Goal: Information Seeking & Learning: Compare options

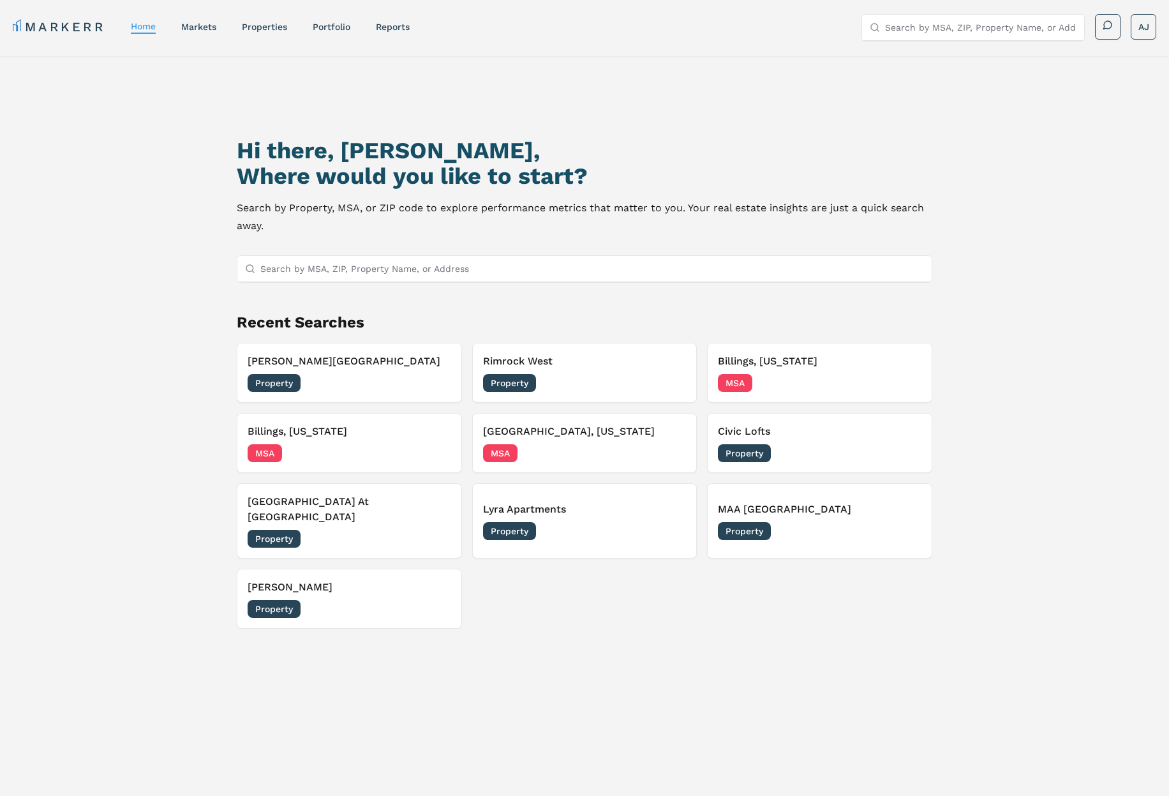
click at [525, 274] on input "Search by MSA, ZIP, Property Name, or Address" at bounding box center [592, 269] width 664 height 26
paste input "[STREET_ADDRESS]"
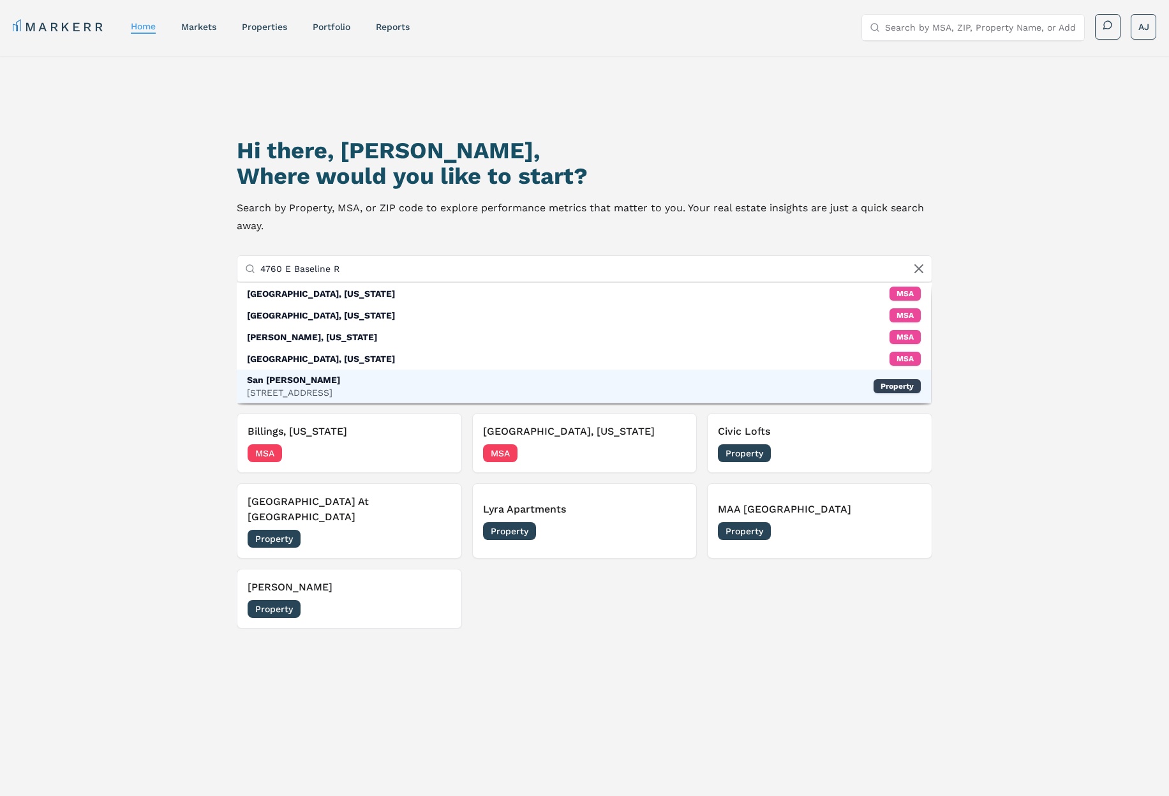
type input "4760 E Baseline R"
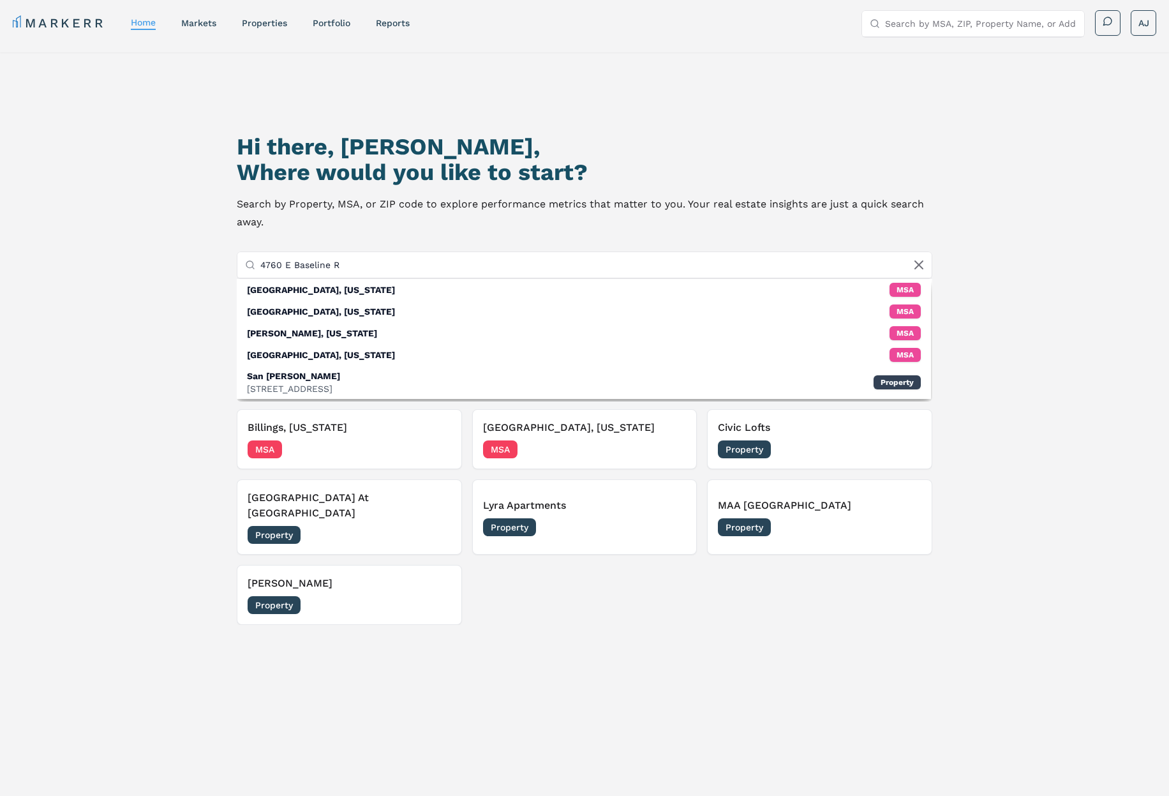
click at [340, 383] on div "San [PERSON_NAME] [STREET_ADDRESS]" at bounding box center [293, 383] width 93 height 26
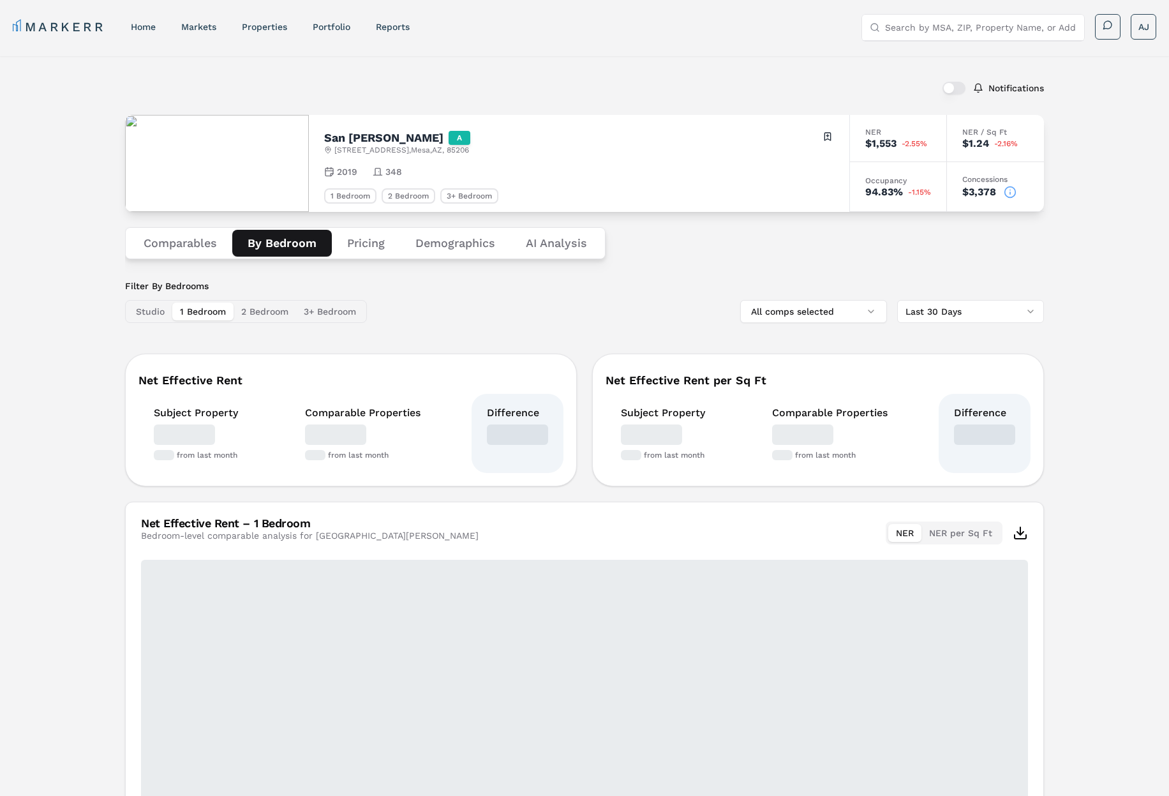
click at [267, 245] on button "By Bedroom" at bounding box center [282, 243] width 100 height 27
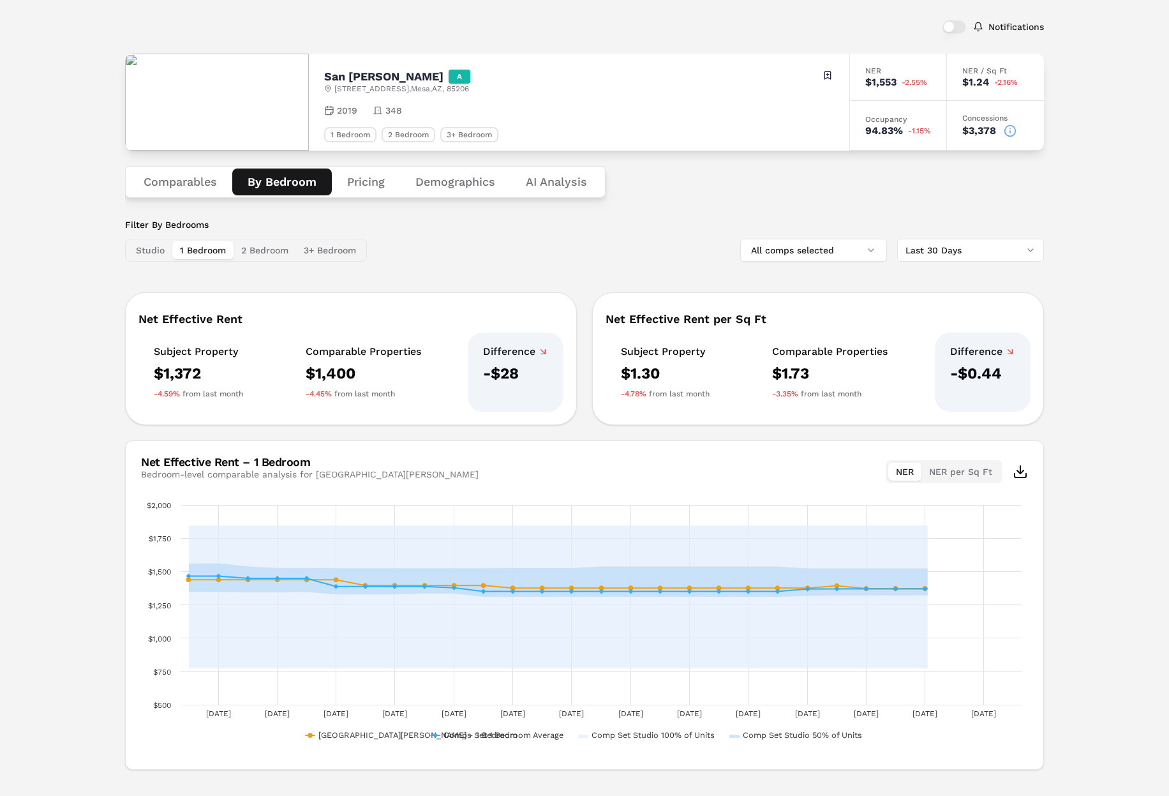
scroll to position [84, 0]
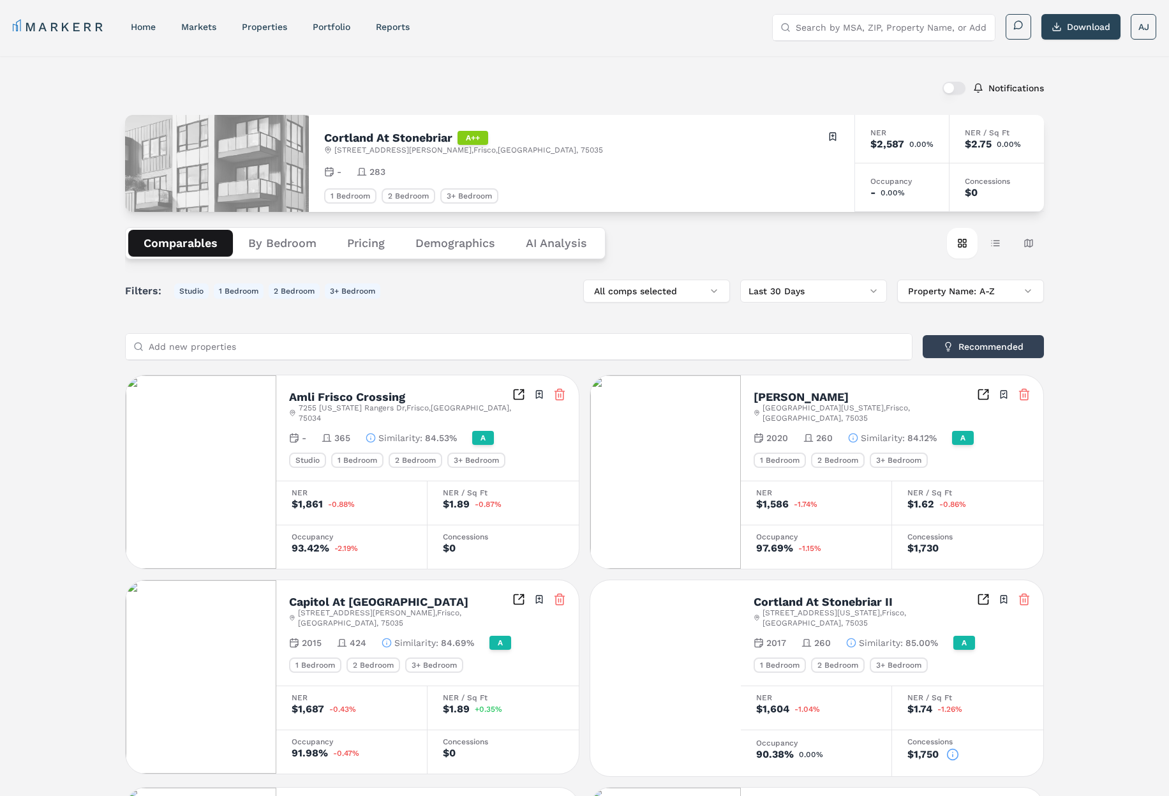
click at [361, 134] on h2 "Cortland At Stonebriar" at bounding box center [388, 137] width 128 height 11
click at [361, 134] on h2 "Cortland At Stonebriar" at bounding box center [388, 136] width 128 height 11
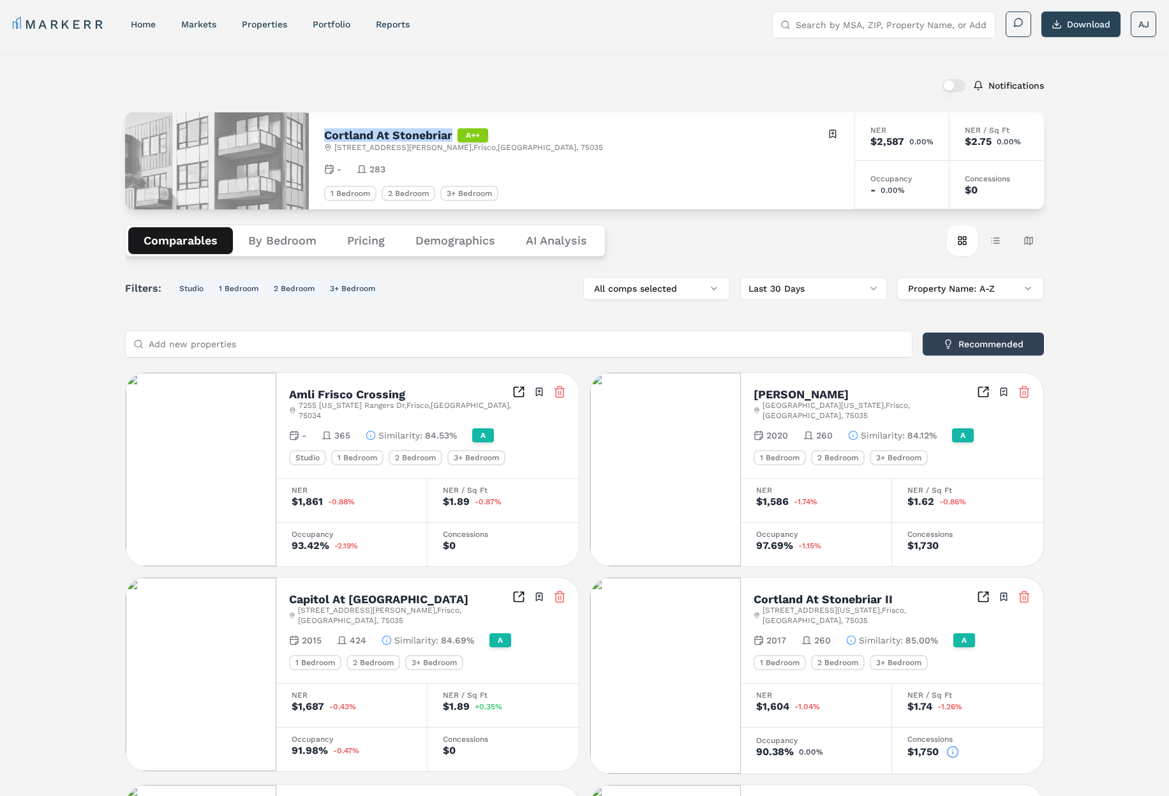
click at [415, 135] on h2 "Cortland At Stonebriar" at bounding box center [388, 135] width 128 height 11
copy h2 "Cortland At Stonebriar"
click at [869, 23] on input "Search by MSA, ZIP, Property Name, or Address" at bounding box center [891, 25] width 191 height 26
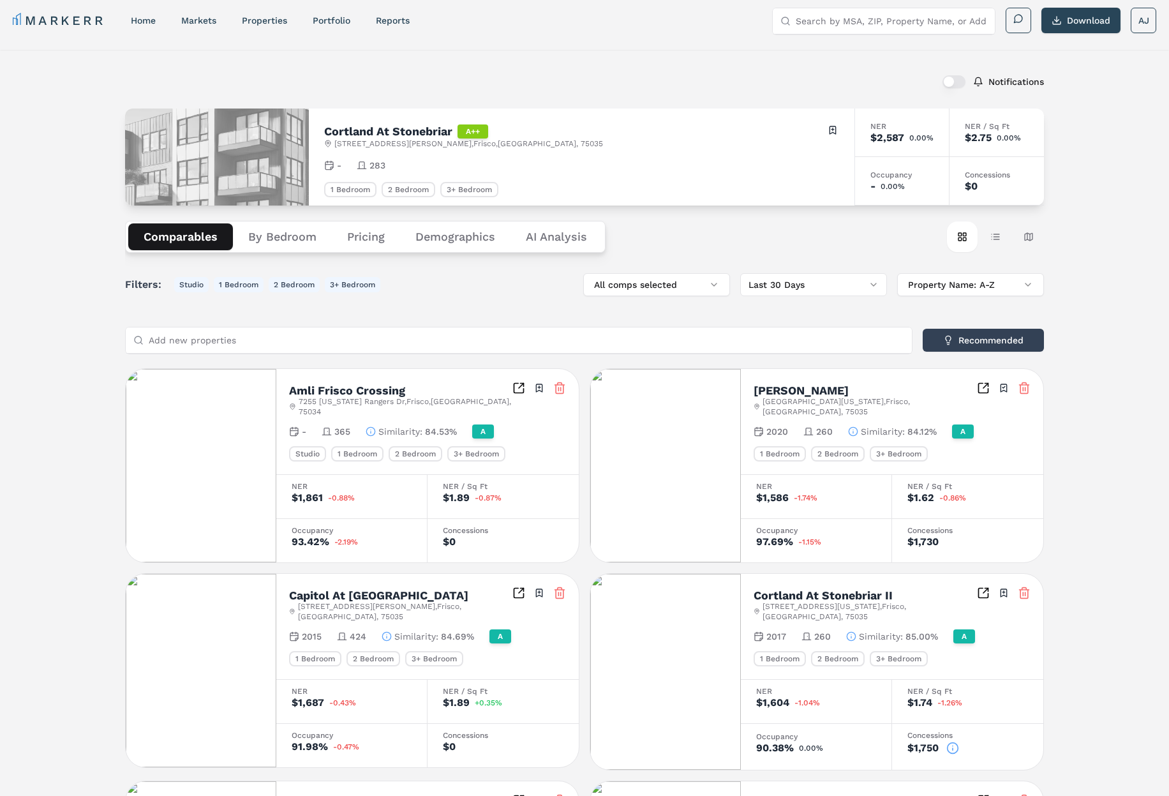
paste input "Cortland At Stonebriar"
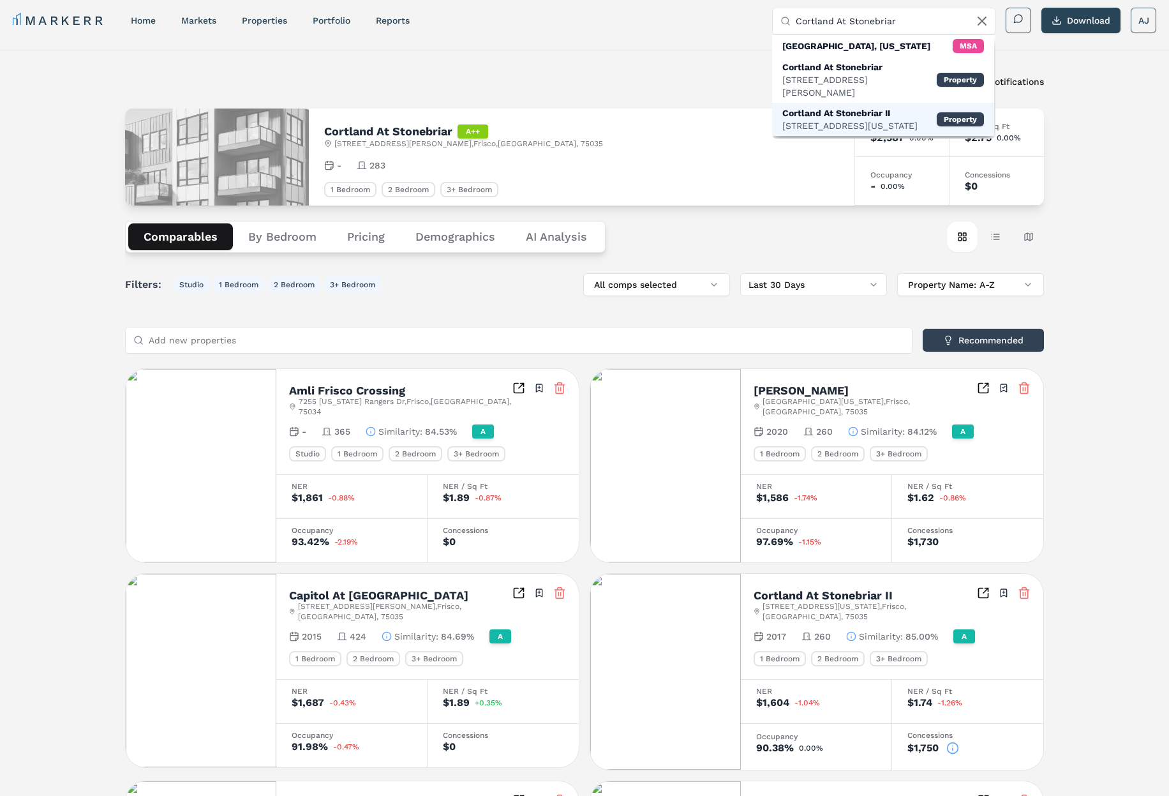
scroll to position [0, 0]
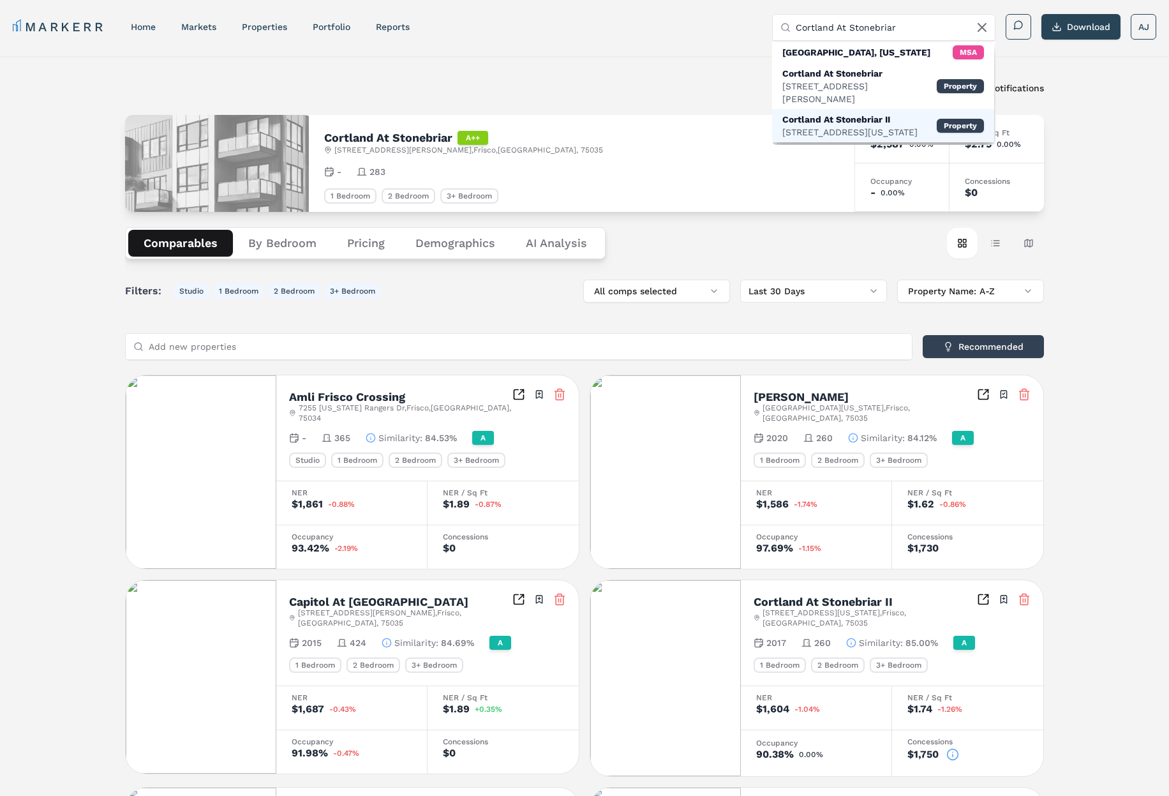
type input "Cortland At Stonebriar"
click at [848, 126] on div "[STREET_ADDRESS][US_STATE]" at bounding box center [850, 132] width 135 height 13
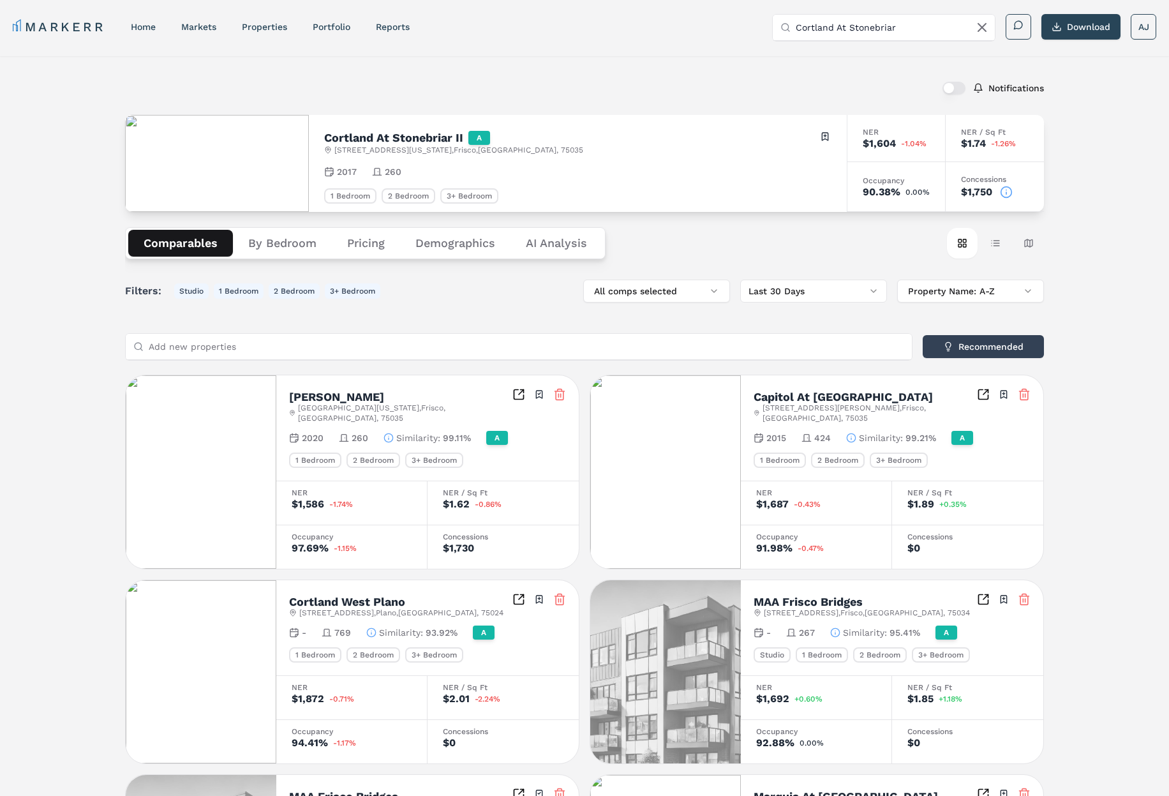
click at [366, 134] on h2 "Cortland At Stonebriar II" at bounding box center [393, 137] width 139 height 11
click at [417, 137] on h2 "Cortland At Stonebriar II" at bounding box center [393, 137] width 139 height 11
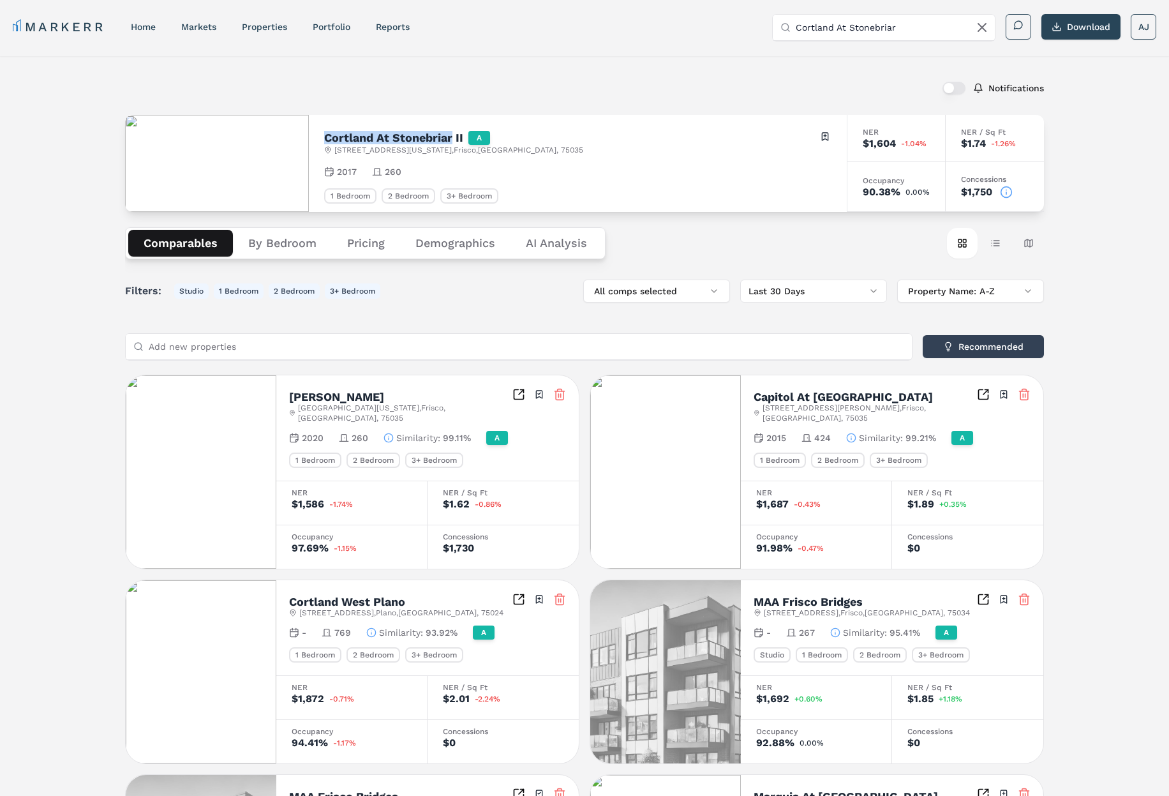
click at [342, 134] on h2 "Cortland At Stonebriar II" at bounding box center [393, 137] width 139 height 11
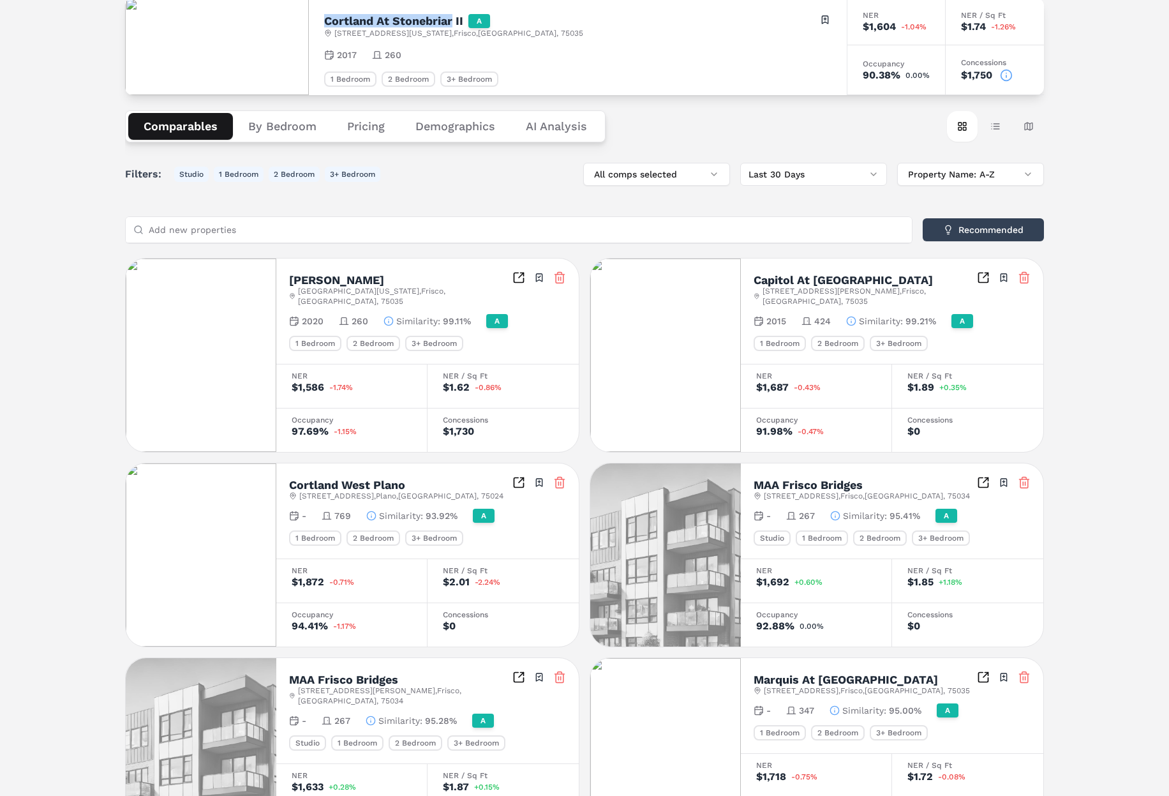
scroll to position [121, 0]
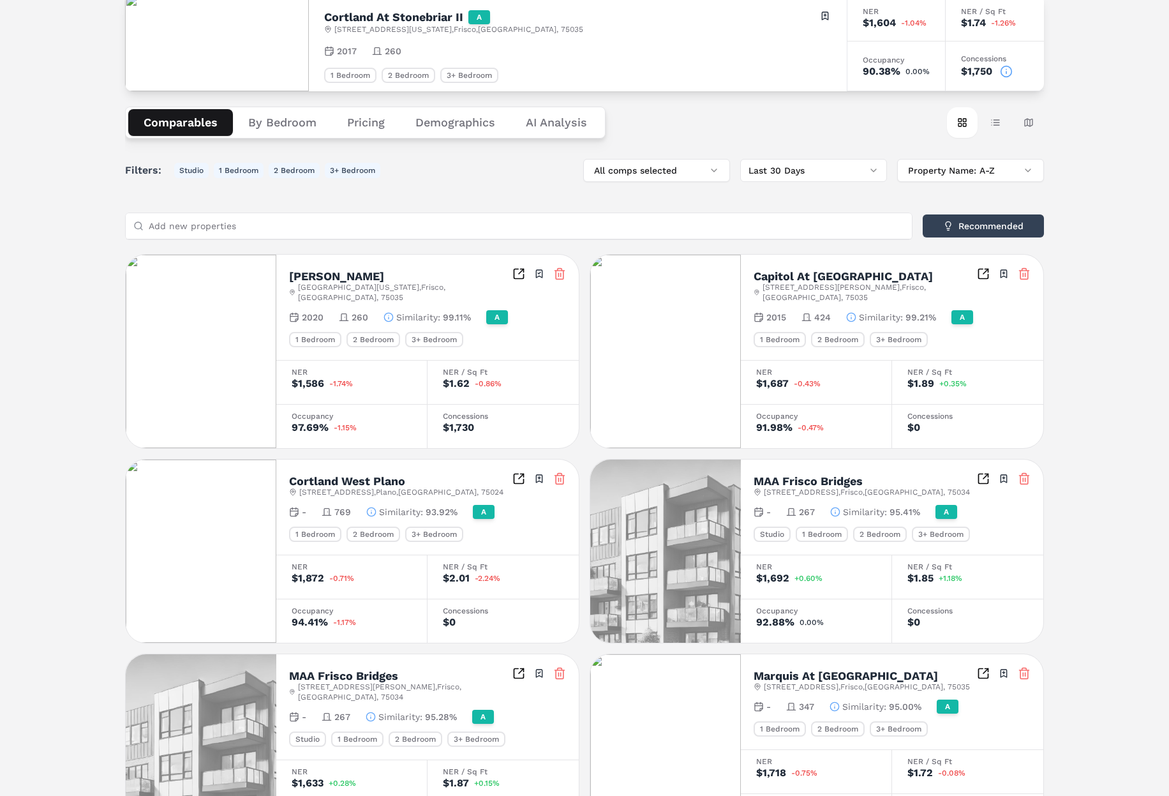
click at [781, 114] on div "Comparables By Bedroom Pricing Demographics AI Analysis Card view Table view Ma…" at bounding box center [584, 122] width 919 height 63
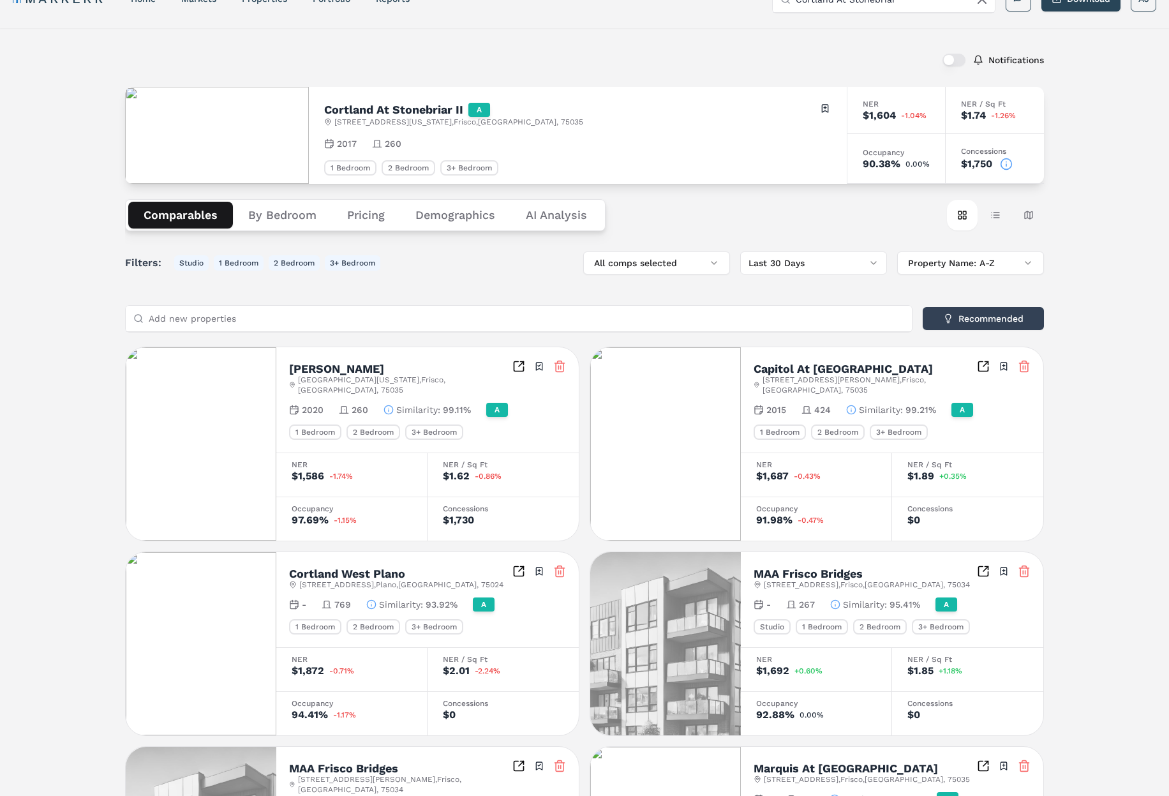
scroll to position [0, 0]
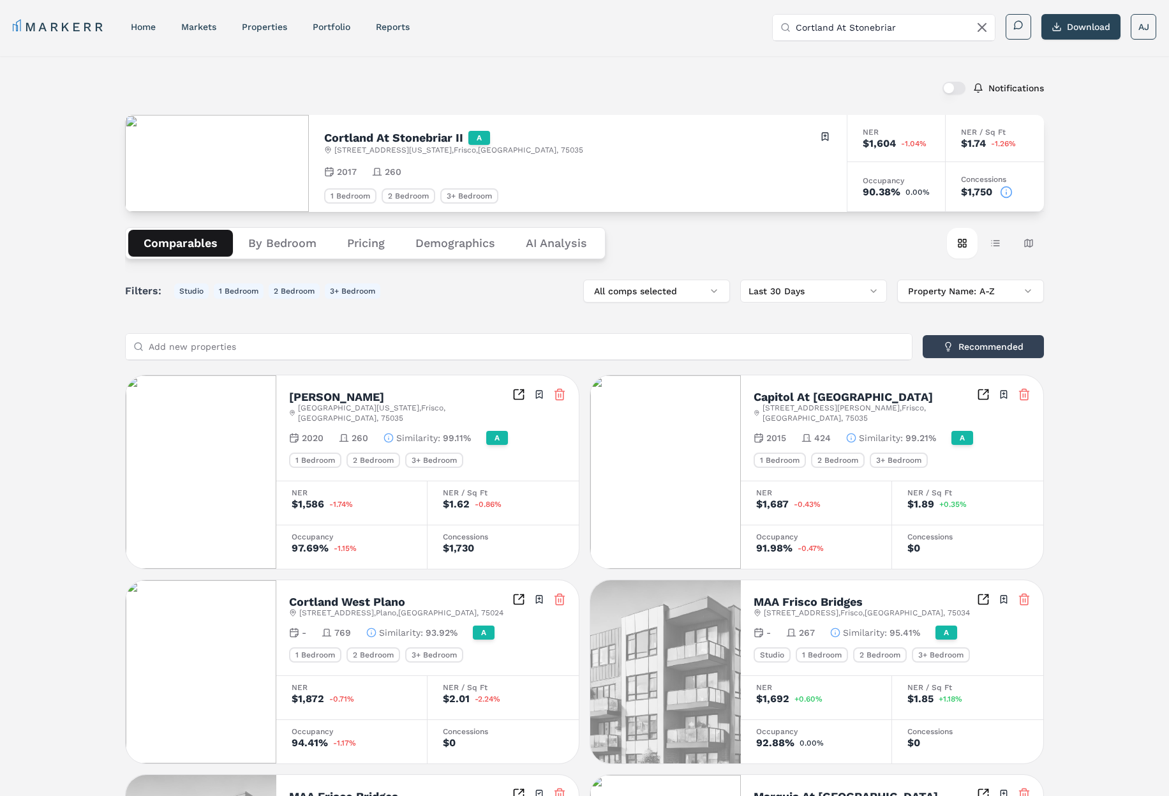
click at [1005, 195] on icon at bounding box center [1006, 192] width 13 height 13
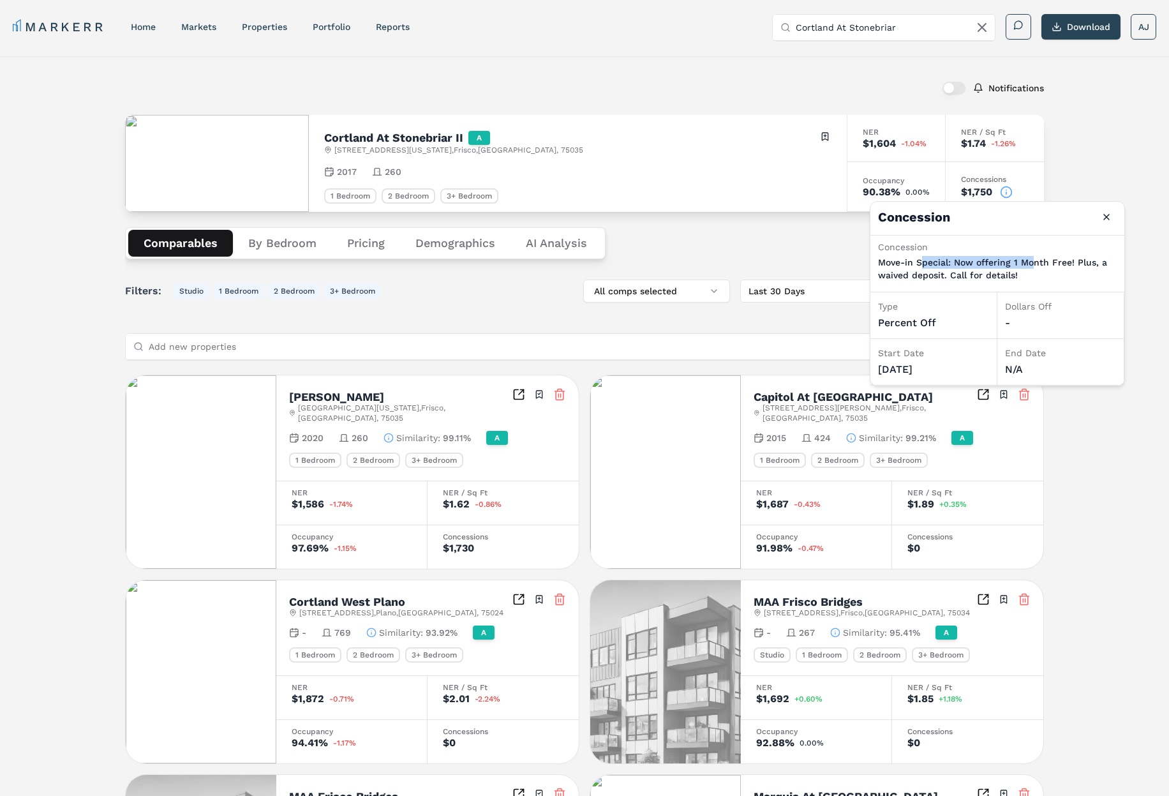
drag, startPoint x: 1035, startPoint y: 268, endPoint x: 972, endPoint y: 263, distance: 62.8
click at [925, 263] on p "Move-in Special: Now offering 1 Month Free! Plus, a waived deposit. Call for de…" at bounding box center [997, 269] width 239 height 26
click at [985, 264] on p "Move-in Special: Now offering 1 Month Free! Plus, a waived deposit. Call for de…" at bounding box center [997, 269] width 239 height 26
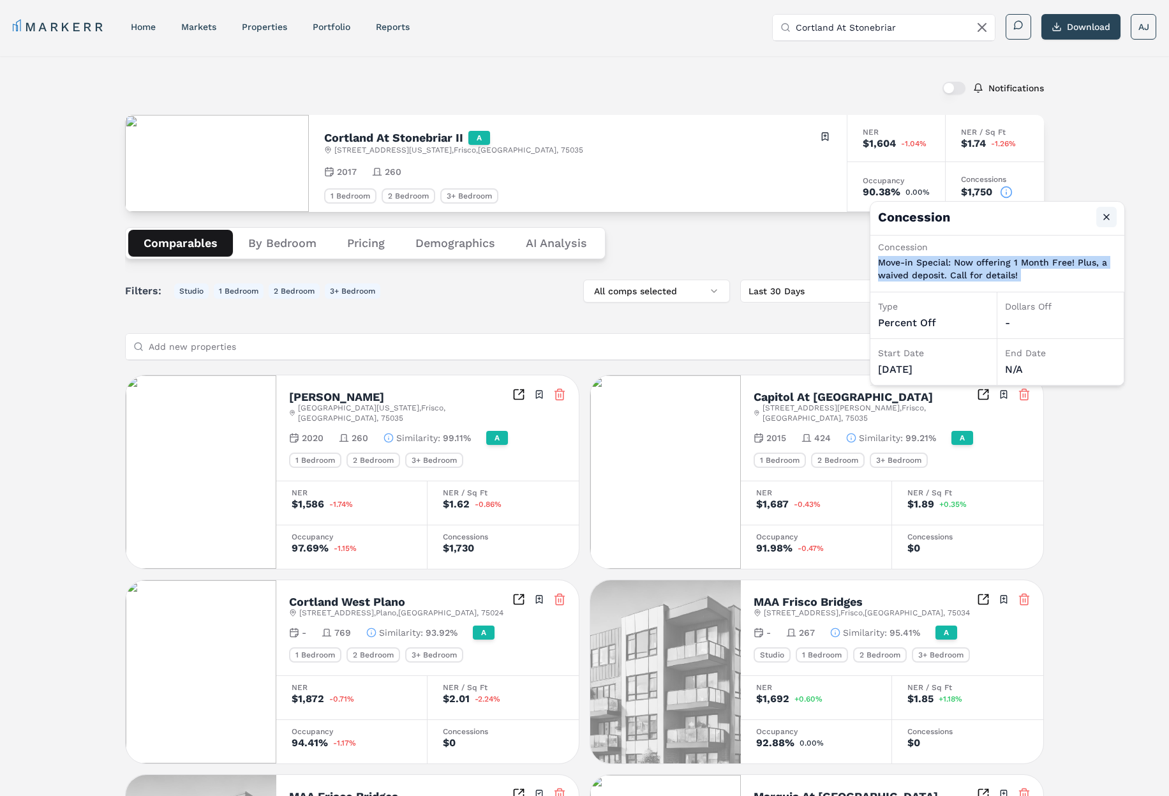
click at [1108, 219] on button "Close" at bounding box center [1107, 217] width 20 height 20
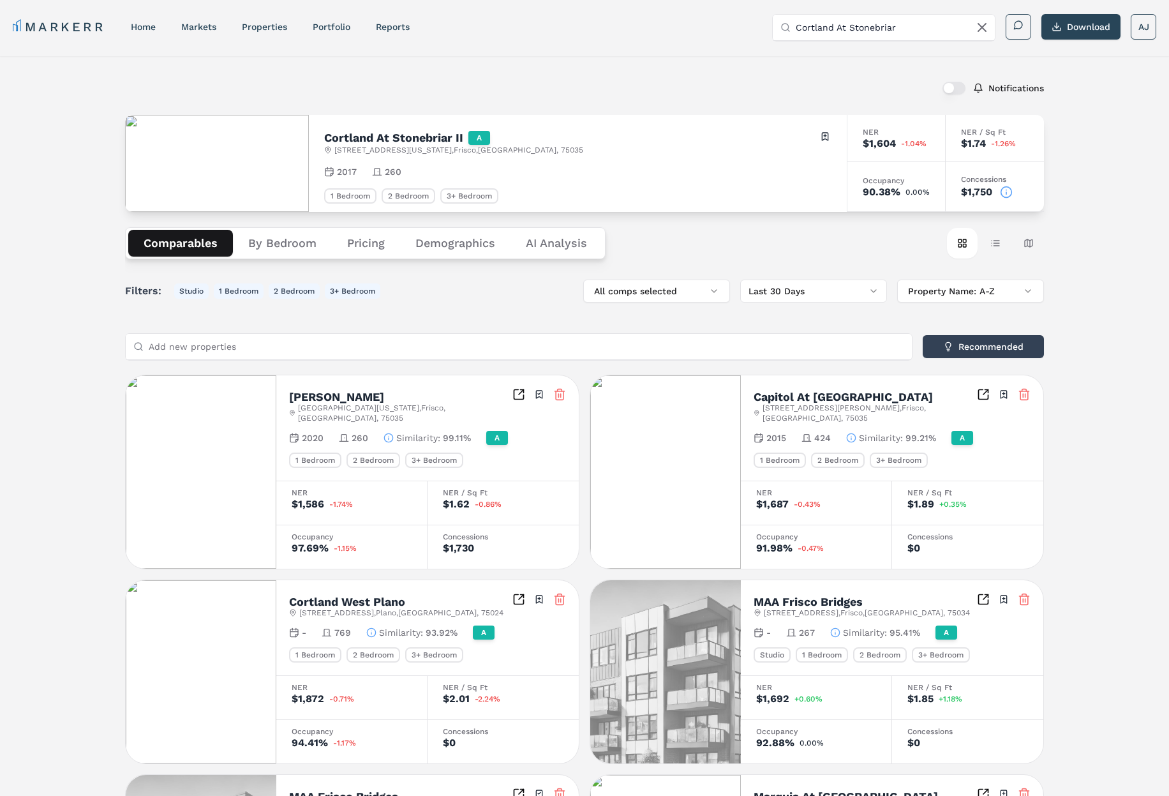
click at [1005, 191] on icon at bounding box center [1006, 192] width 13 height 13
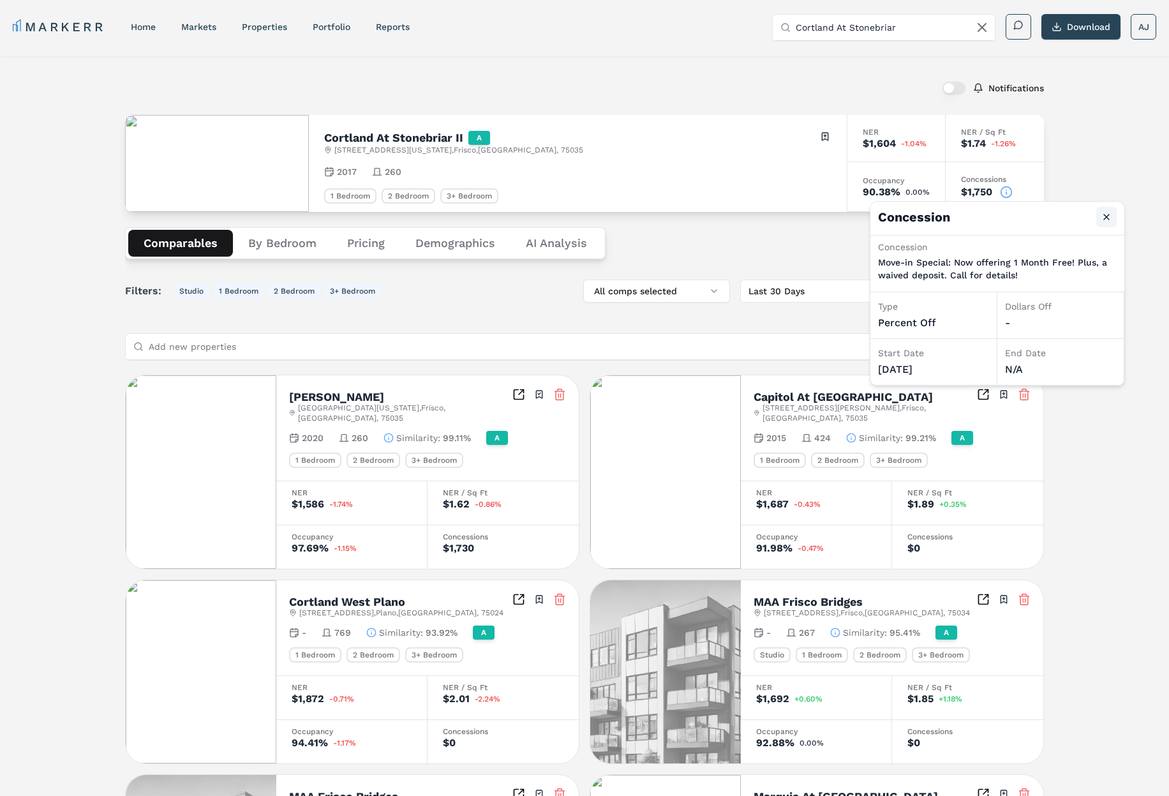
click at [1111, 221] on button "Close" at bounding box center [1107, 217] width 20 height 20
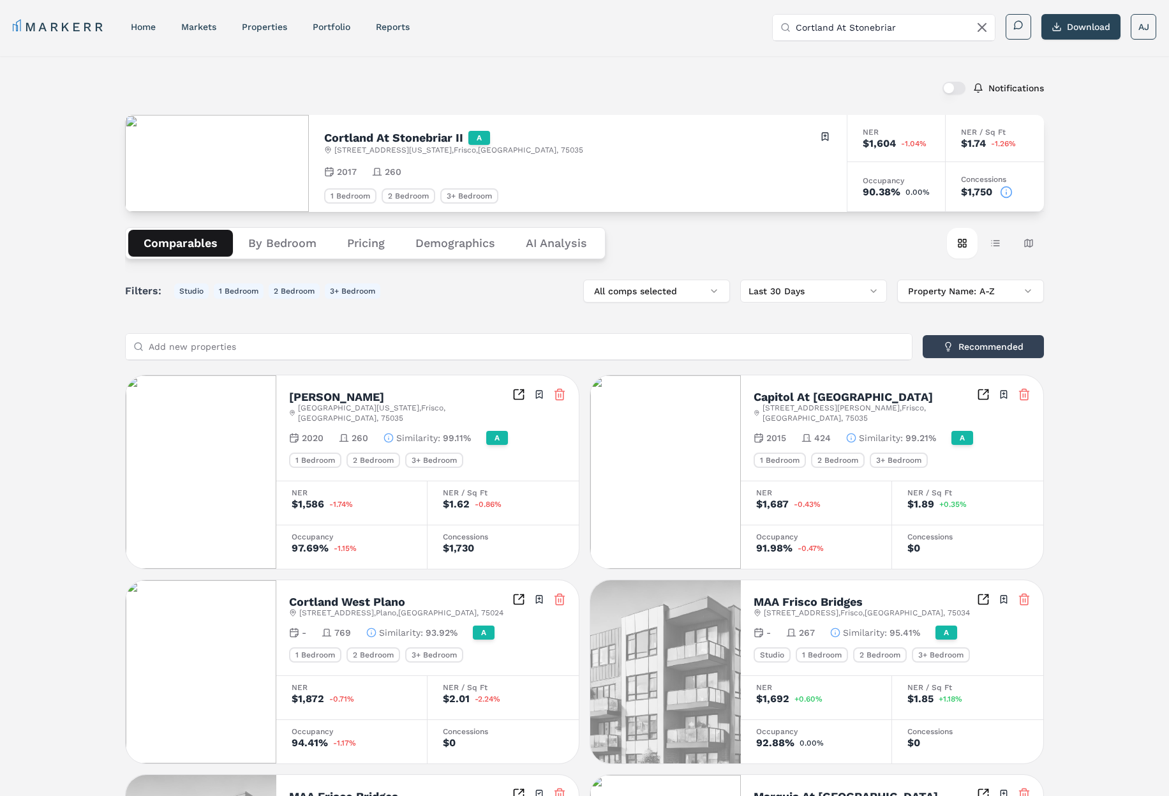
click at [776, 209] on div "Cortland At [GEOGRAPHIC_DATA] II A [STREET_ADDRESS][US_STATE] Toggle portfolio …" at bounding box center [578, 163] width 538 height 97
click at [581, 84] on div "Notifications" at bounding box center [584, 87] width 919 height 33
click at [1003, 191] on circle at bounding box center [1006, 191] width 11 height 11
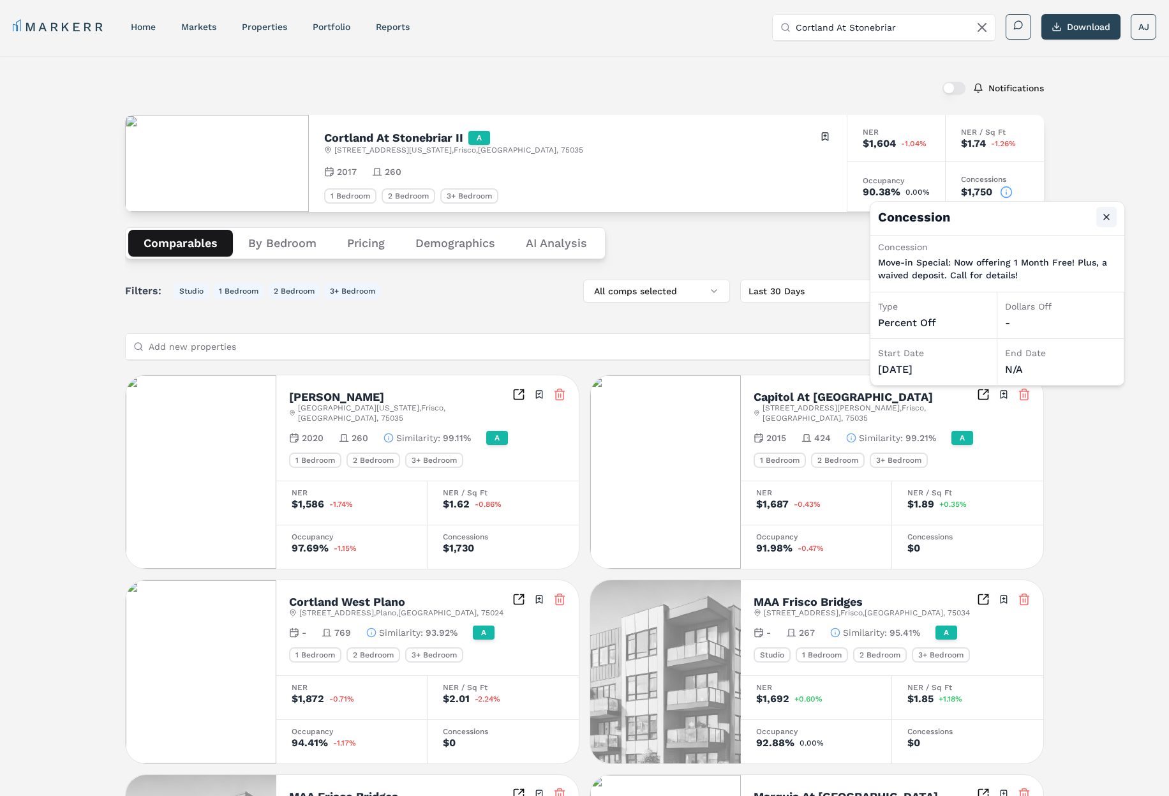
click at [1108, 224] on button "Close" at bounding box center [1107, 217] width 20 height 20
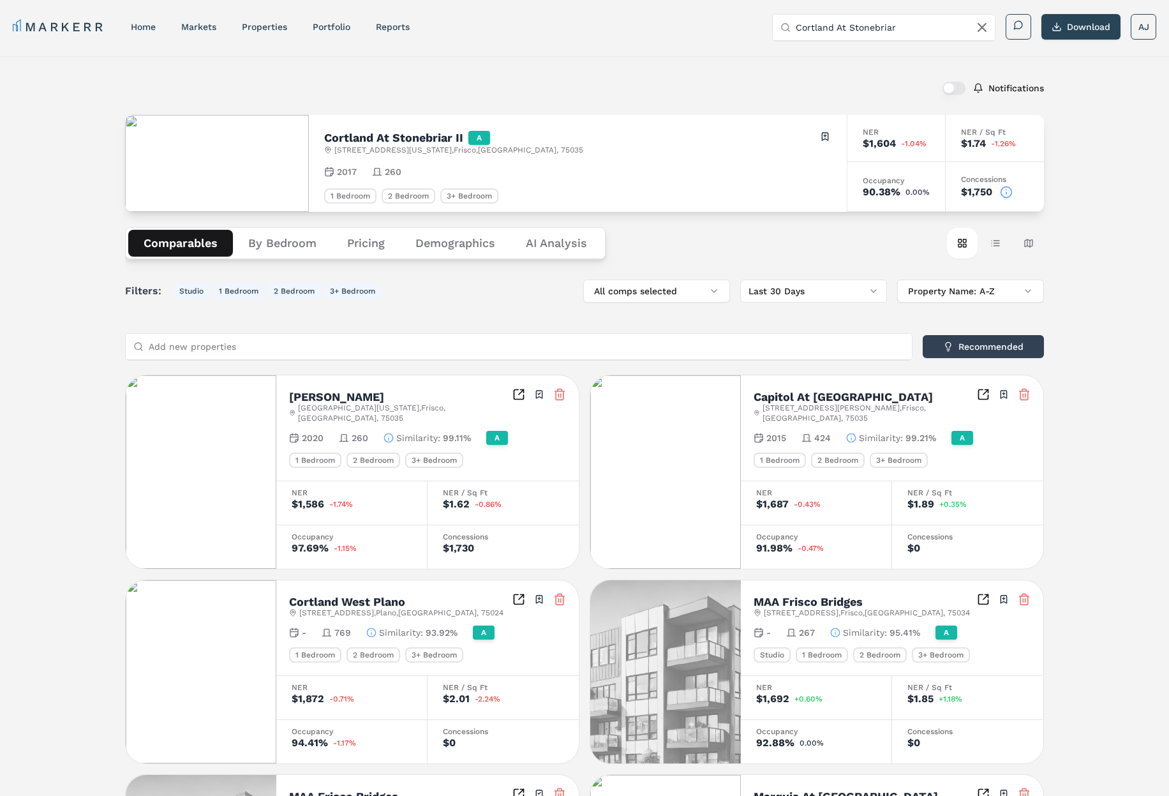
click at [1009, 192] on icon at bounding box center [1006, 192] width 13 height 13
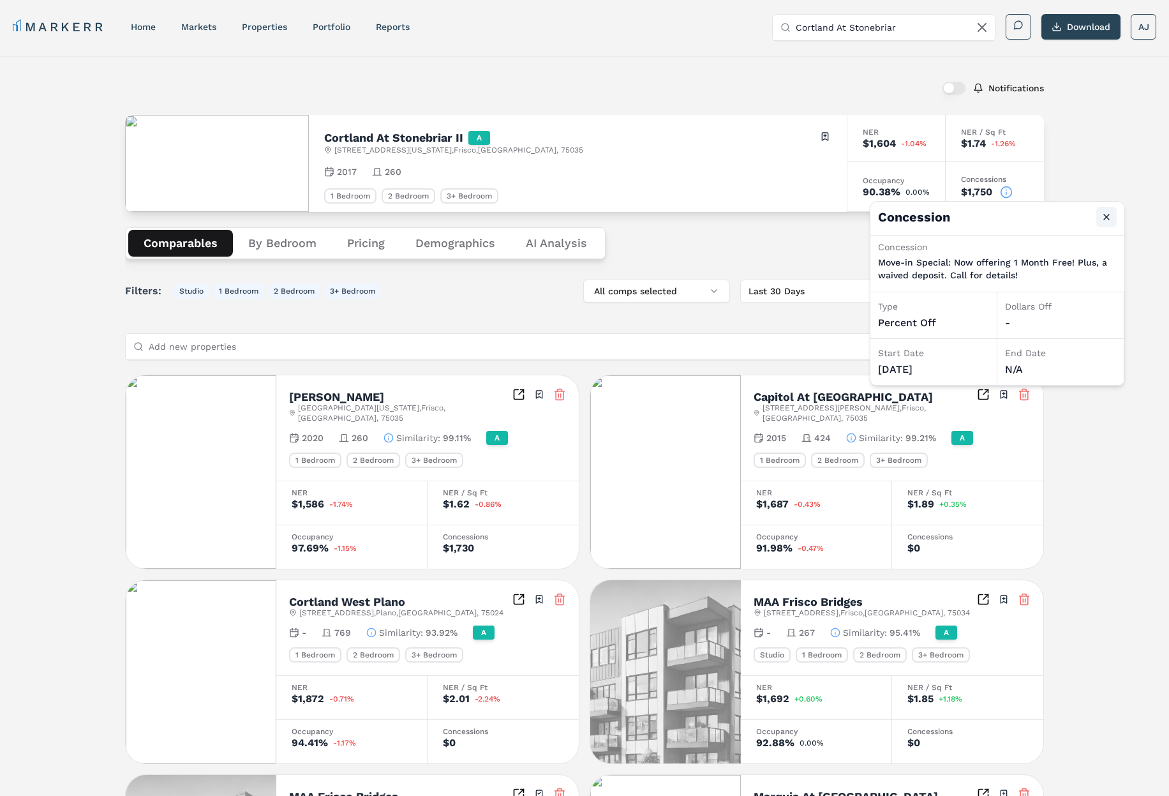
click at [1113, 215] on button "Close" at bounding box center [1107, 217] width 20 height 20
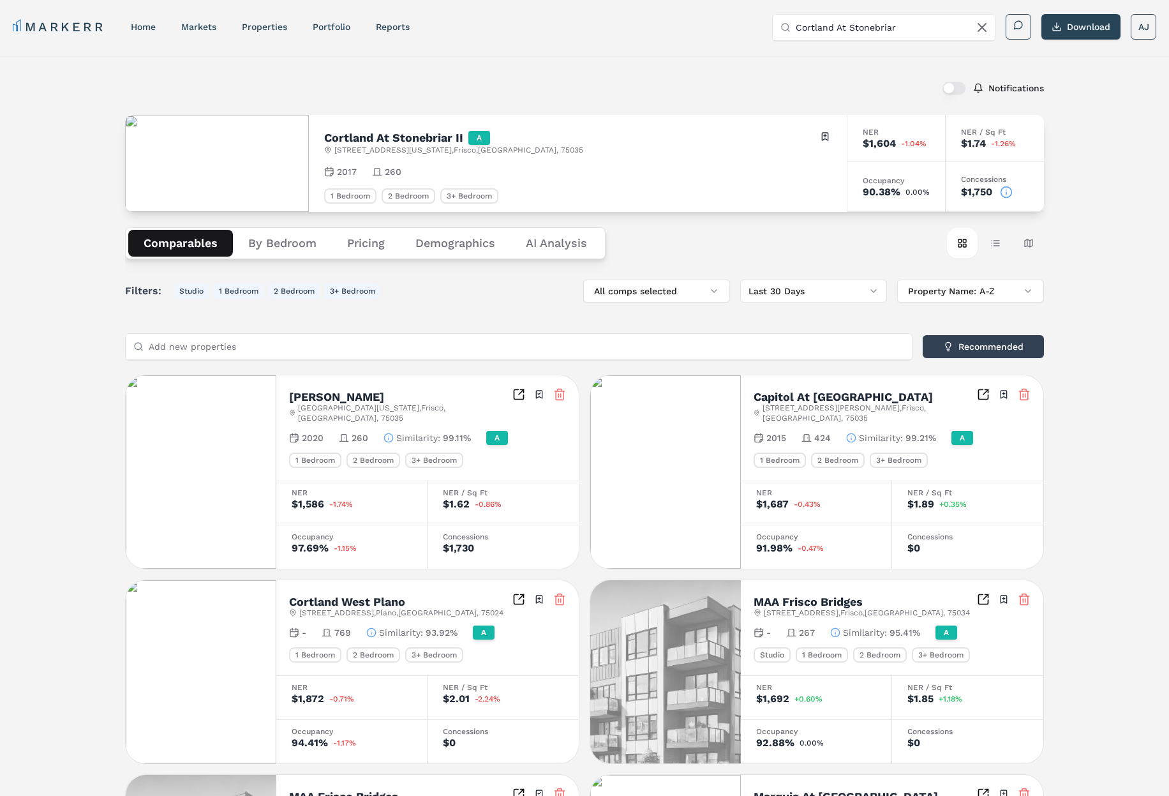
click at [900, 196] on div "90.38%" at bounding box center [882, 192] width 38 height 10
click at [898, 196] on div "90.38%" at bounding box center [882, 192] width 38 height 10
click at [891, 200] on div "Occupancy 90.38% 0.00%" at bounding box center [897, 187] width 98 height 50
click at [874, 194] on div "90.38%" at bounding box center [882, 192] width 38 height 10
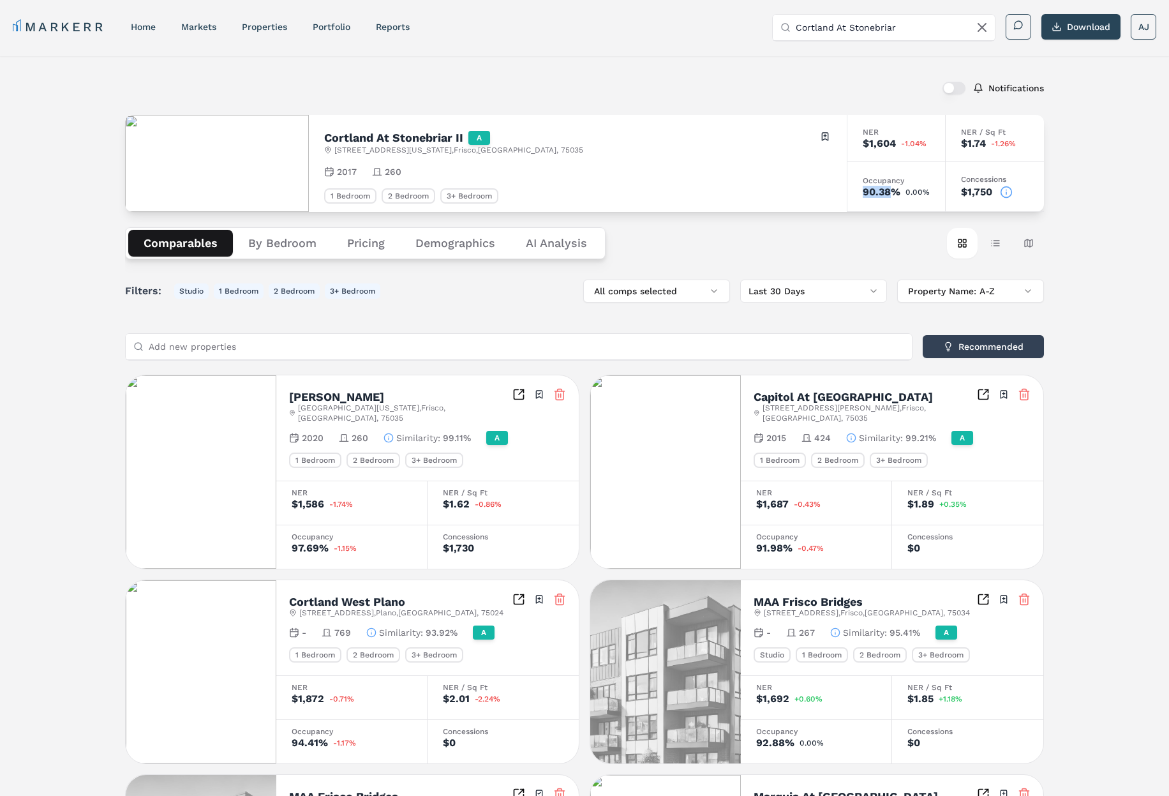
click at [874, 194] on div "90.38%" at bounding box center [882, 192] width 38 height 10
click at [920, 194] on span "0.00%" at bounding box center [918, 192] width 24 height 8
click at [973, 191] on div "$1,750" at bounding box center [976, 192] width 31 height 10
click at [901, 188] on div "90.38%" at bounding box center [882, 192] width 38 height 10
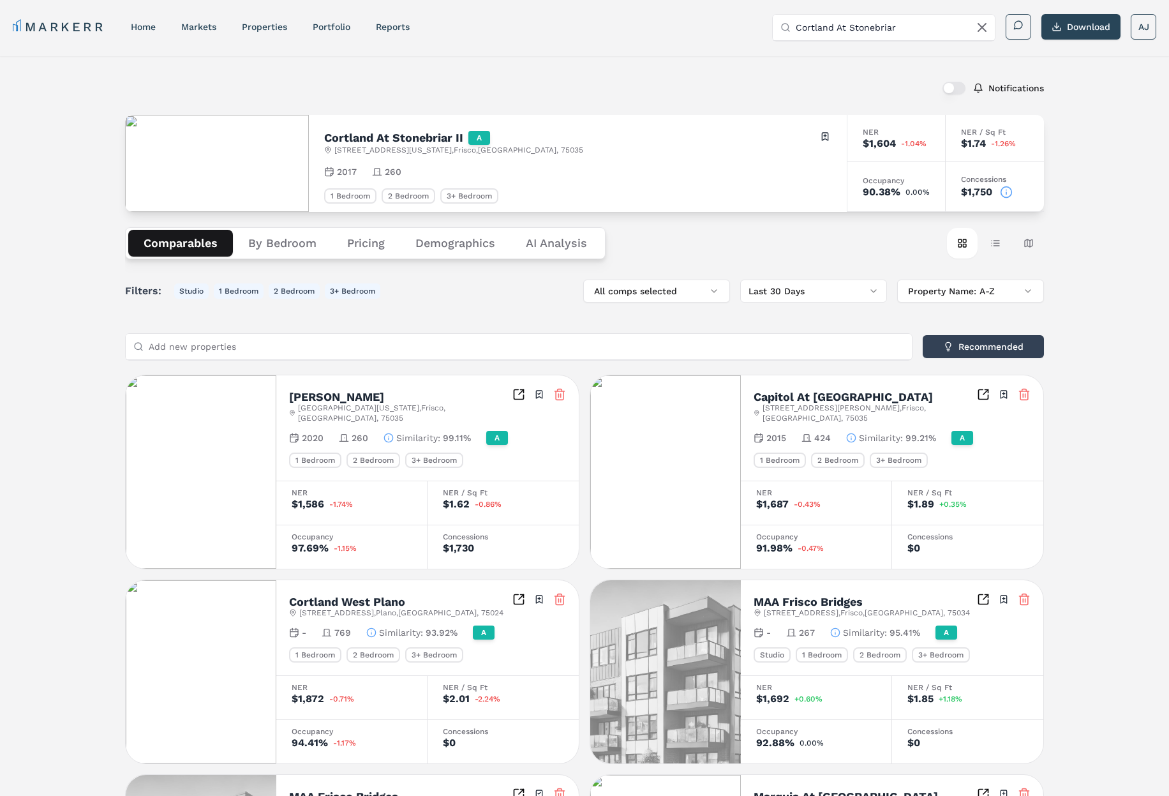
click at [901, 188] on div "90.38%" at bounding box center [882, 192] width 38 height 10
click at [910, 193] on span "0.00%" at bounding box center [918, 192] width 24 height 8
click at [1000, 243] on button "Table view" at bounding box center [995, 243] width 31 height 31
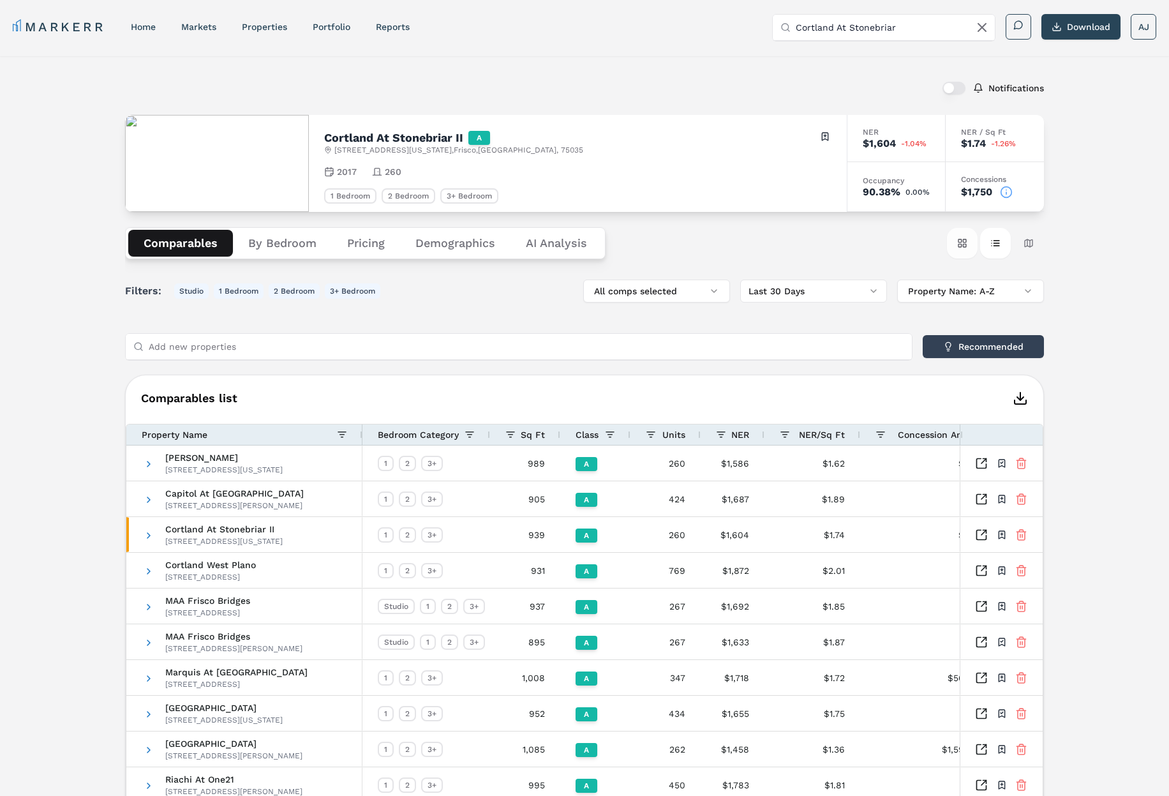
click at [969, 238] on button "Card view" at bounding box center [962, 243] width 31 height 31
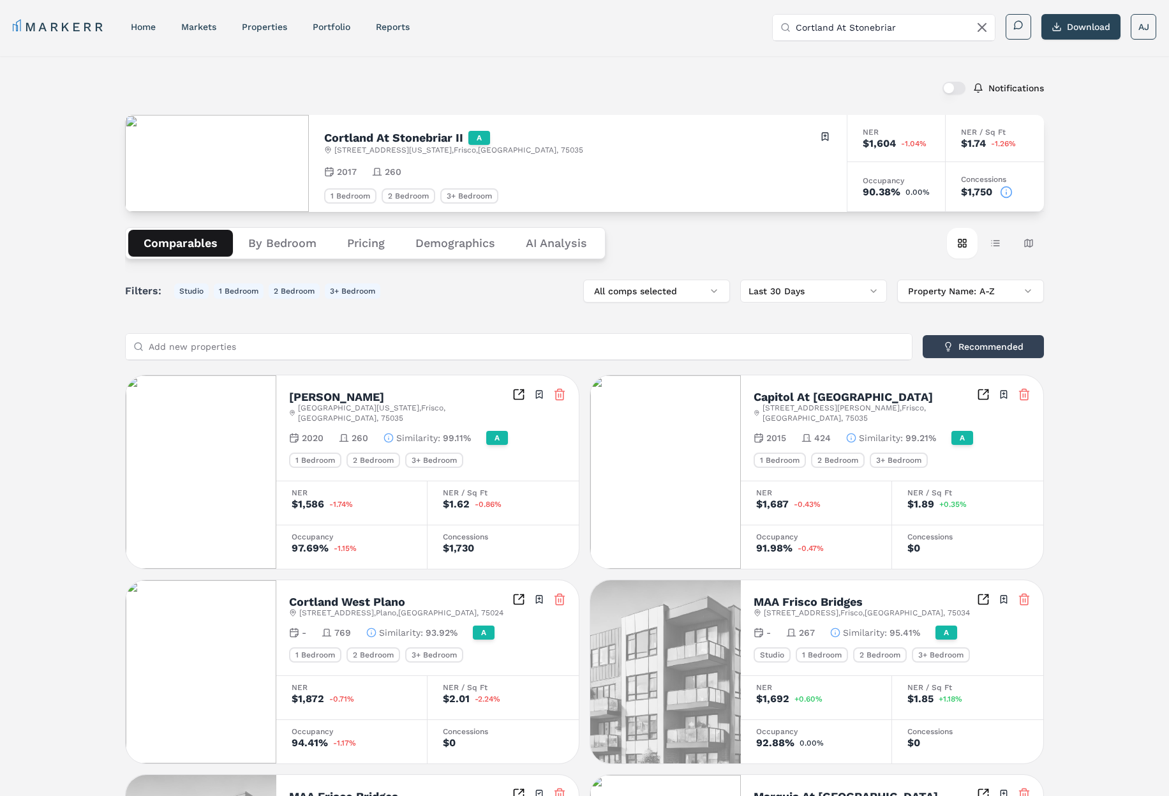
click at [1100, 191] on div "Notifications [GEOGRAPHIC_DATA] II A [STREET_ADDRESS][US_STATE] Toggle portfoli…" at bounding box center [584, 726] width 1169 height 1340
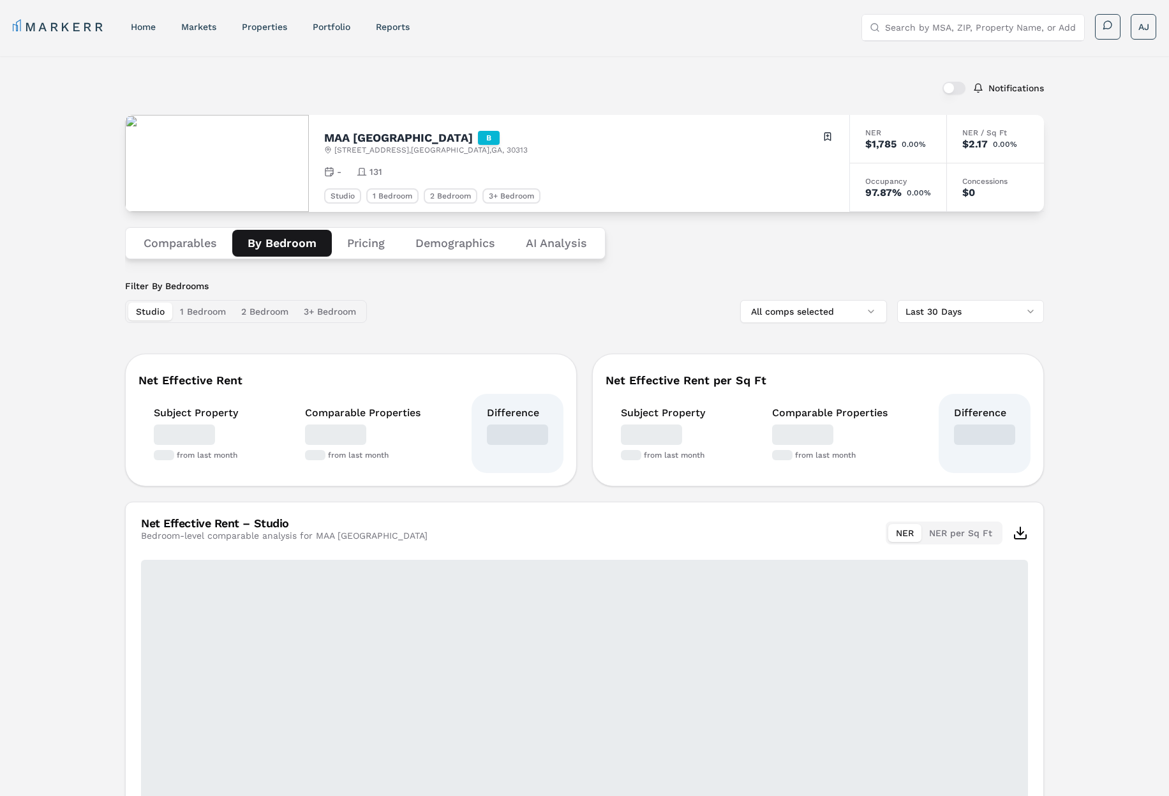
click at [289, 241] on button "By Bedroom" at bounding box center [282, 243] width 100 height 27
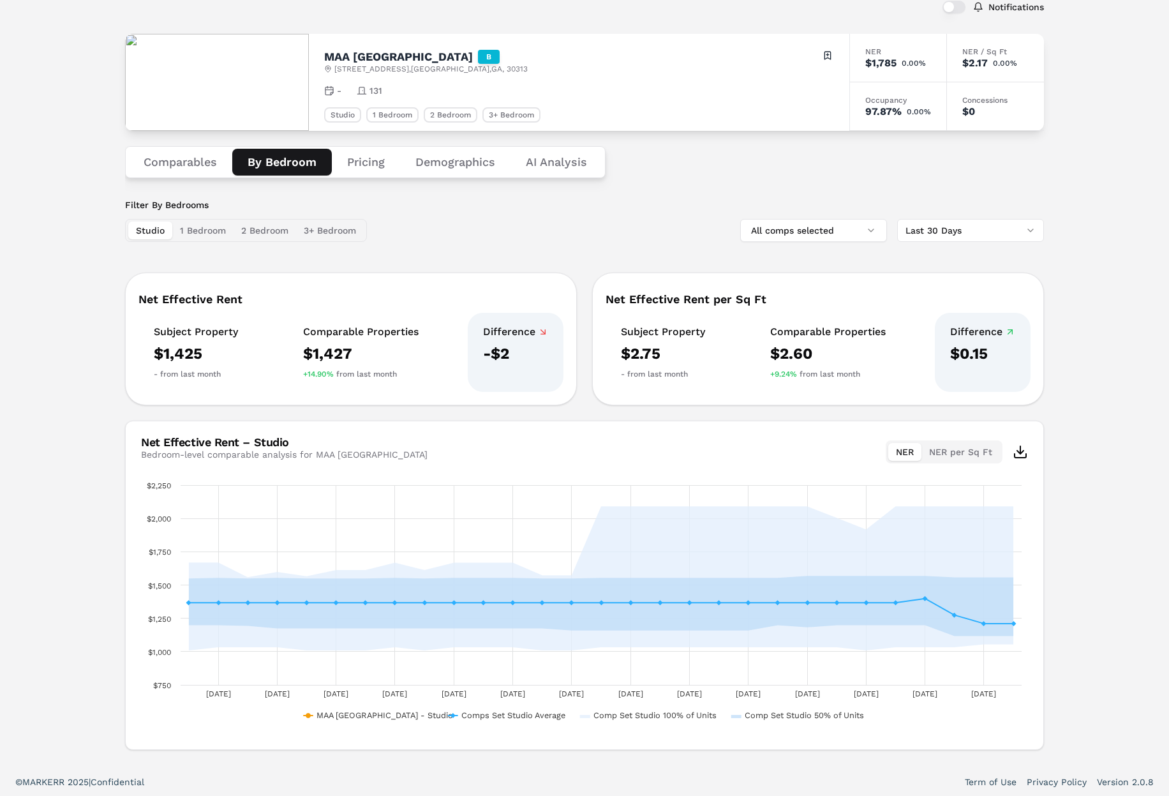
scroll to position [84, 0]
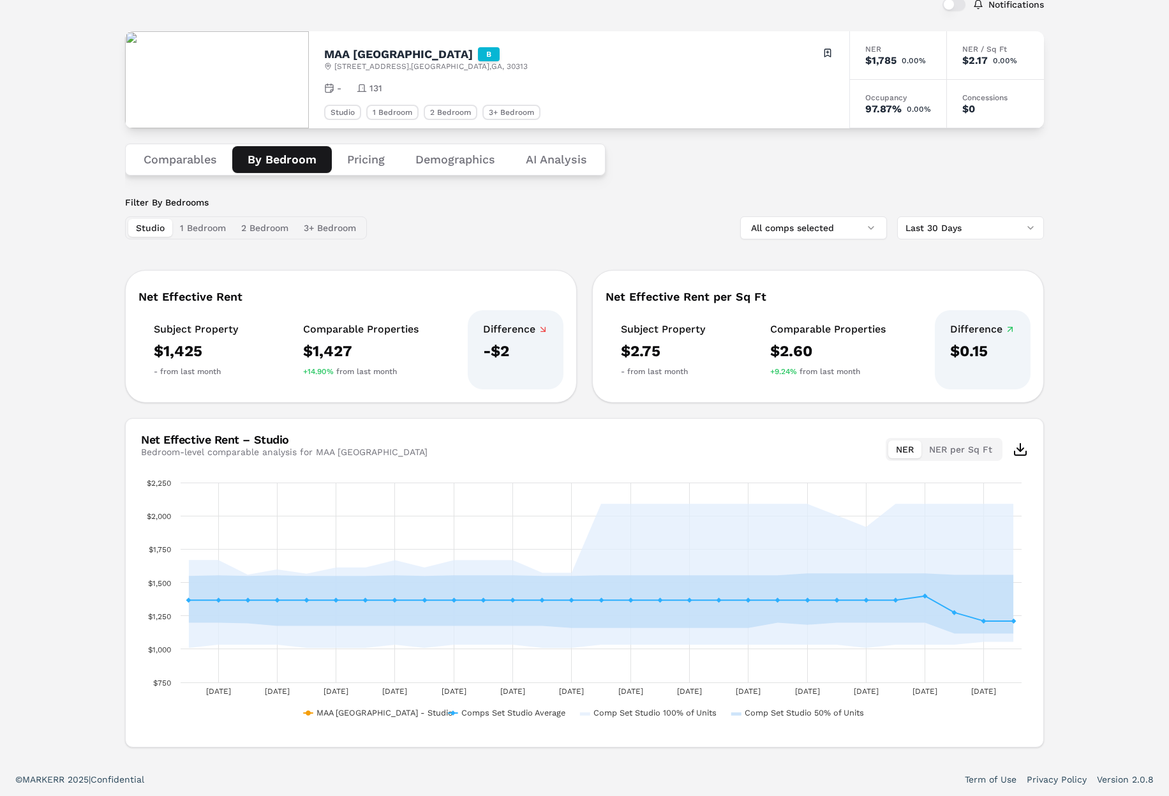
click at [380, 50] on h2 "MAA Centennial Park" at bounding box center [398, 54] width 149 height 11
copy h2 "MAA Centennial Park"
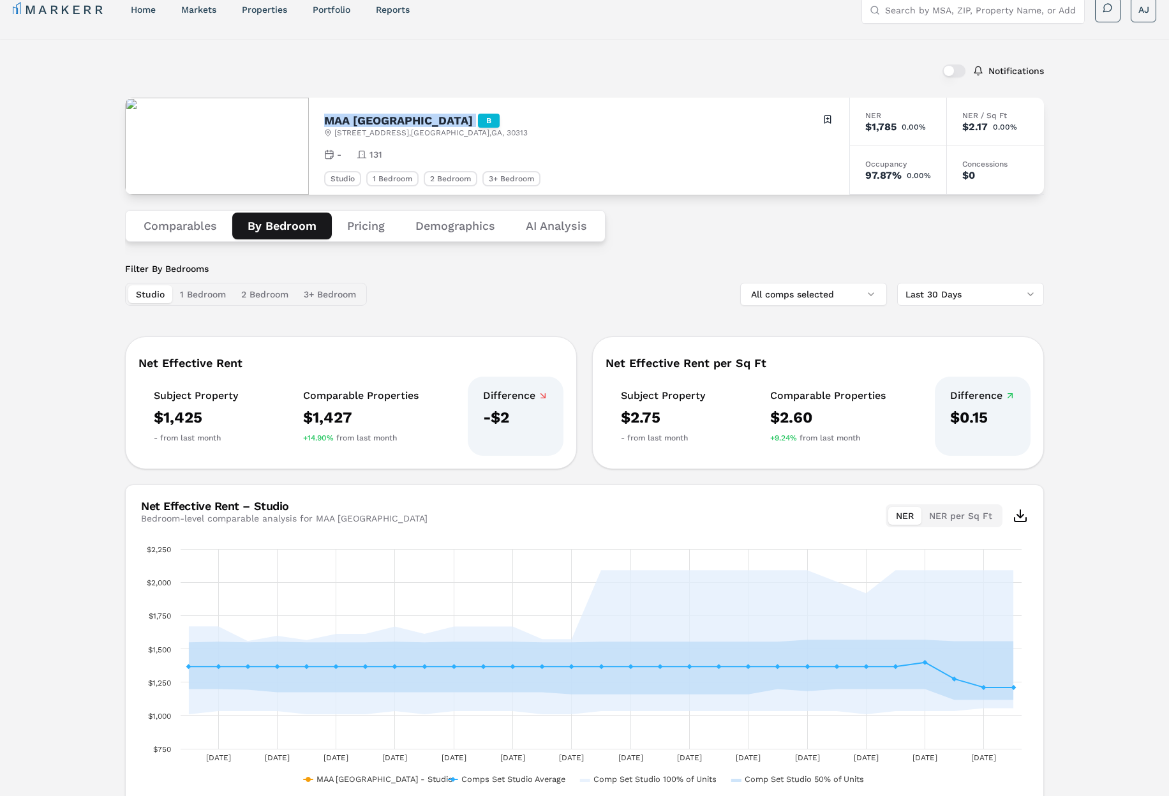
scroll to position [0, 0]
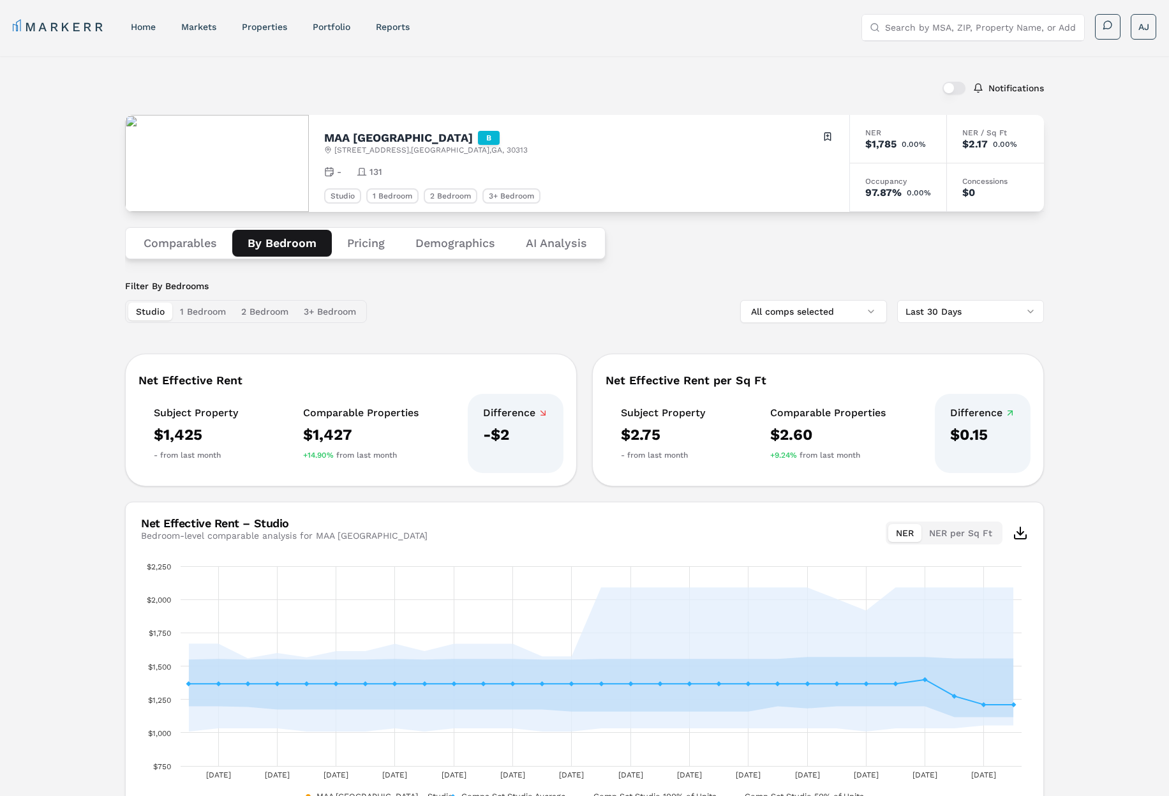
click at [964, 24] on input "Search by MSA, ZIP, Property Name, or Address" at bounding box center [980, 28] width 191 height 26
paste input "MAA Centennial Park"
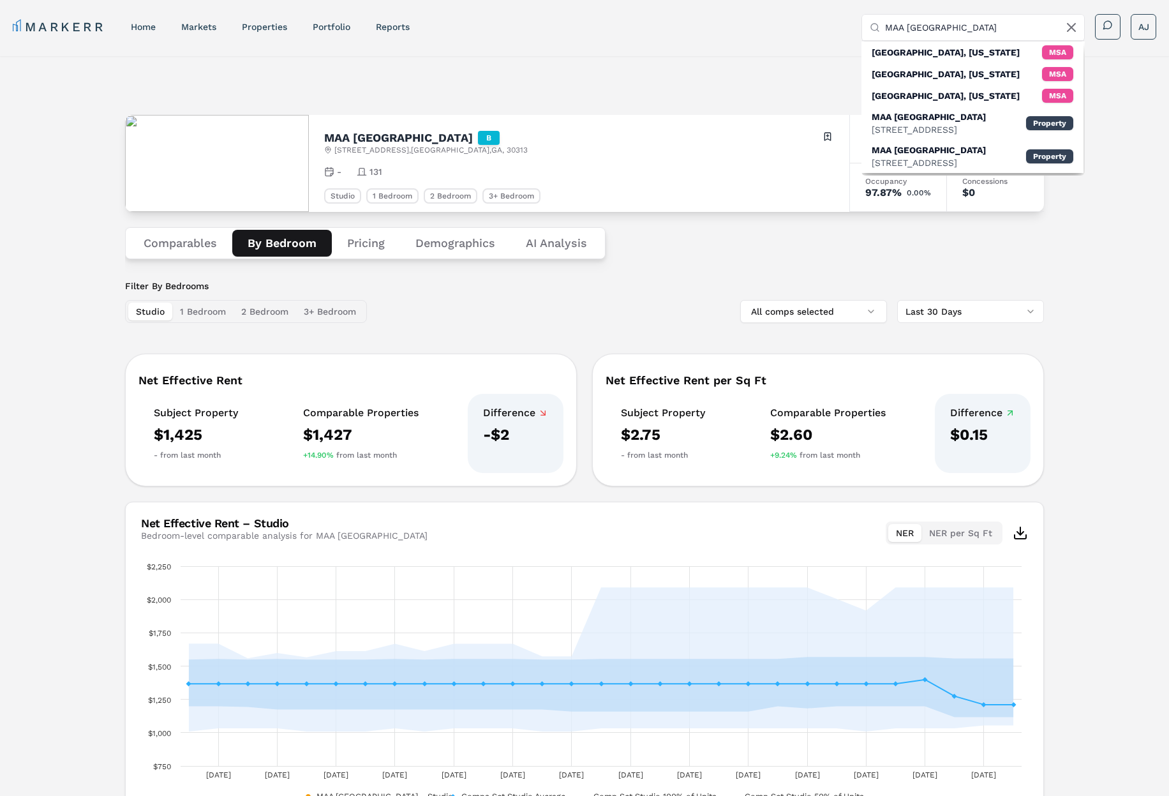
type input "MAA Centennial Park"
click at [705, 78] on div "Notifications" at bounding box center [584, 87] width 919 height 33
click at [940, 156] on div "MAA Centennial Park" at bounding box center [929, 150] width 114 height 13
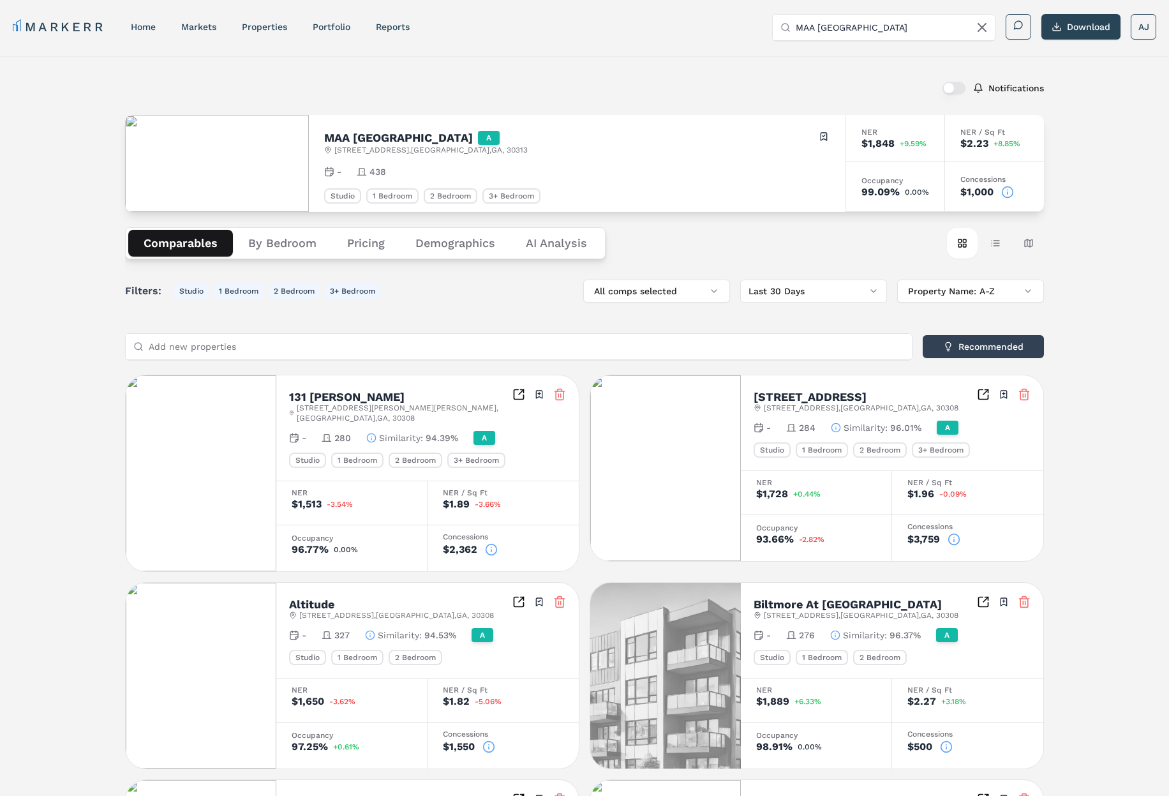
click at [280, 250] on button "By Bedroom" at bounding box center [282, 243] width 99 height 27
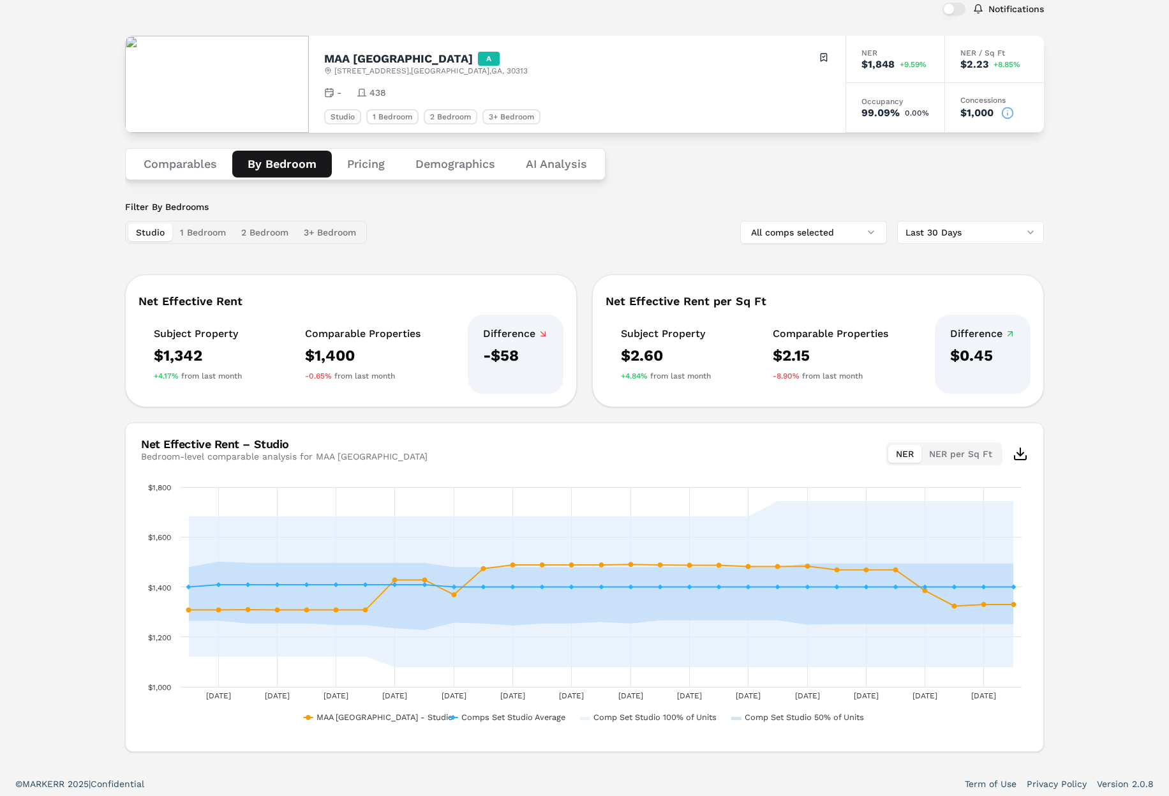
scroll to position [84, 0]
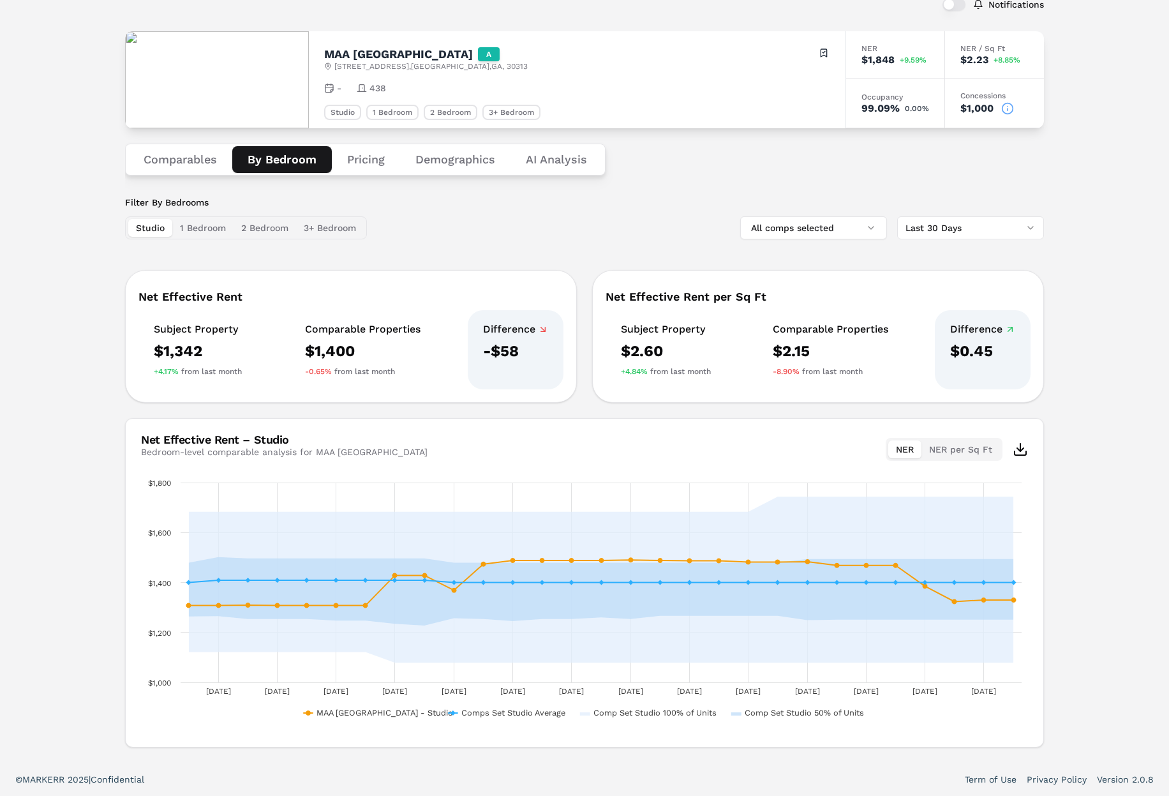
click at [564, 207] on div "Filter By Bedrooms Studio 1 Bedroom 2 Bedroom 3+ Bedroom All comps selected Las…" at bounding box center [584, 217] width 919 height 43
click at [244, 226] on button "2 Bedroom" at bounding box center [265, 228] width 63 height 18
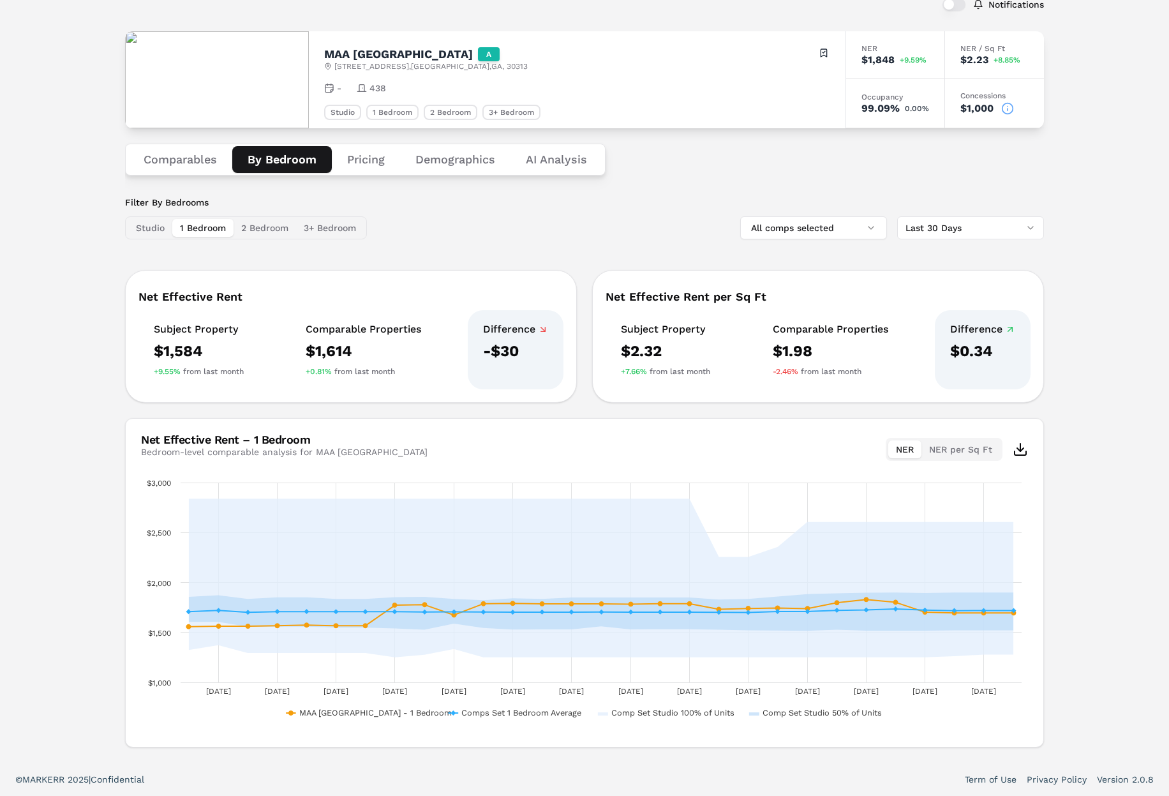
drag, startPoint x: 186, startPoint y: 223, endPoint x: 139, endPoint y: 229, distance: 47.5
click at [185, 224] on button "1 Bedroom" at bounding box center [202, 228] width 61 height 18
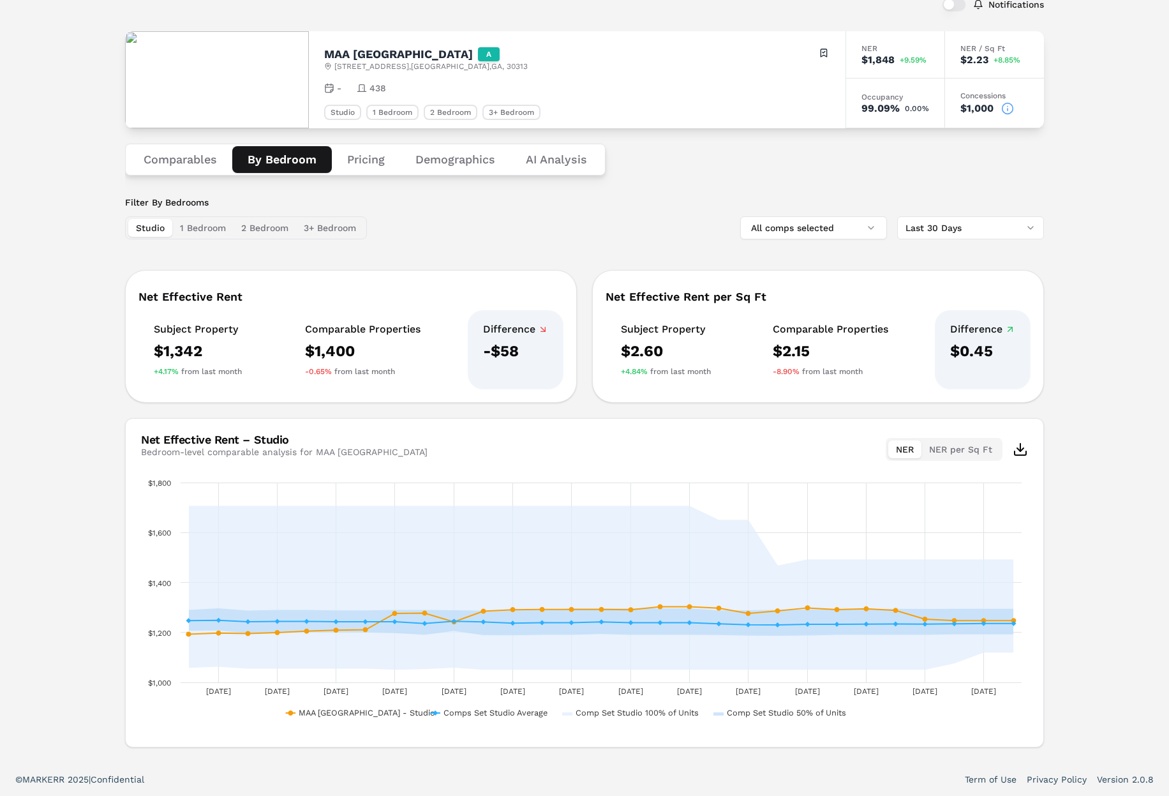
click at [139, 229] on button "Studio" at bounding box center [150, 228] width 44 height 18
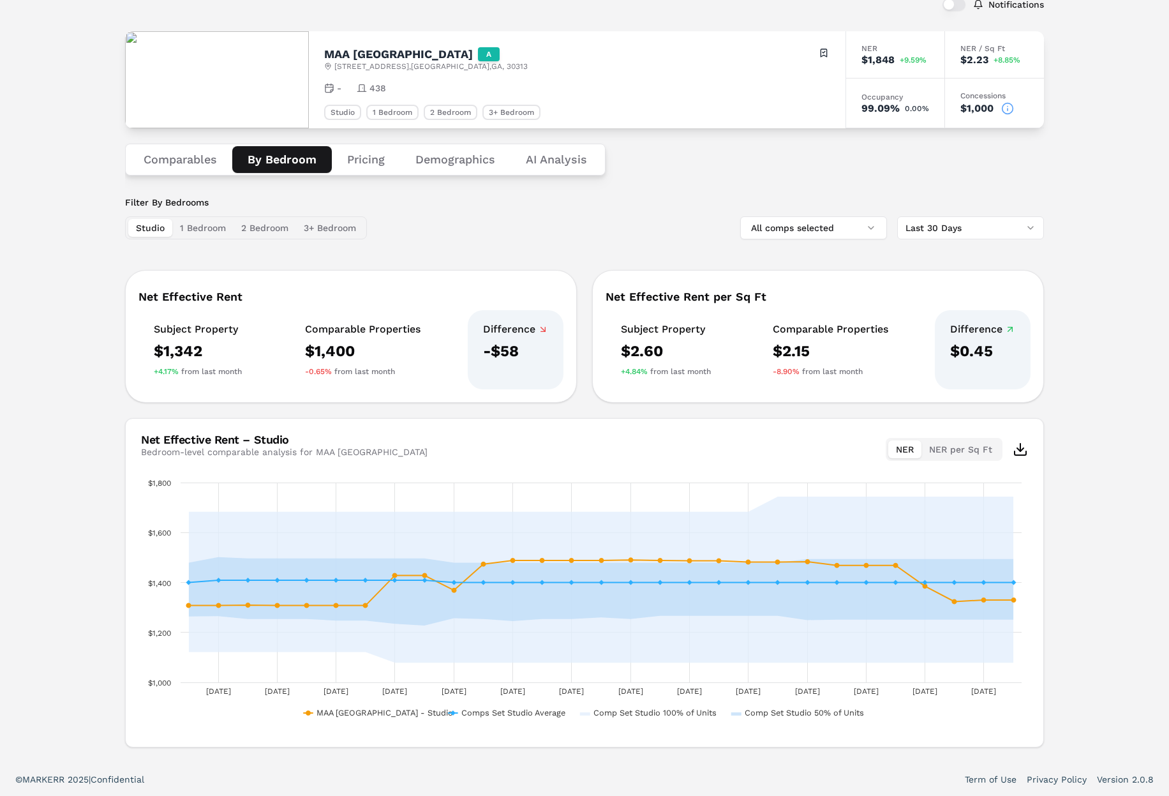
click at [1008, 106] on icon at bounding box center [1007, 108] width 13 height 13
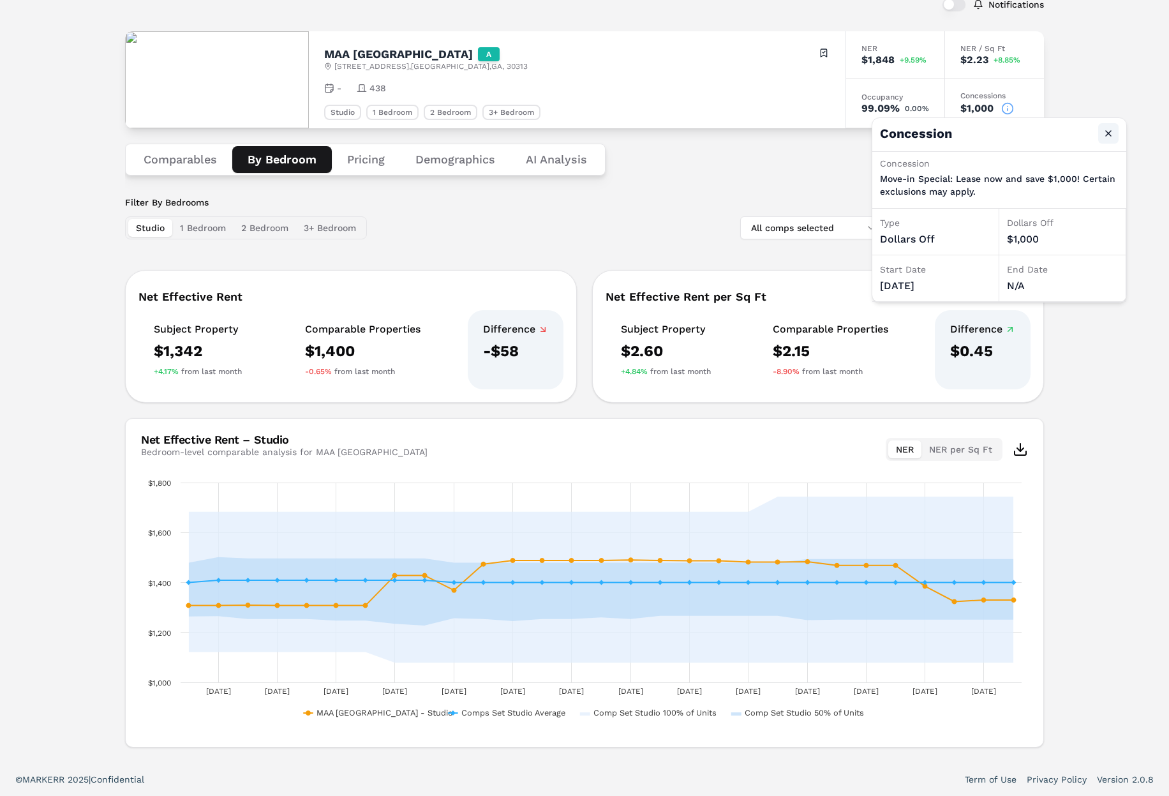
click at [1113, 131] on button "Close" at bounding box center [1108, 133] width 20 height 20
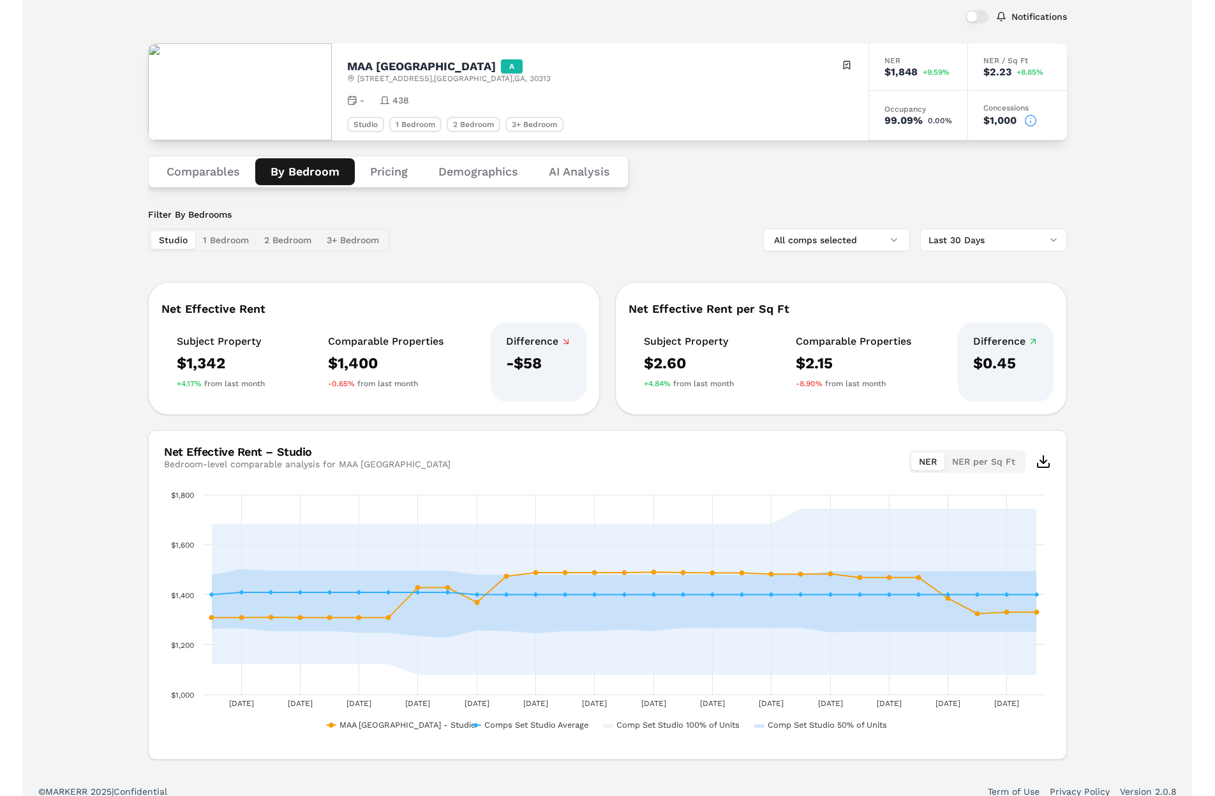
scroll to position [0, 0]
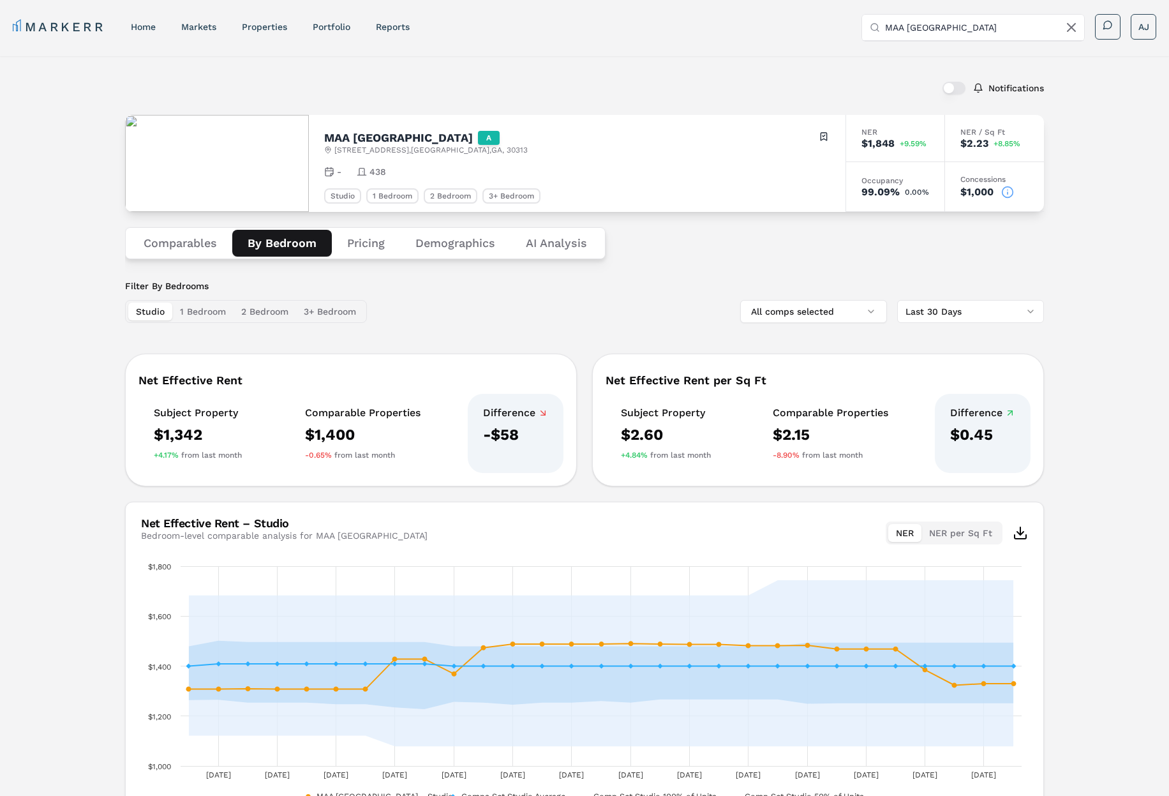
click at [479, 65] on div "Notifications MAA Centennial Park A 305 Centennial Olympic Park Dr NW , Atlanta…" at bounding box center [584, 451] width 1169 height 790
drag, startPoint x: 123, startPoint y: 77, endPoint x: 18, endPoint y: 71, distance: 105.5
click at [115, 77] on div "Notifications MAA Centennial Park A 305 Centennial Olympic Park Dr NW , Atlanta…" at bounding box center [584, 451] width 1169 height 790
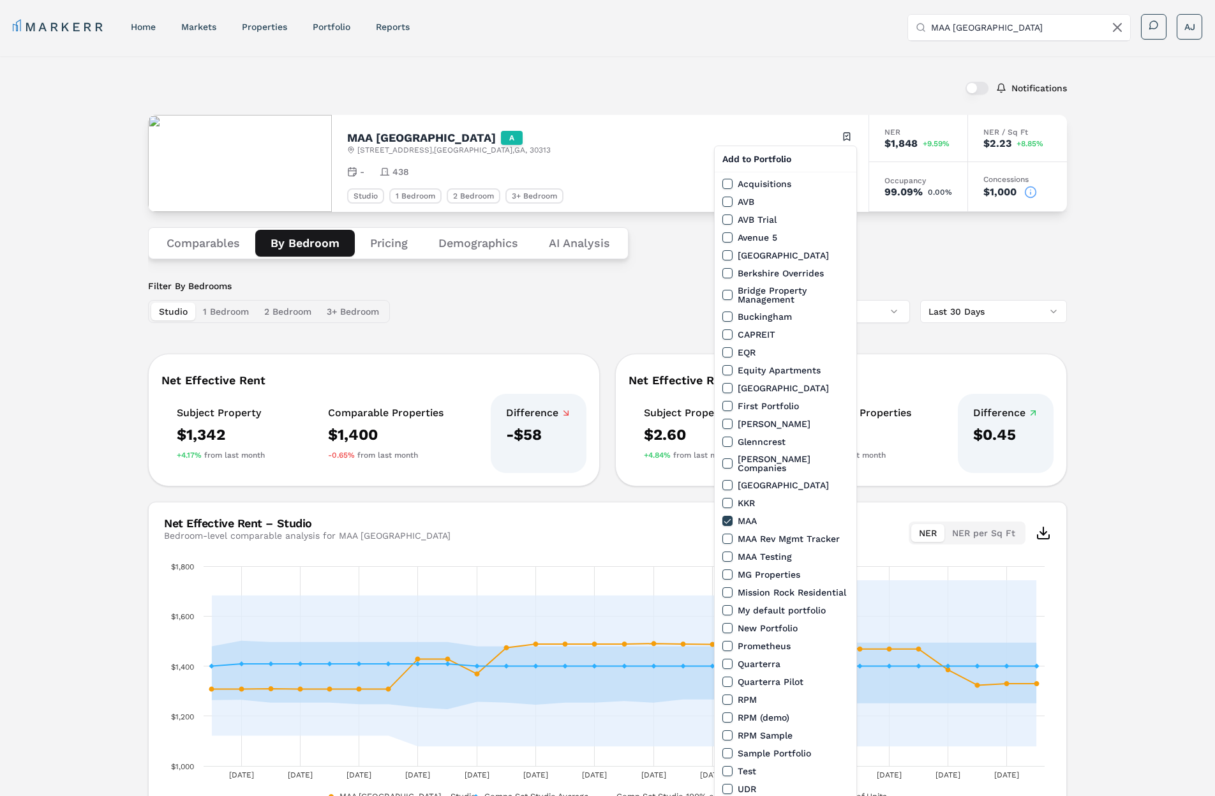
click at [845, 135] on html "MARKERR home markets properties Portfolio reports Search by MSA, ZIP, Property …" at bounding box center [607, 440] width 1215 height 880
click at [733, 95] on html "MARKERR home markets properties Portfolio reports Search by MSA, ZIP, Property …" at bounding box center [607, 440] width 1215 height 880
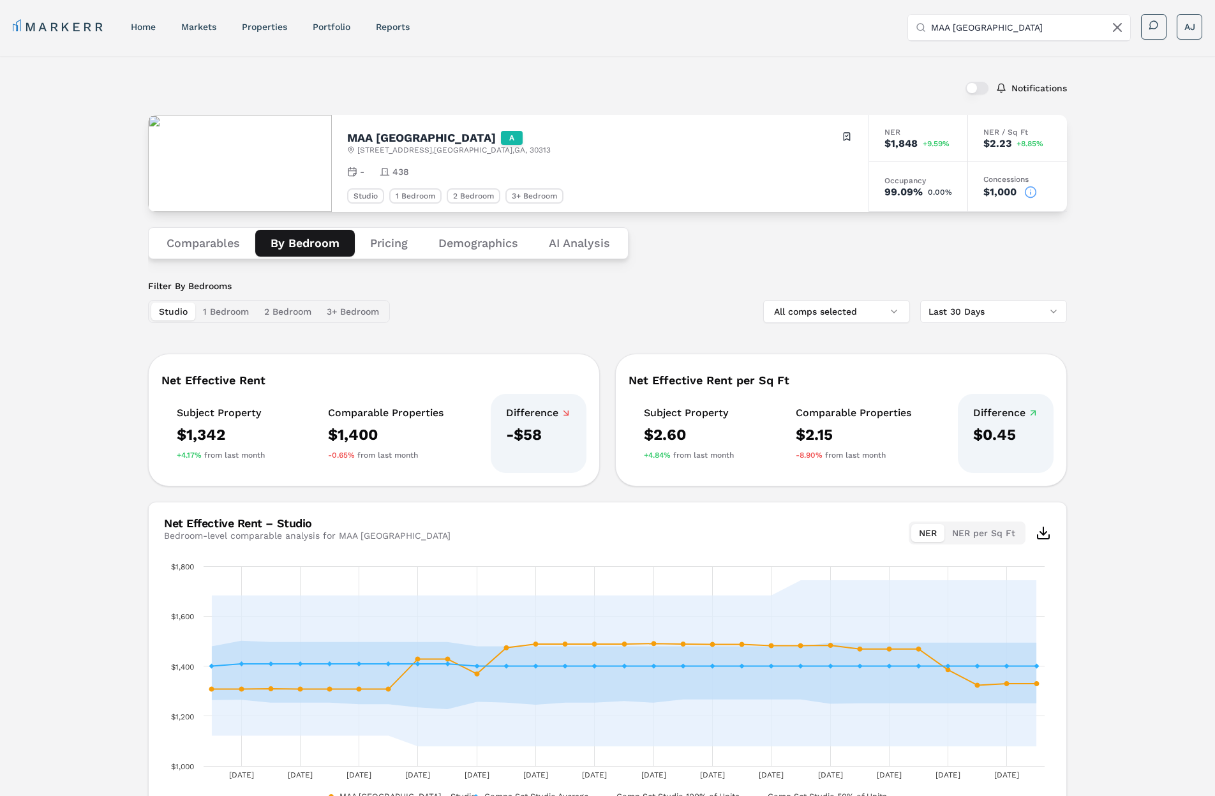
click at [1032, 193] on icon at bounding box center [1030, 192] width 13 height 13
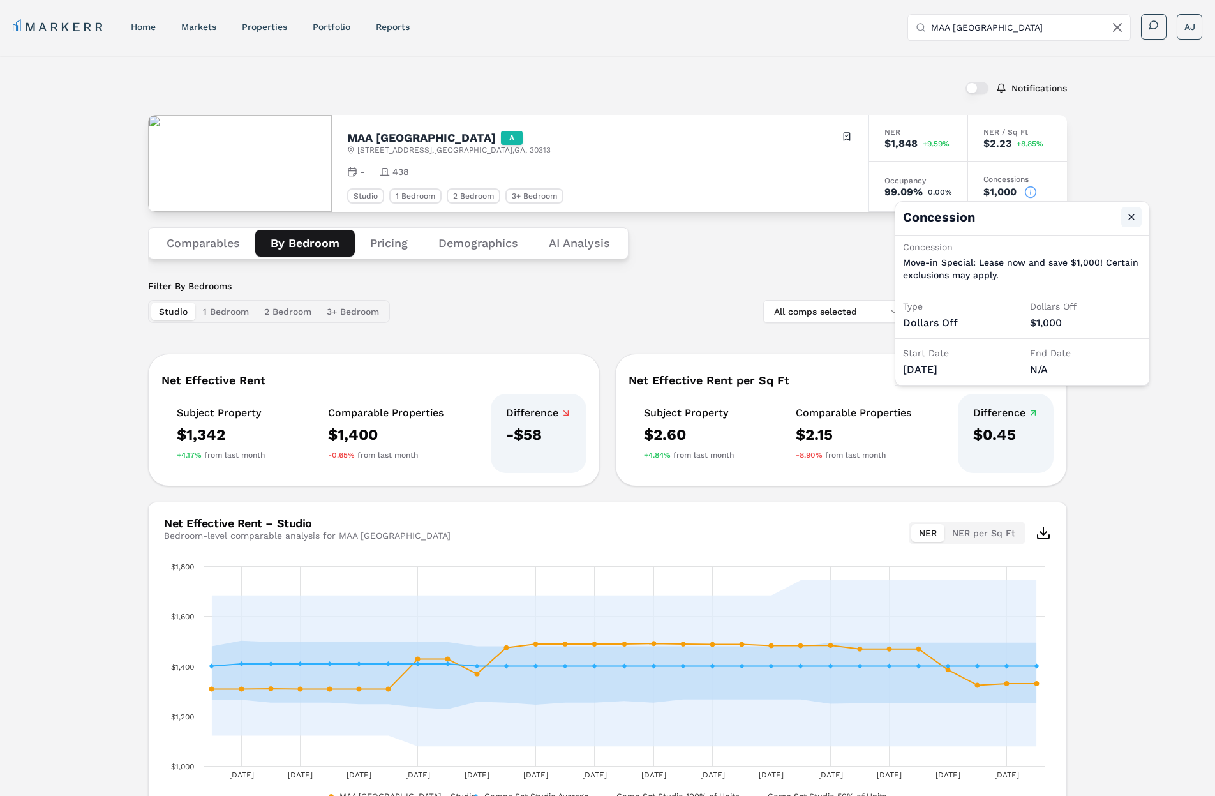
click at [1129, 219] on button "Close" at bounding box center [1131, 217] width 20 height 20
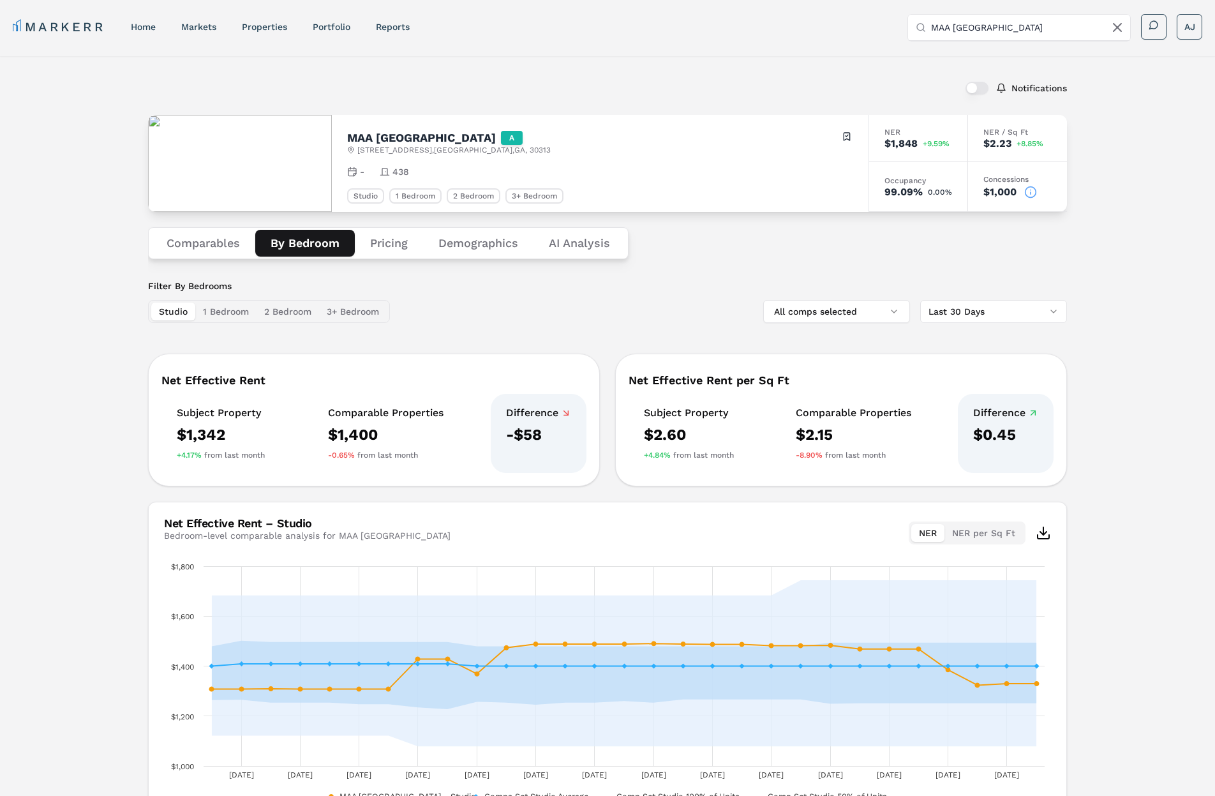
click at [1032, 193] on icon at bounding box center [1030, 192] width 13 height 13
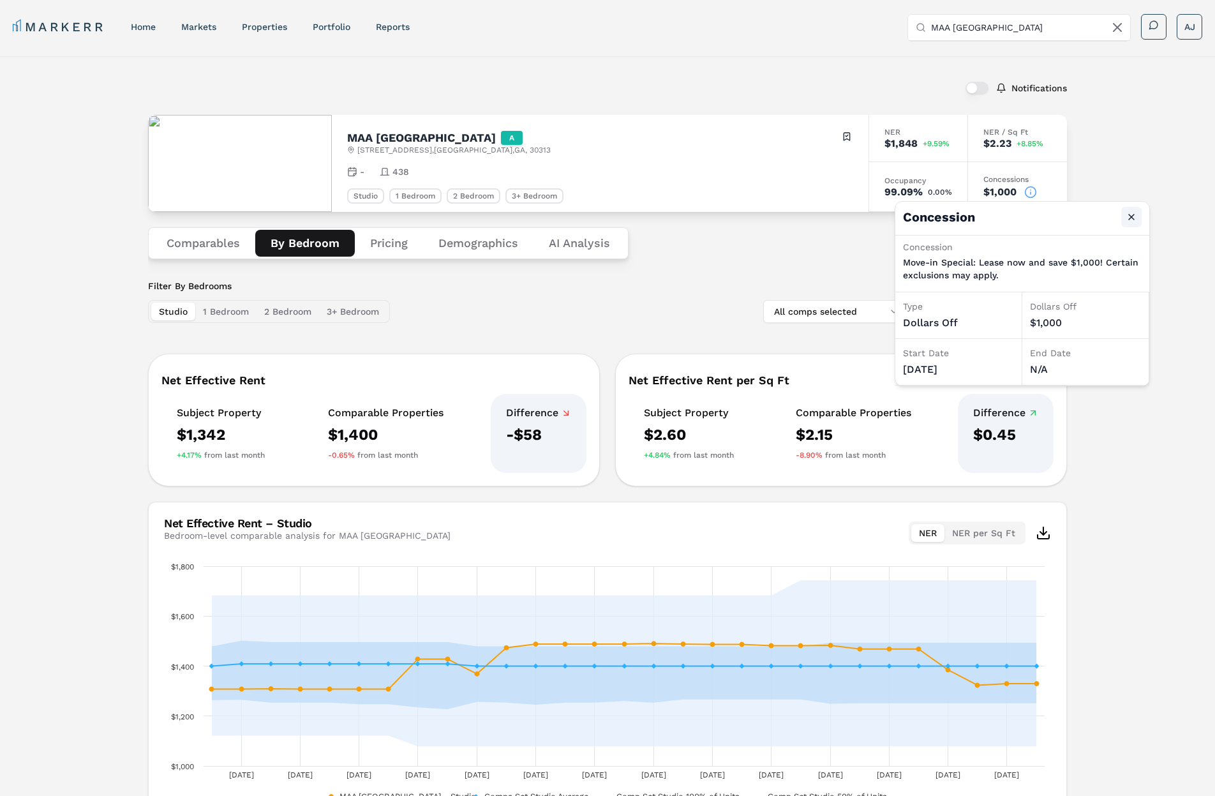
click at [1134, 223] on button "Close" at bounding box center [1131, 217] width 20 height 20
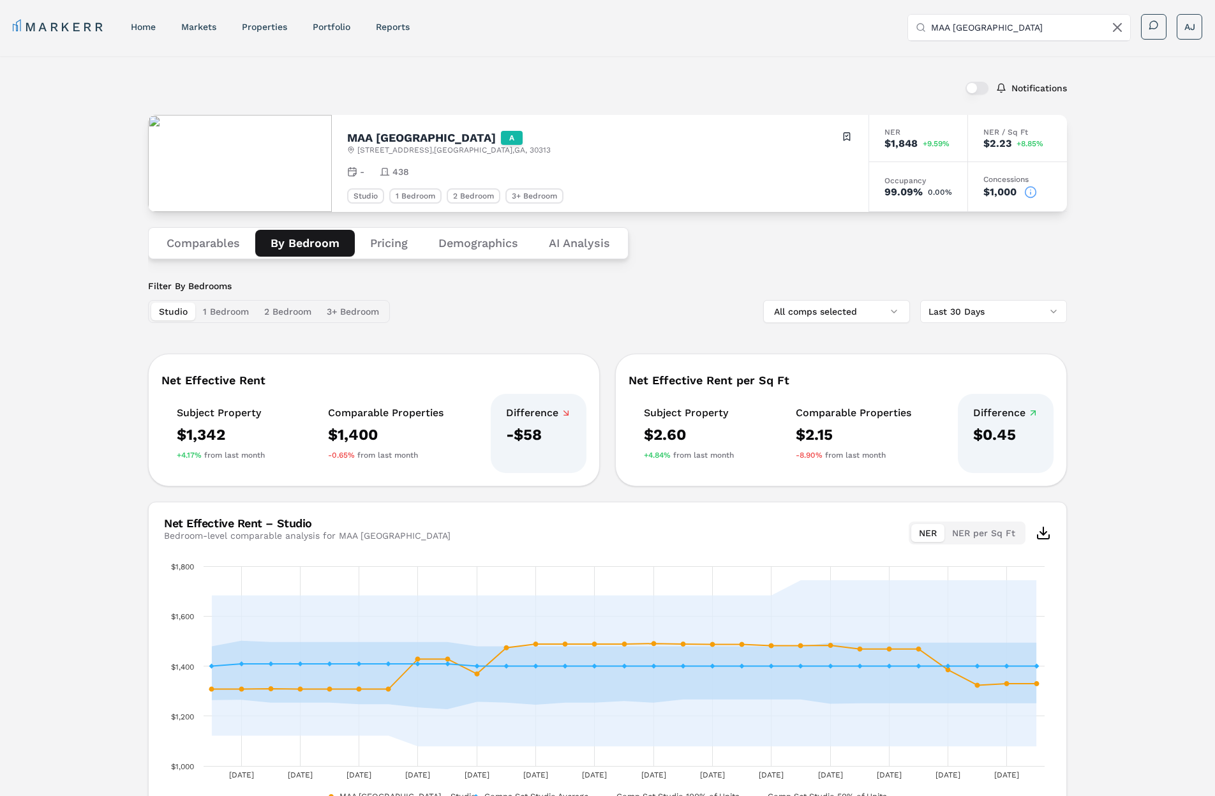
click at [762, 66] on div "Notifications MAA Centennial Park A 305 Centennial Olympic Park Dr NW , Atlanta…" at bounding box center [607, 451] width 1215 height 790
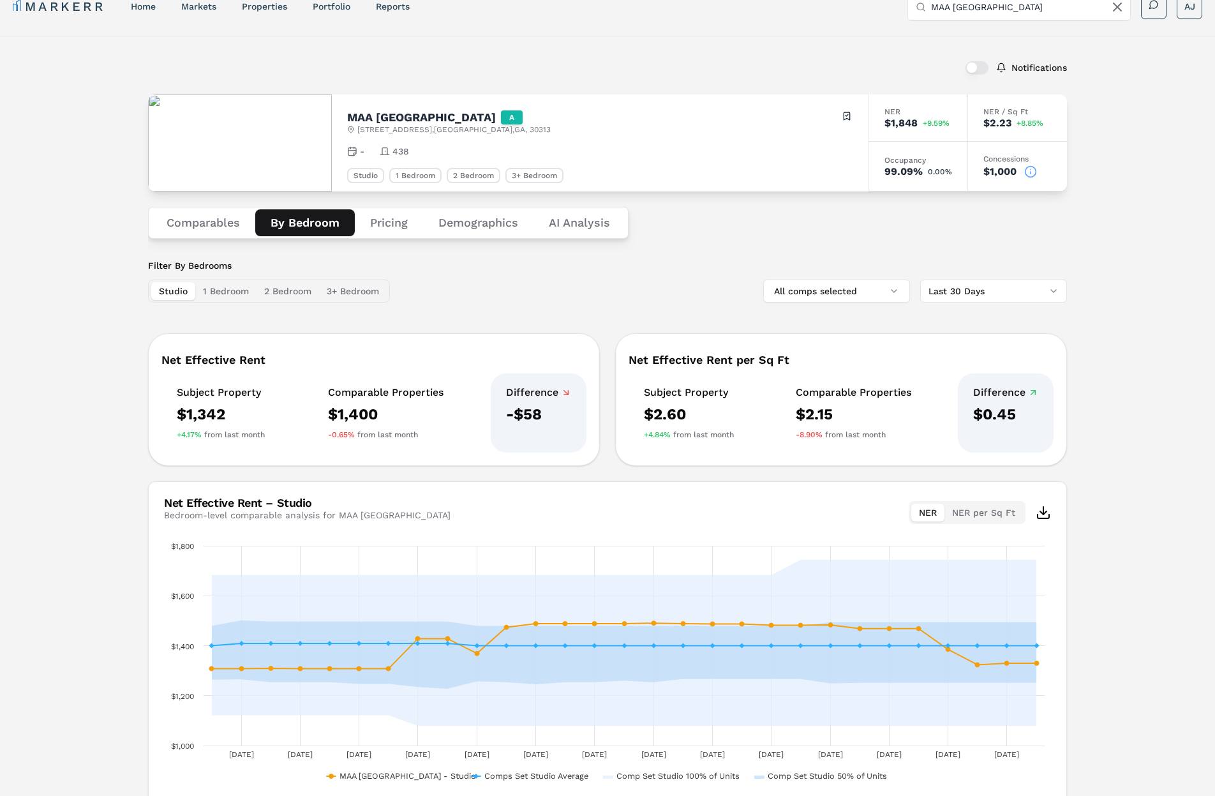
scroll to position [22, 0]
click at [710, 72] on div "Notifications" at bounding box center [607, 65] width 919 height 33
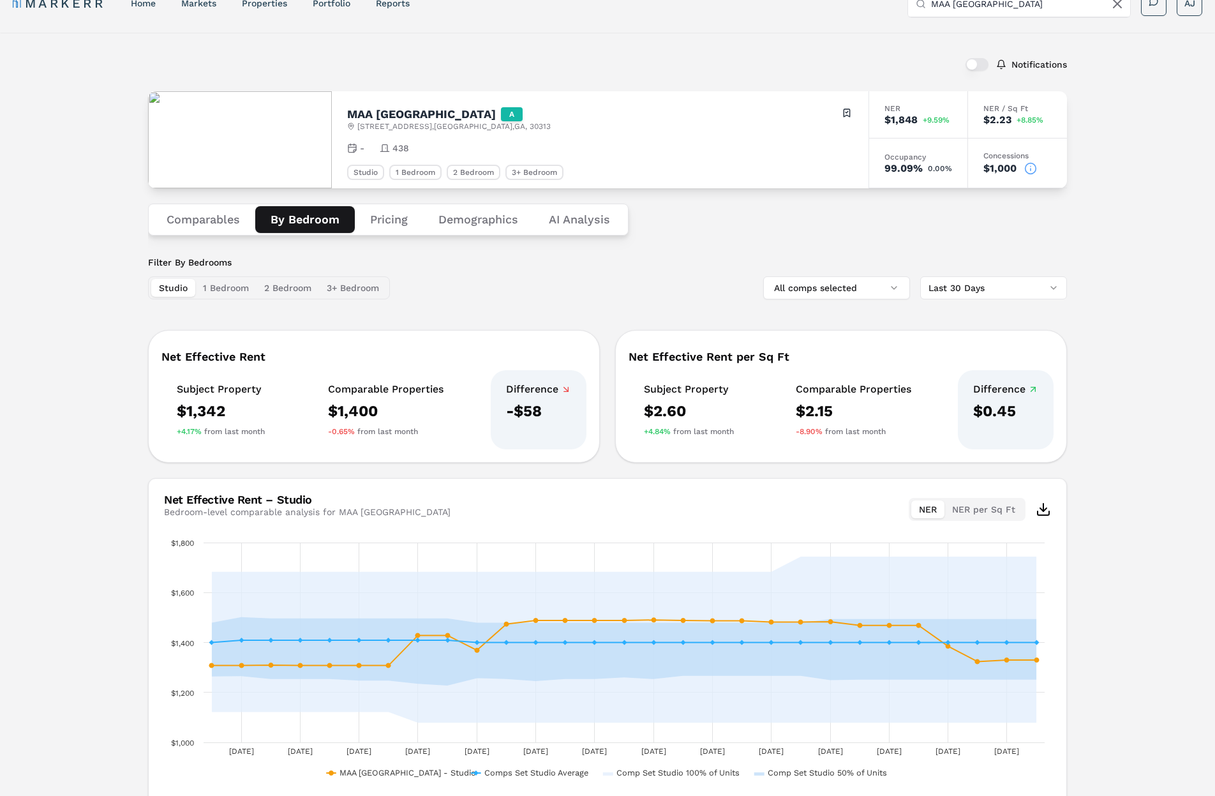
scroll to position [26, 0]
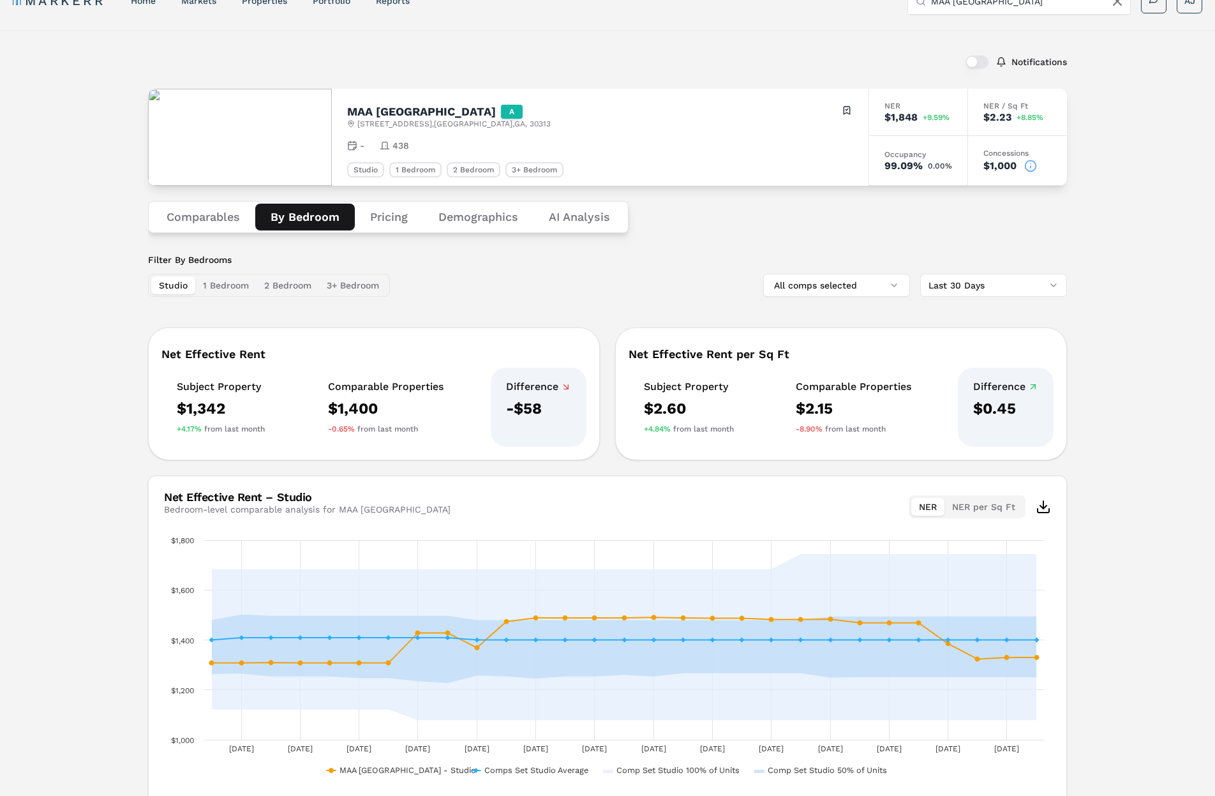
click at [1029, 164] on icon at bounding box center [1030, 166] width 13 height 13
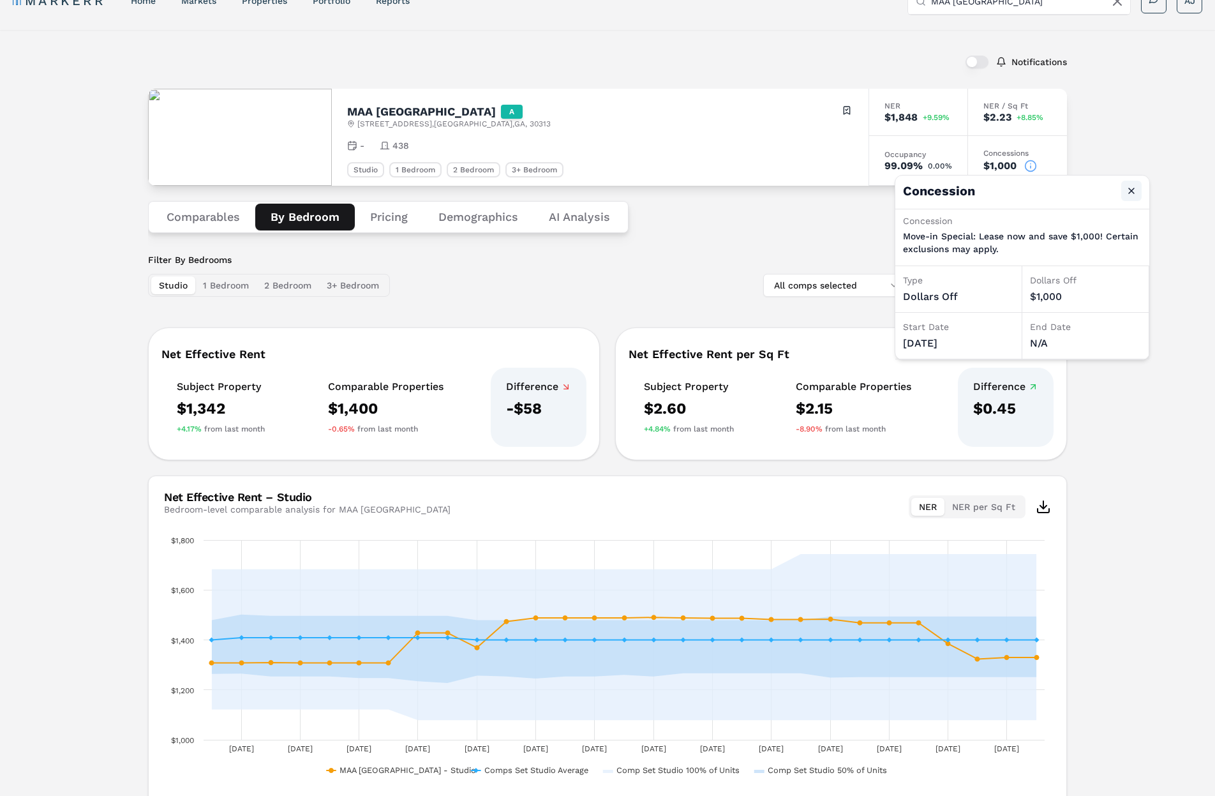
click at [1138, 196] on button "Close" at bounding box center [1131, 191] width 20 height 20
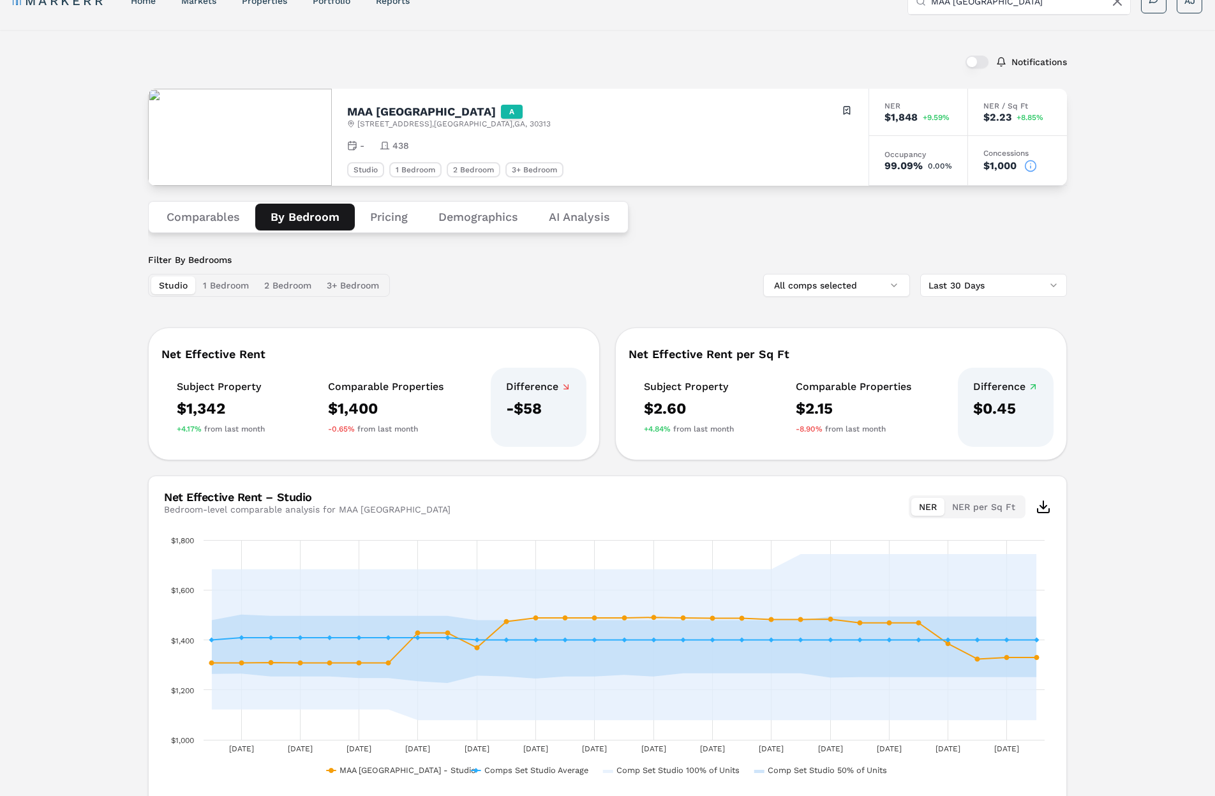
scroll to position [14, 0]
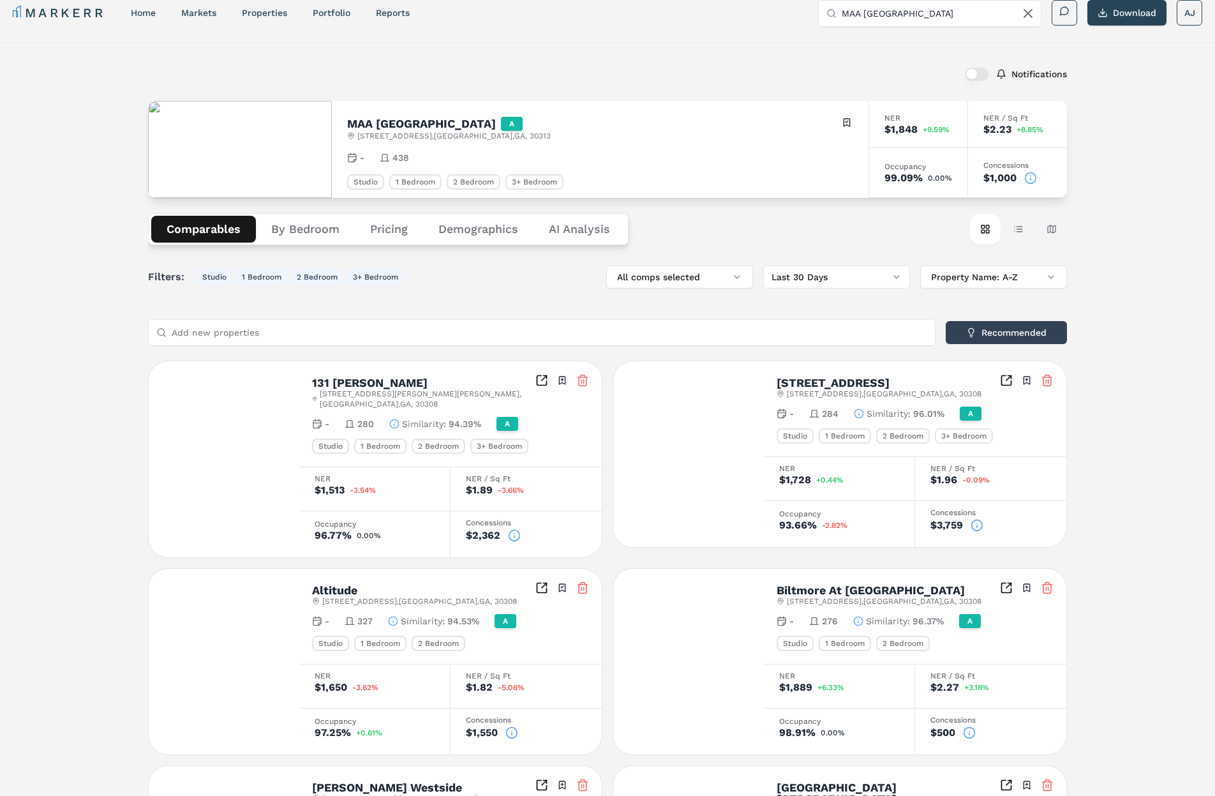
drag, startPoint x: 204, startPoint y: 231, endPoint x: 234, endPoint y: 229, distance: 30.7
click at [204, 230] on button "Comparables" at bounding box center [203, 229] width 105 height 27
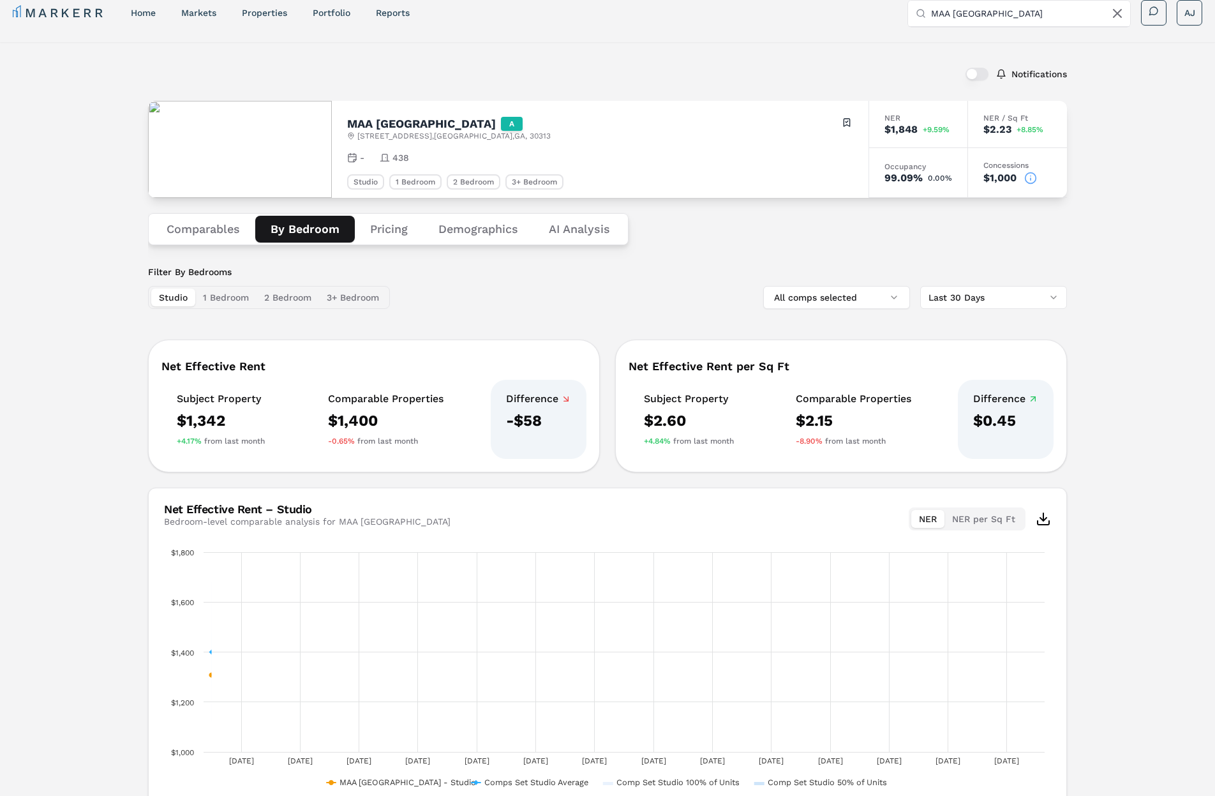
click at [283, 232] on button "By Bedroom" at bounding box center [305, 229] width 100 height 27
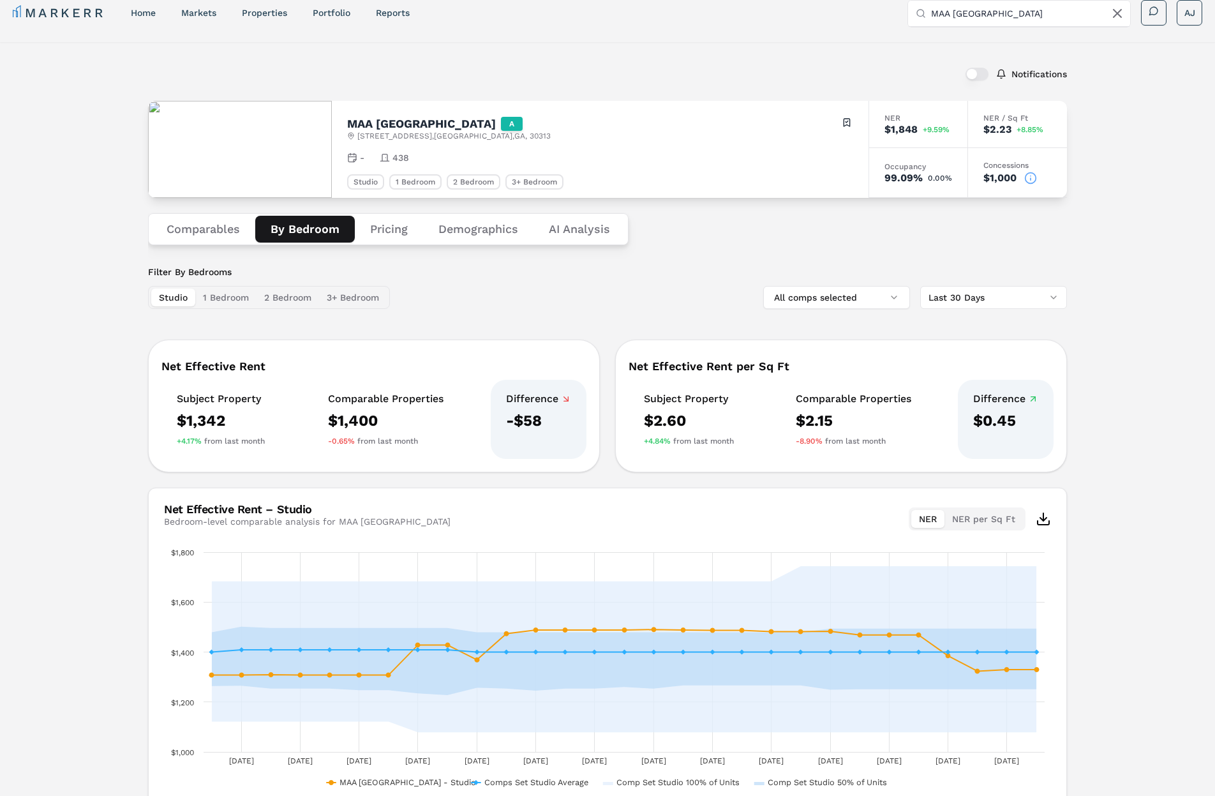
click at [391, 235] on button "Pricing" at bounding box center [389, 229] width 68 height 27
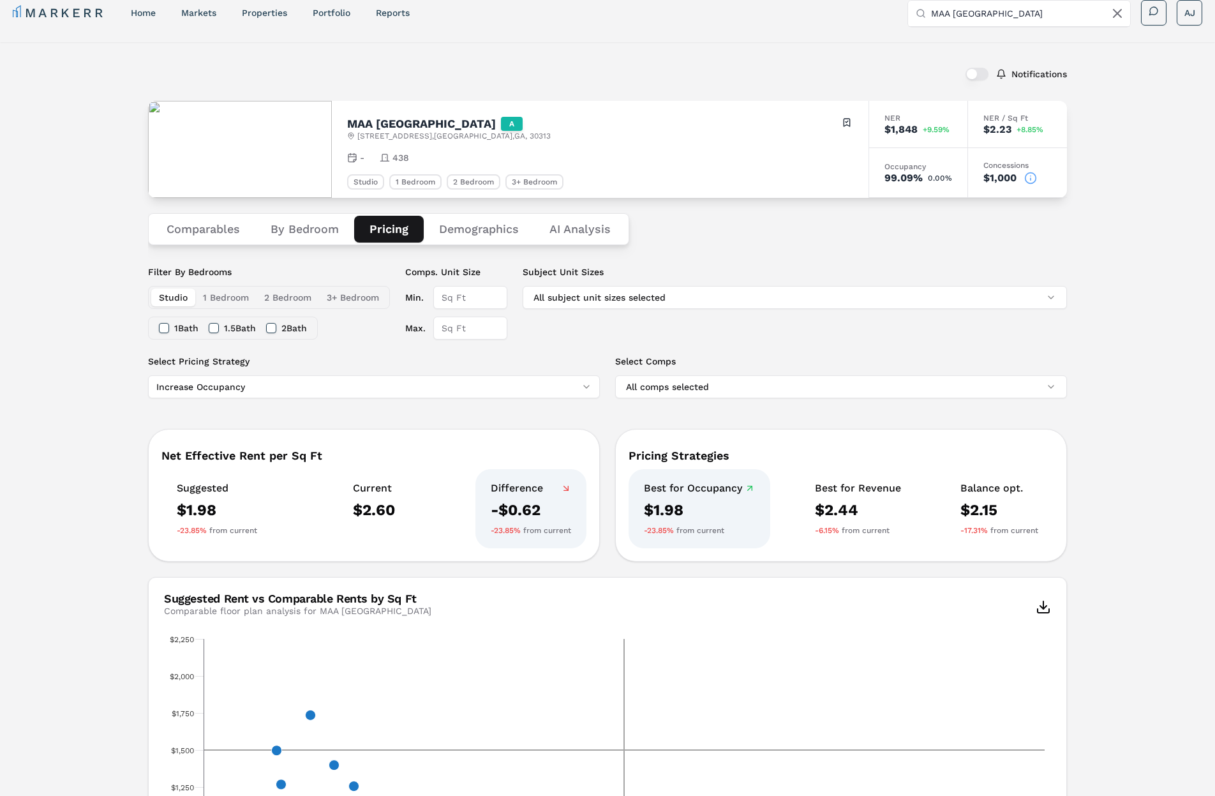
click at [193, 225] on button "Comparables" at bounding box center [203, 229] width 104 height 27
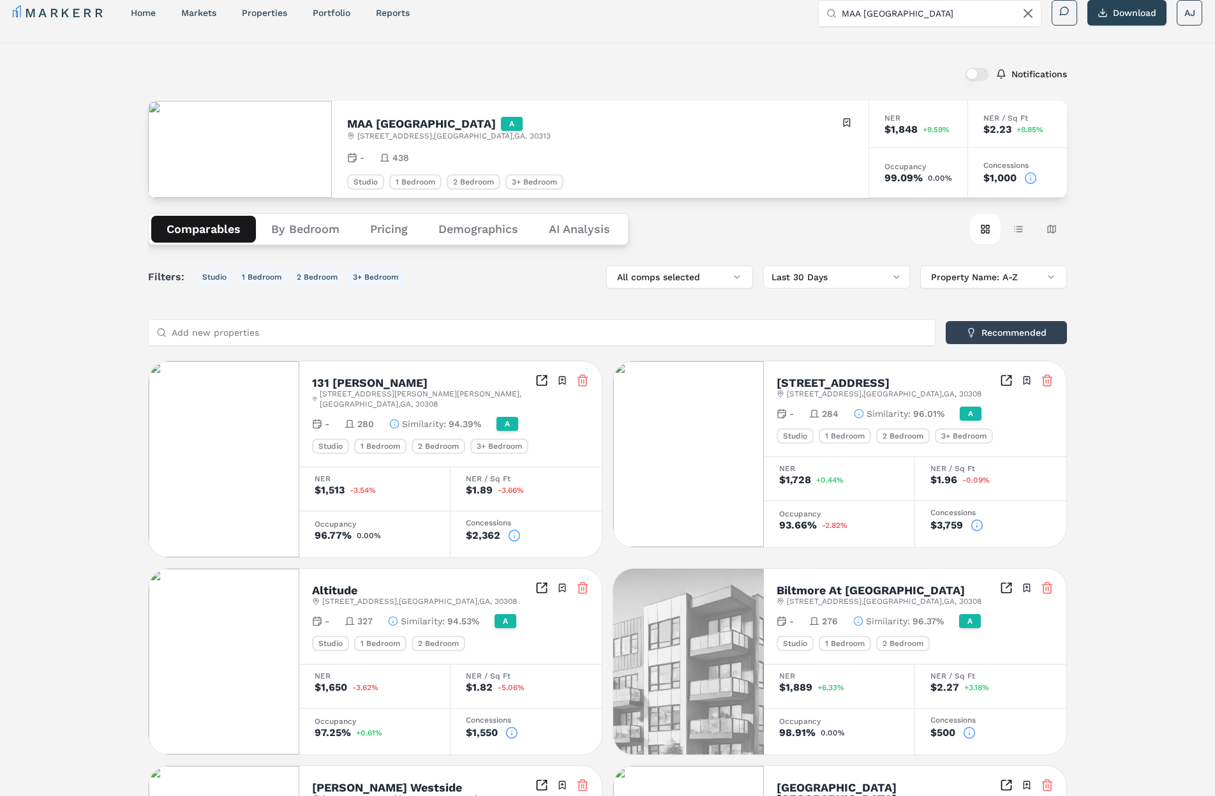
click at [912, 238] on div "Comparables By Bedroom Pricing Demographics AI Analysis Card view Table view Ma…" at bounding box center [607, 229] width 919 height 63
click at [1023, 232] on button "Table view" at bounding box center [1018, 229] width 31 height 31
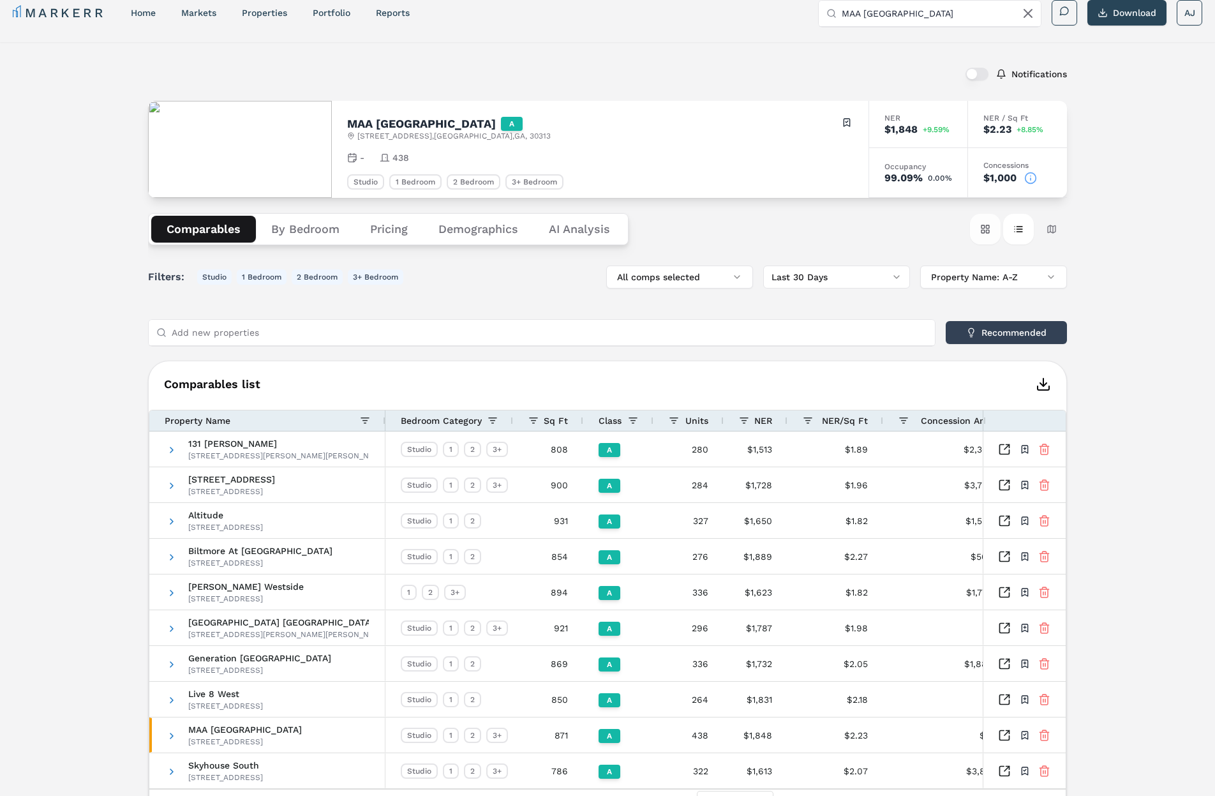
click at [990, 230] on button "Card view" at bounding box center [985, 229] width 31 height 31
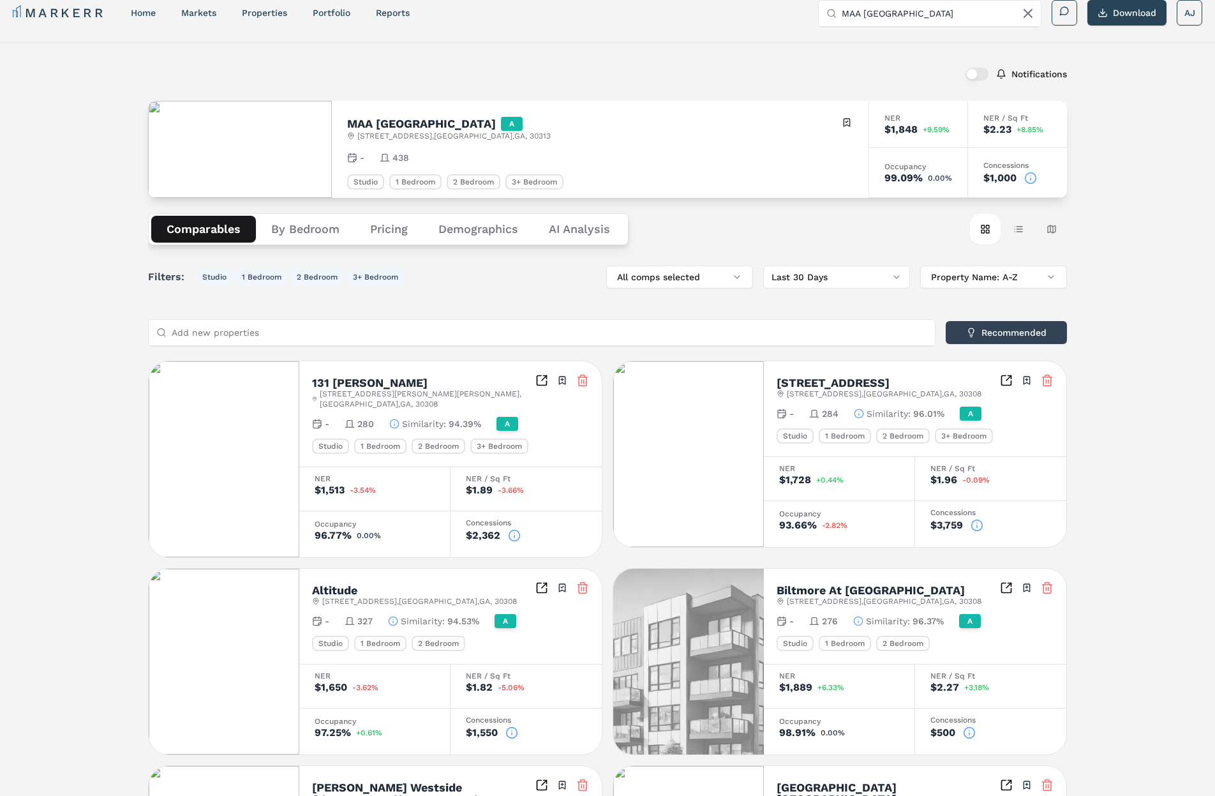
click at [1033, 180] on icon at bounding box center [1030, 178] width 13 height 13
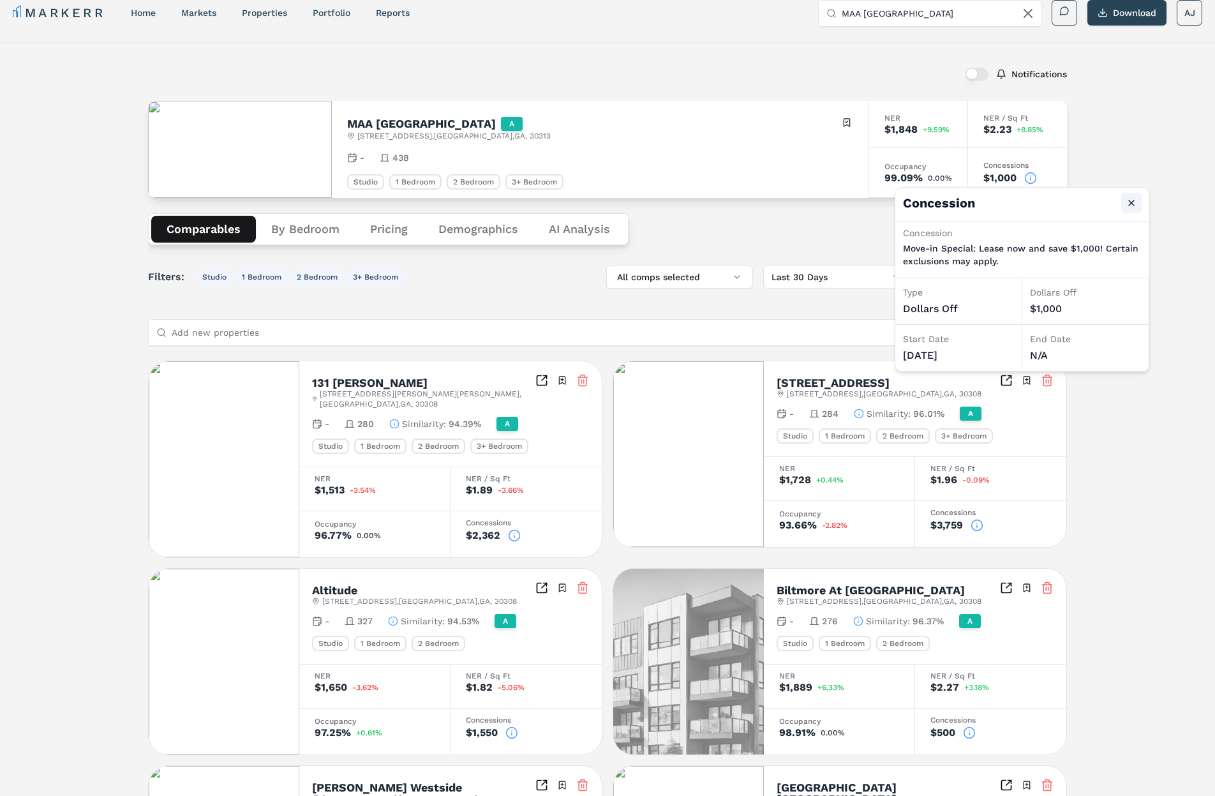
click at [1133, 202] on button "Close" at bounding box center [1131, 203] width 20 height 20
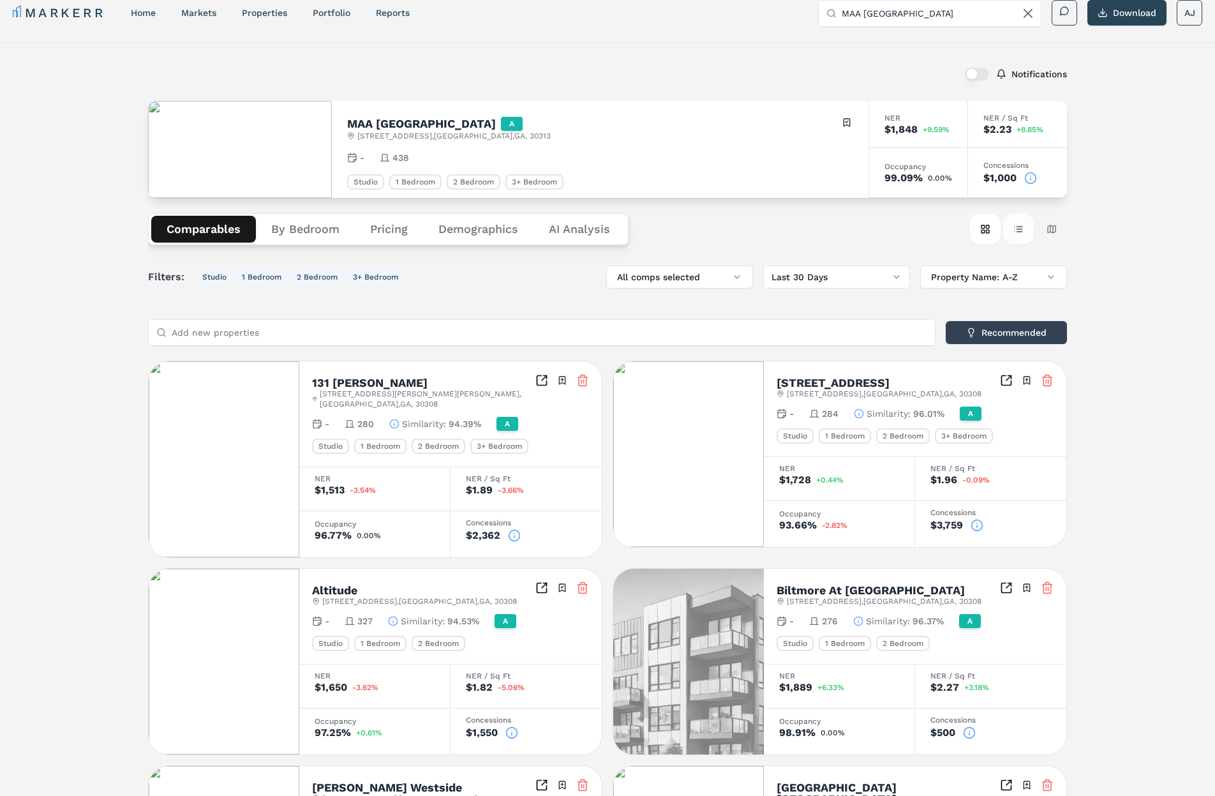
drag, startPoint x: 1024, startPoint y: 230, endPoint x: 1011, endPoint y: 233, distance: 13.6
click at [1024, 229] on button "Table view" at bounding box center [1018, 229] width 31 height 31
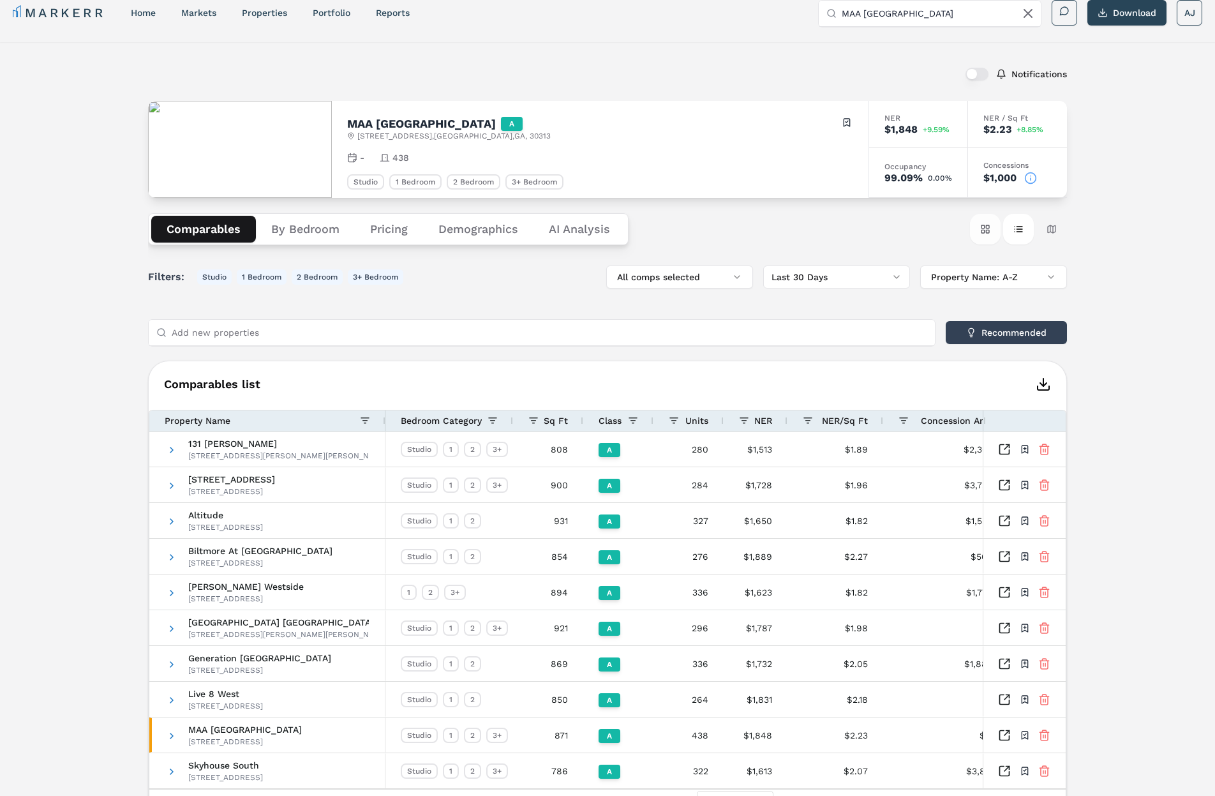
click at [988, 232] on button "Card view" at bounding box center [985, 229] width 31 height 31
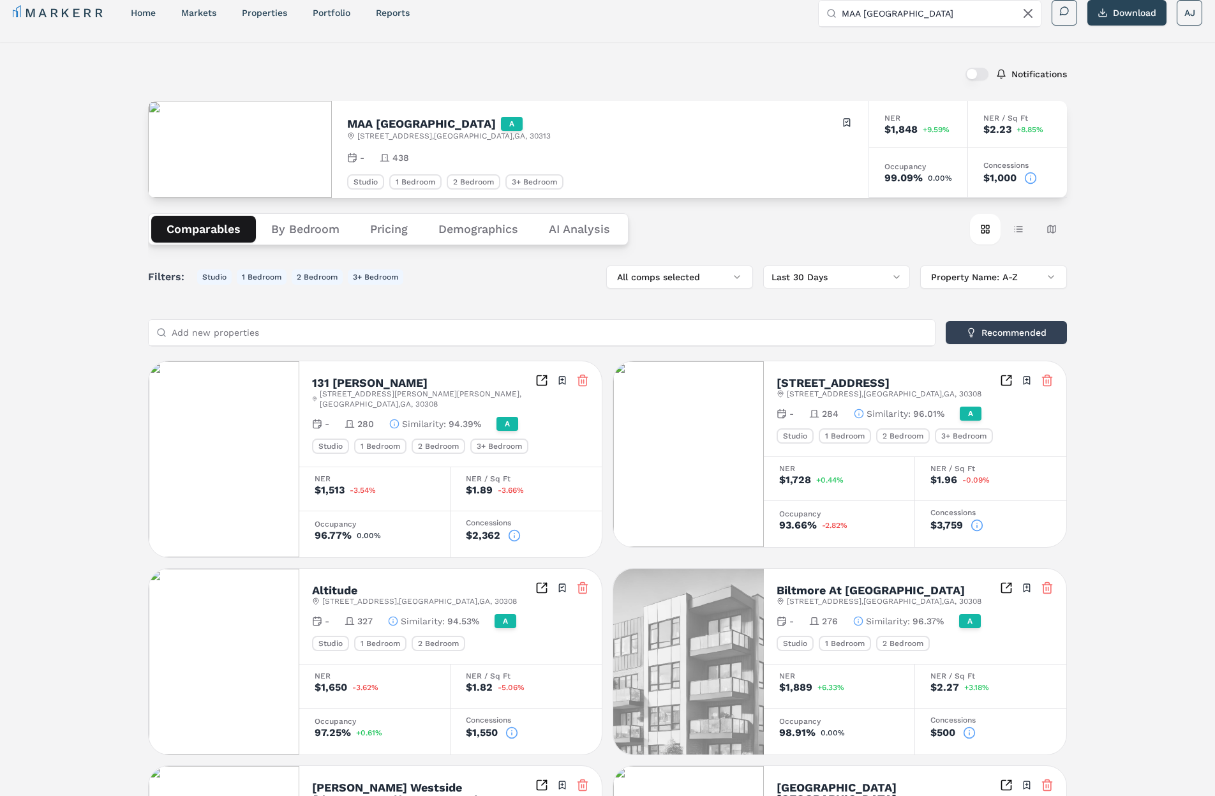
click at [822, 207] on div "Comparables By Bedroom Pricing Demographics AI Analysis Card view Table view Ma…" at bounding box center [607, 229] width 919 height 63
click at [1017, 232] on button "Table view" at bounding box center [1018, 229] width 31 height 31
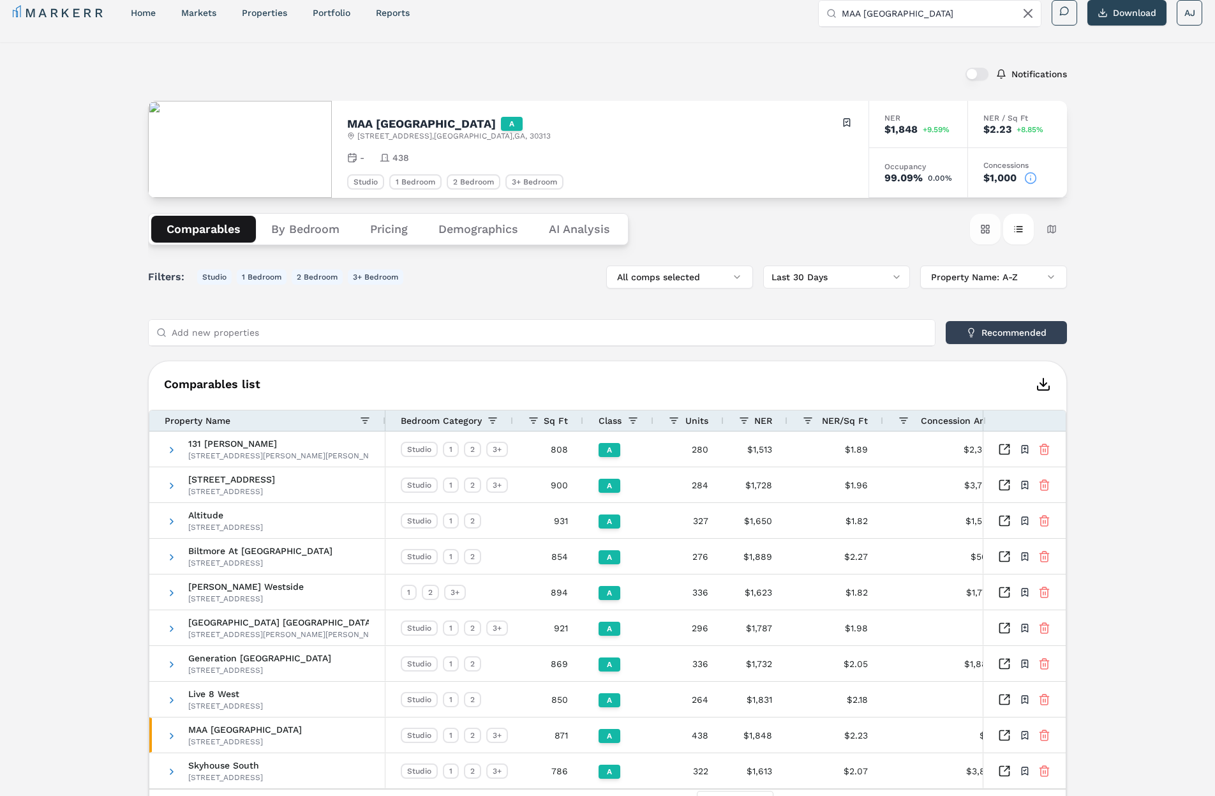
click at [978, 231] on button "Card view" at bounding box center [985, 229] width 31 height 31
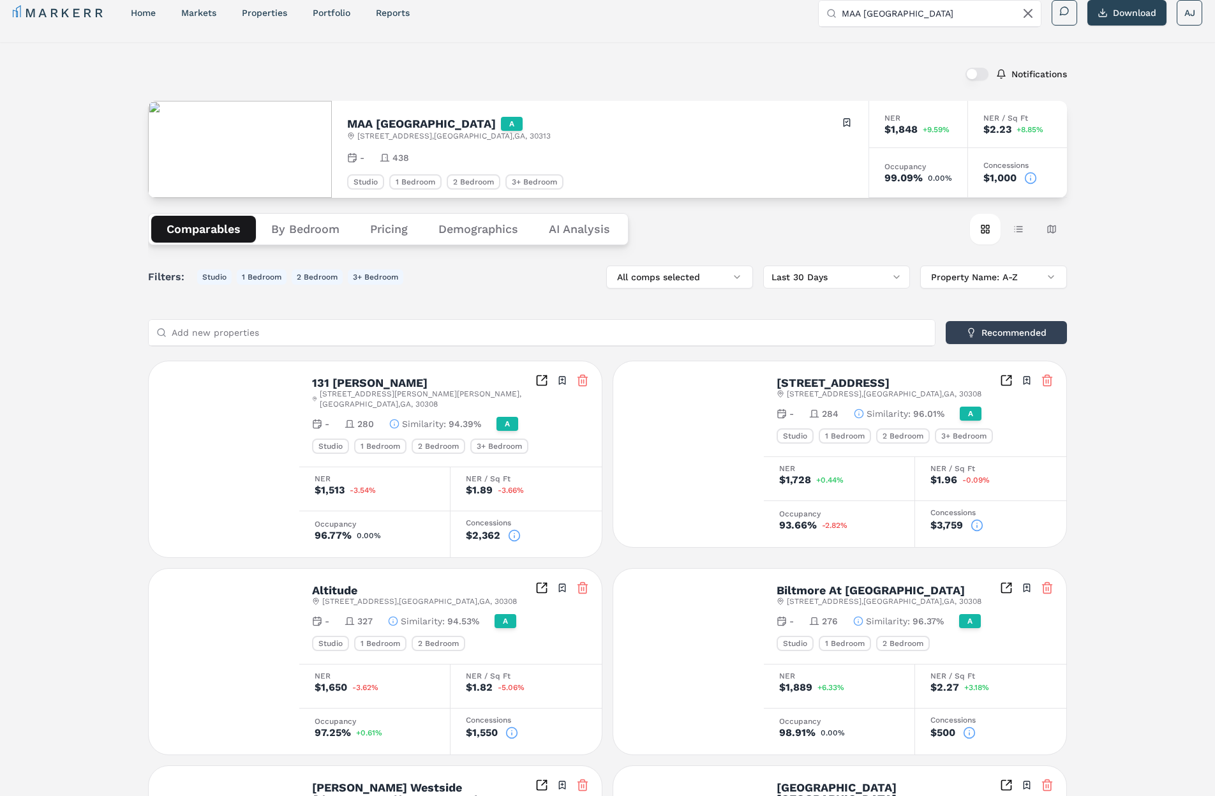
click at [863, 223] on div "Comparables By Bedroom Pricing Demographics AI Analysis Card view Table view Ma…" at bounding box center [607, 229] width 919 height 63
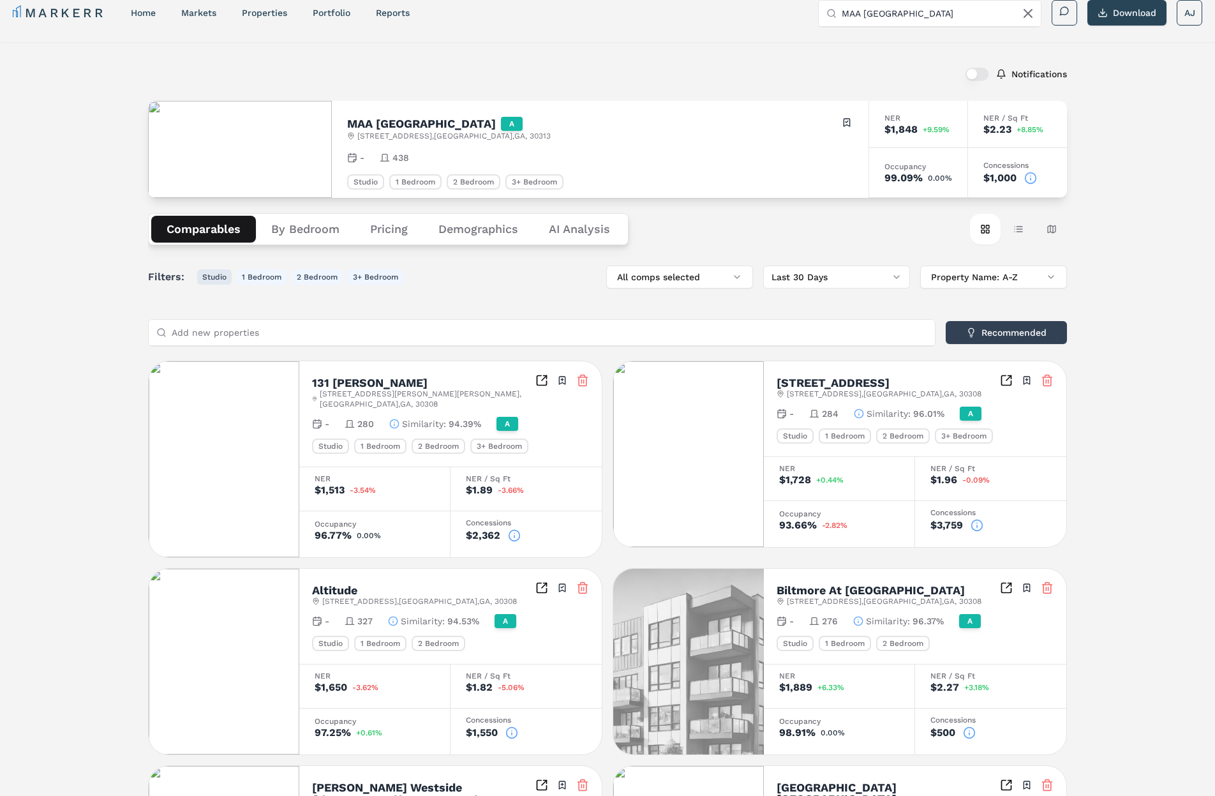
click at [222, 278] on button "Studio" at bounding box center [214, 276] width 34 height 15
click at [265, 281] on button "1 Bedroom" at bounding box center [262, 276] width 50 height 15
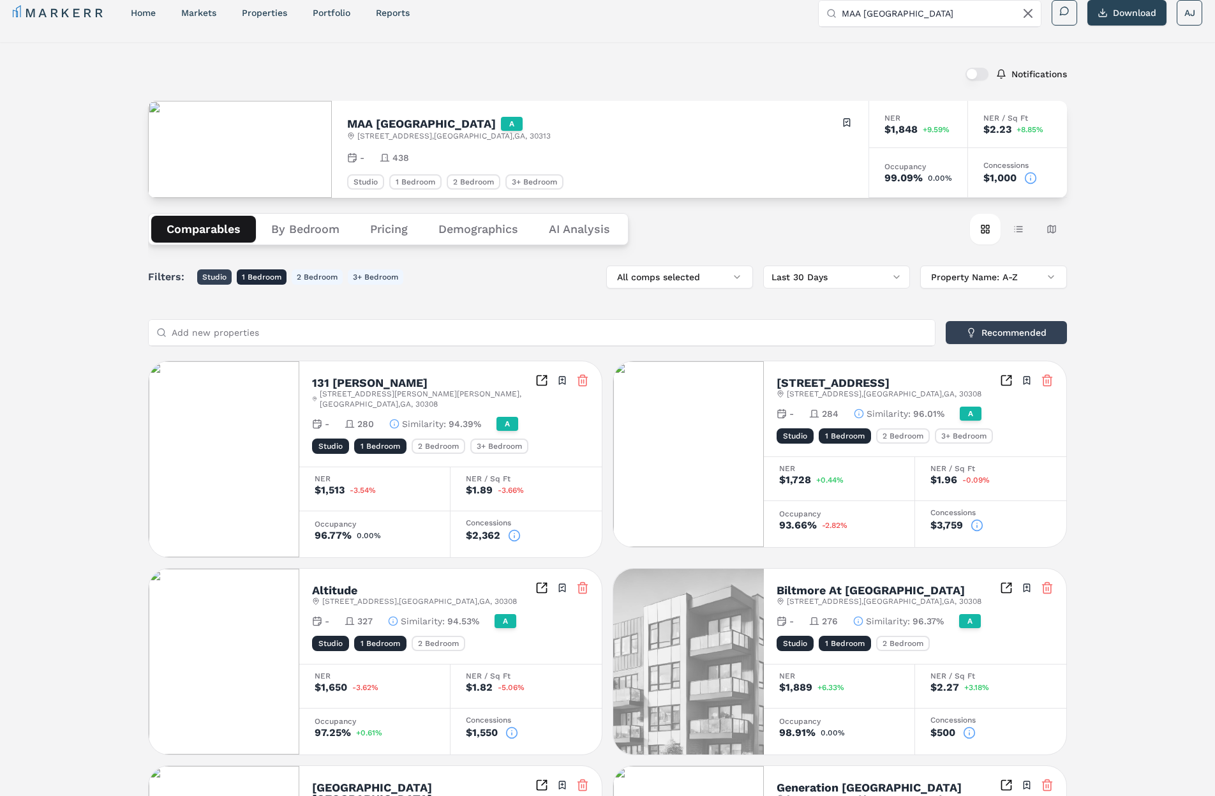
drag, startPoint x: 211, startPoint y: 278, endPoint x: 223, endPoint y: 279, distance: 12.1
click at [213, 278] on button "Studio" at bounding box center [214, 276] width 34 height 15
click at [258, 278] on button "1 Bedroom" at bounding box center [262, 276] width 50 height 15
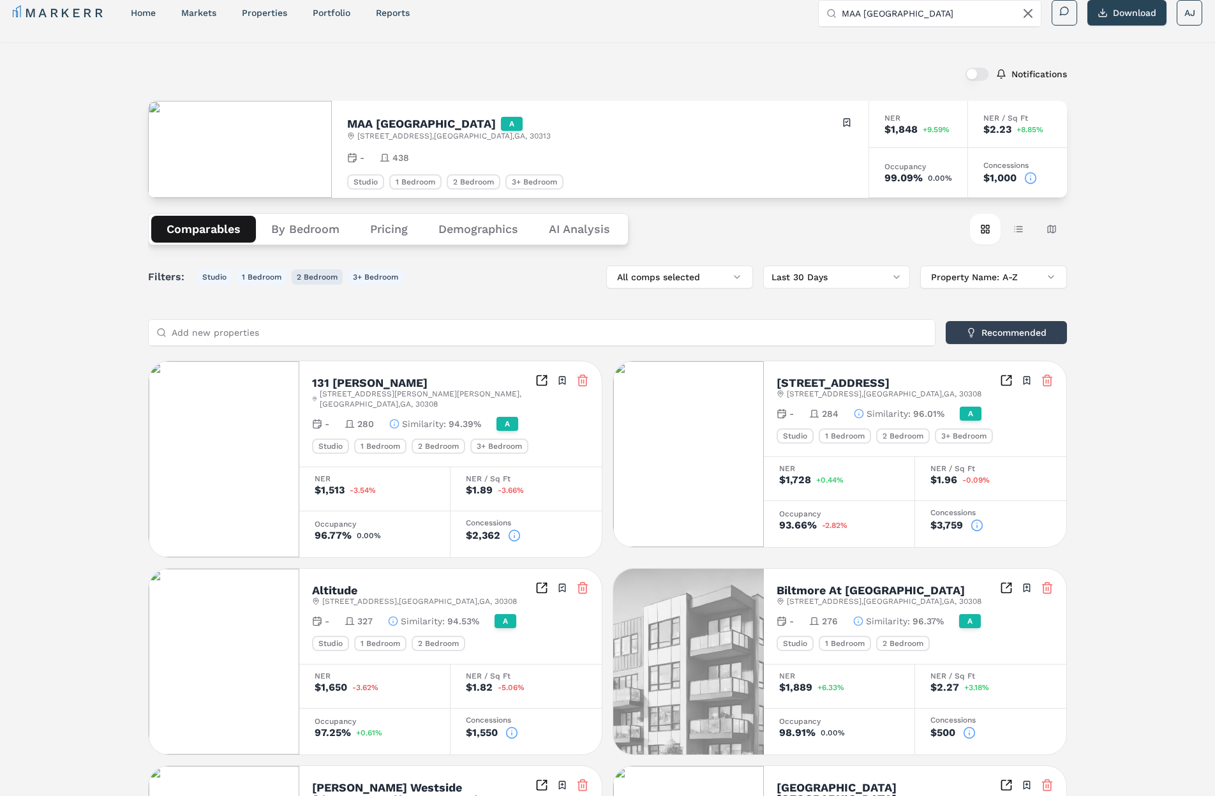
click at [311, 280] on button "2 Bedroom" at bounding box center [317, 276] width 51 height 15
drag, startPoint x: 303, startPoint y: 279, endPoint x: 357, endPoint y: 278, distance: 54.9
click at [303, 279] on button "2 Bedroom" at bounding box center [317, 276] width 51 height 15
click at [370, 280] on button "3+ Bedroom" at bounding box center [376, 276] width 56 height 15
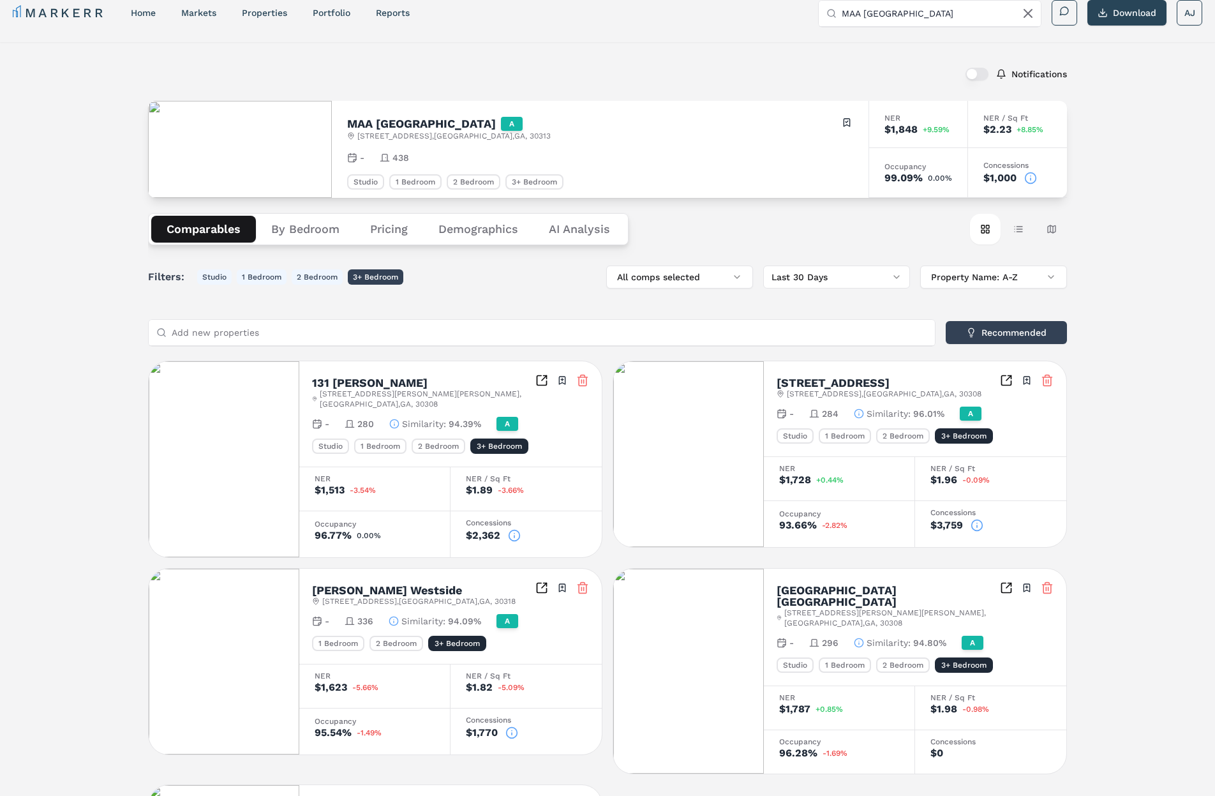
click at [370, 280] on button "3+ Bedroom" at bounding box center [376, 276] width 56 height 15
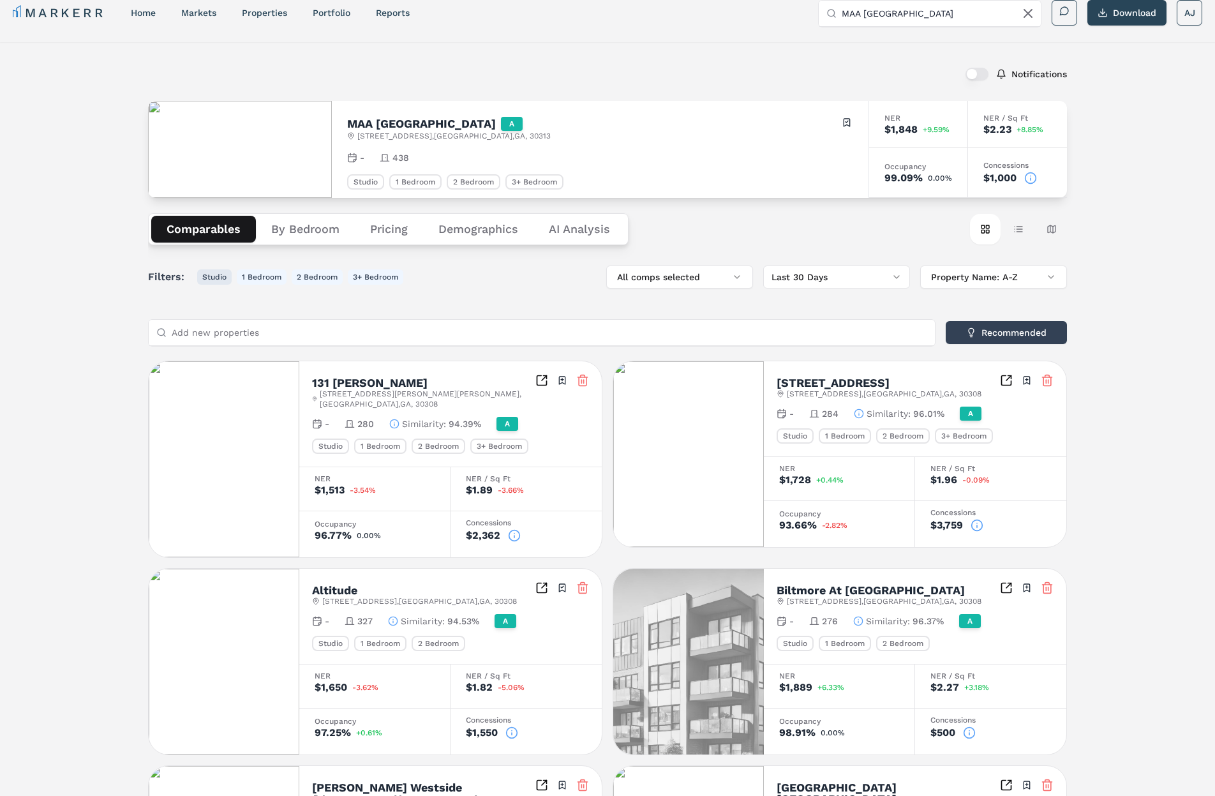
click at [225, 276] on button "Studio" at bounding box center [214, 276] width 34 height 15
drag, startPoint x: 127, startPoint y: 271, endPoint x: 491, endPoint y: 289, distance: 364.9
click at [491, 289] on div "Notifications MAA Centennial Park A 305 Centennial Olympic Park Dr NW , Atlanta…" at bounding box center [607, 715] width 1215 height 1347
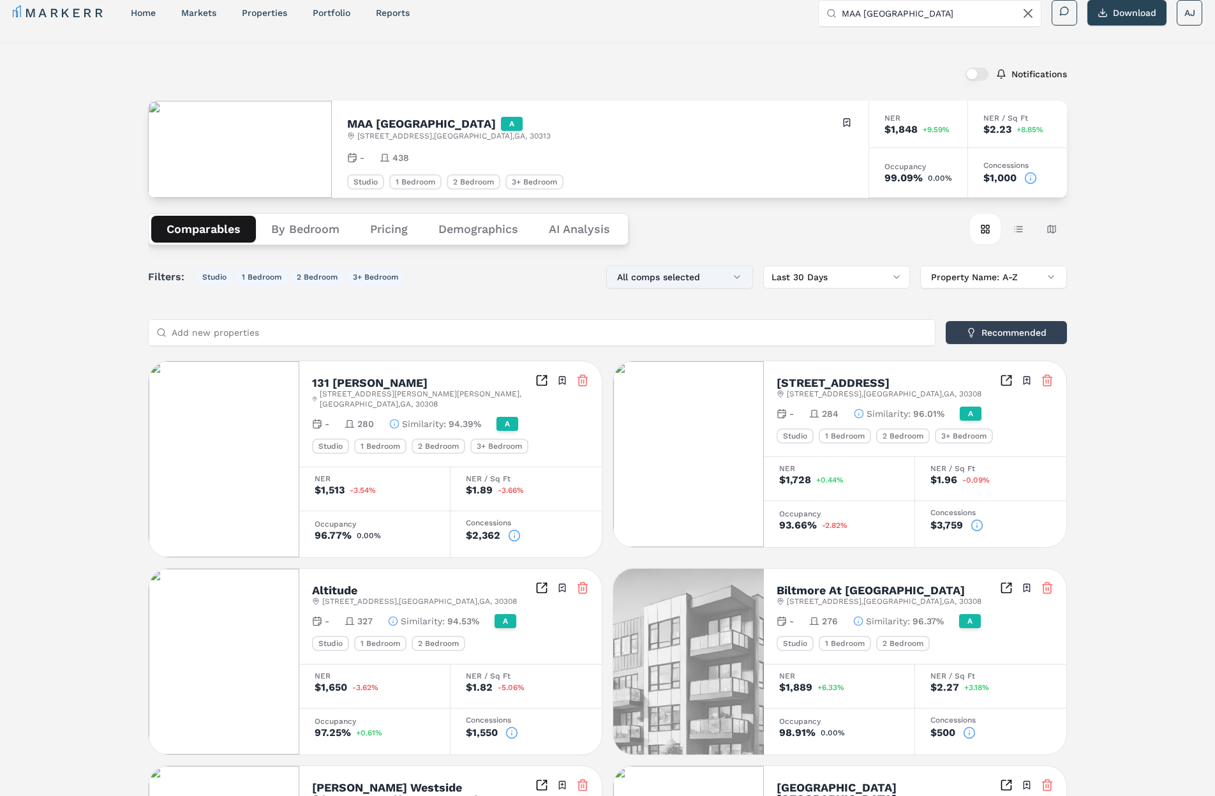
click at [706, 282] on button "All comps selected" at bounding box center [679, 277] width 147 height 23
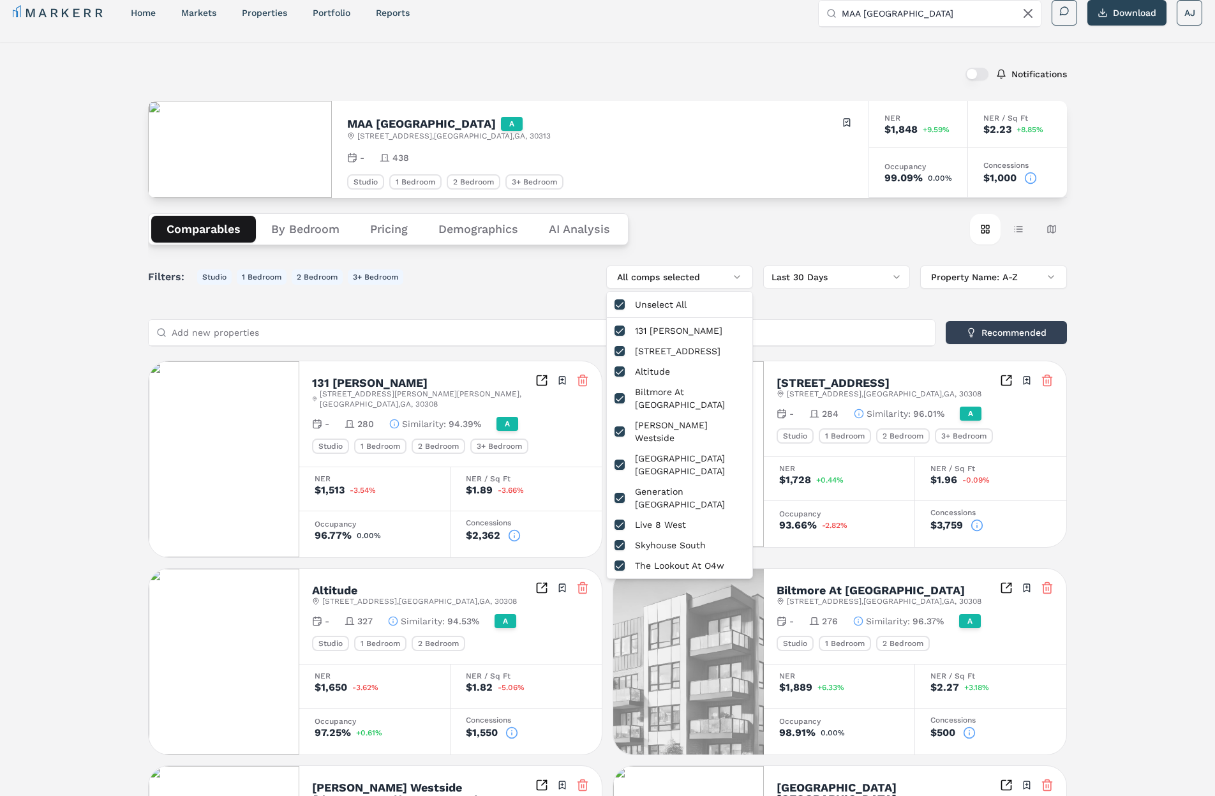
click at [507, 283] on div "Filters: Studio 1 Bedroom 2 Bedroom 3+ Bedroom All comps selected Last 30 Days …" at bounding box center [607, 277] width 919 height 23
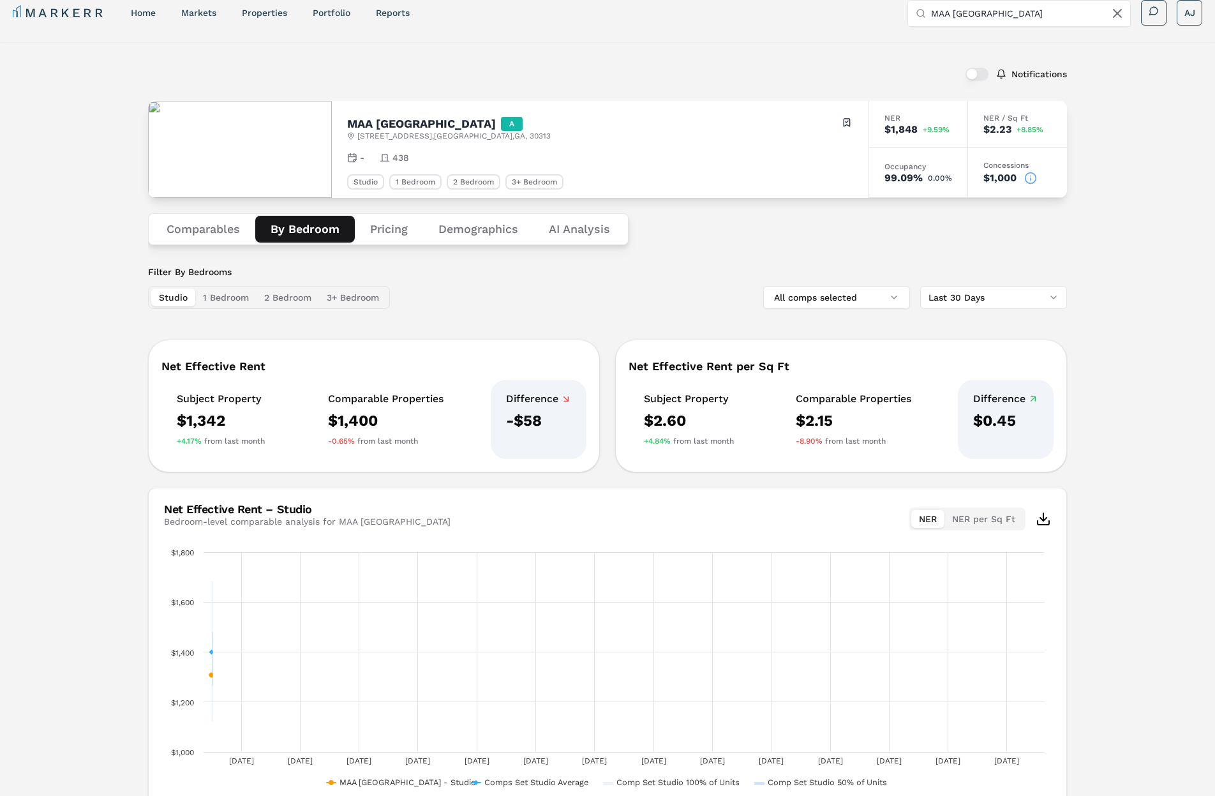
click at [301, 225] on button "By Bedroom" at bounding box center [305, 229] width 100 height 27
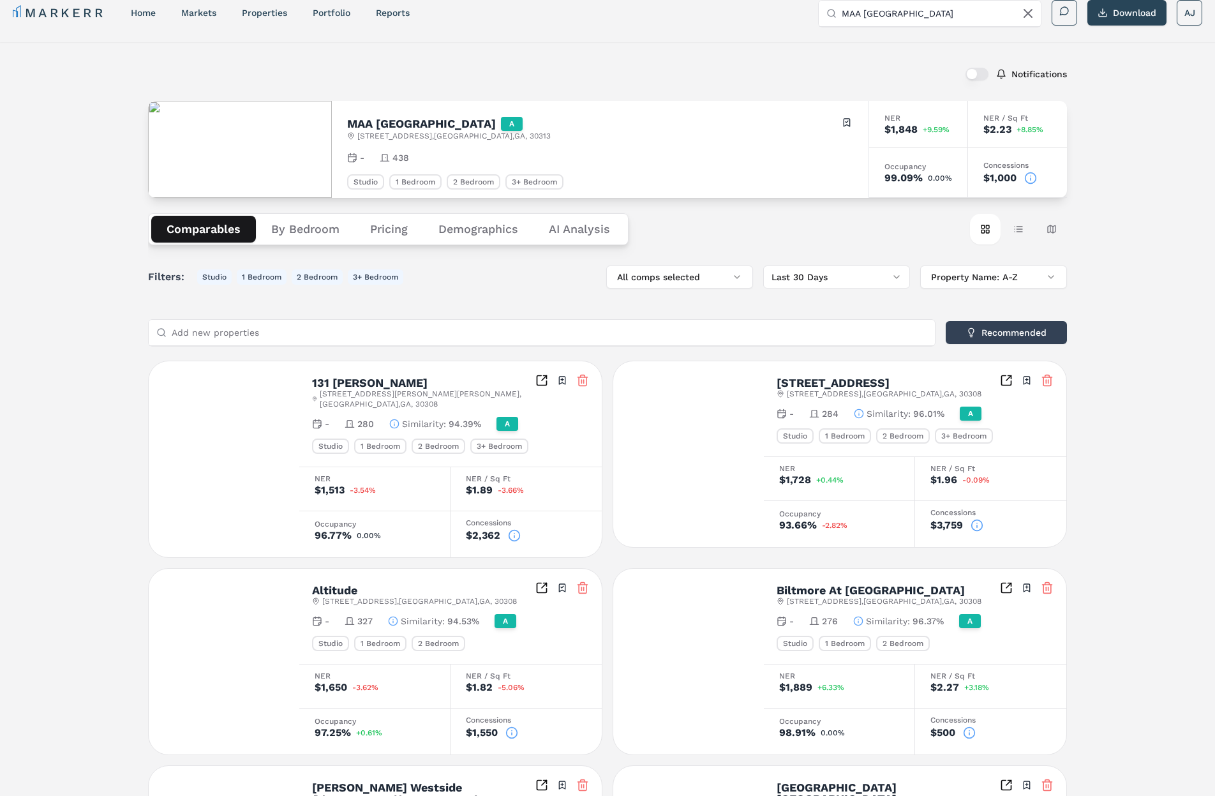
click at [205, 230] on button "Comparables" at bounding box center [203, 229] width 105 height 27
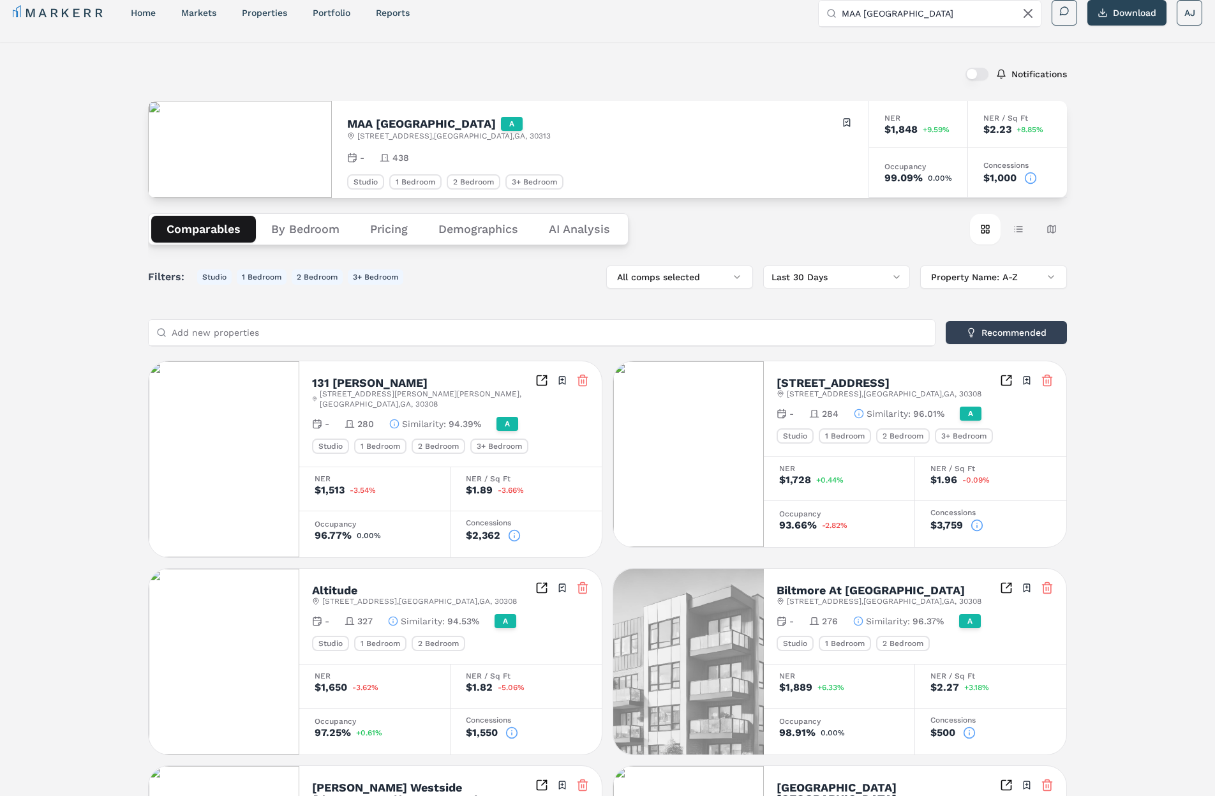
click at [140, 230] on div "Notifications MAA Centennial Park A 305 Centennial Olympic Park Dr NW , Atlanta…" at bounding box center [607, 715] width 1215 height 1347
drag, startPoint x: 273, startPoint y: 281, endPoint x: 200, endPoint y: 275, distance: 73.0
click at [266, 280] on button "1 Bedroom" at bounding box center [262, 276] width 50 height 15
drag, startPoint x: 200, startPoint y: 275, endPoint x: 271, endPoint y: 277, distance: 70.2
click at [202, 275] on button "Studio" at bounding box center [214, 276] width 34 height 15
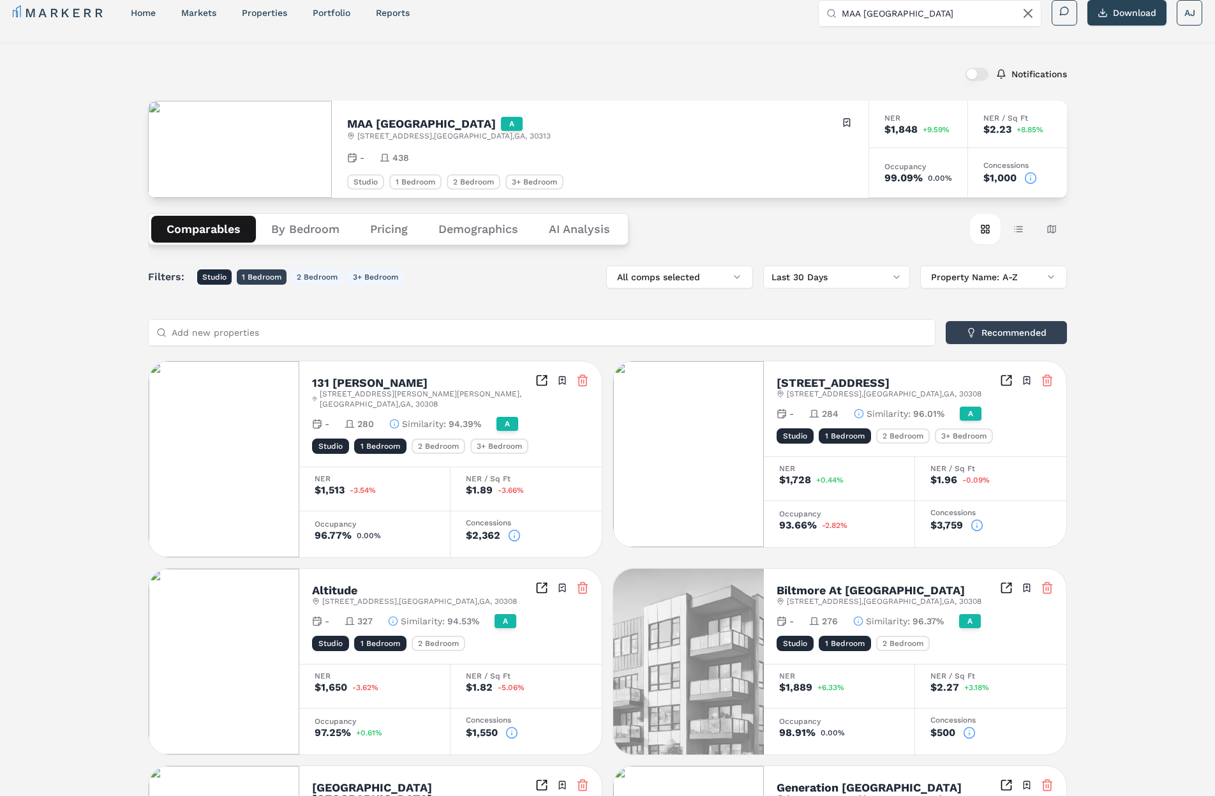
click at [273, 277] on button "1 Bedroom" at bounding box center [262, 276] width 50 height 15
click at [199, 275] on button "Studio" at bounding box center [214, 276] width 34 height 15
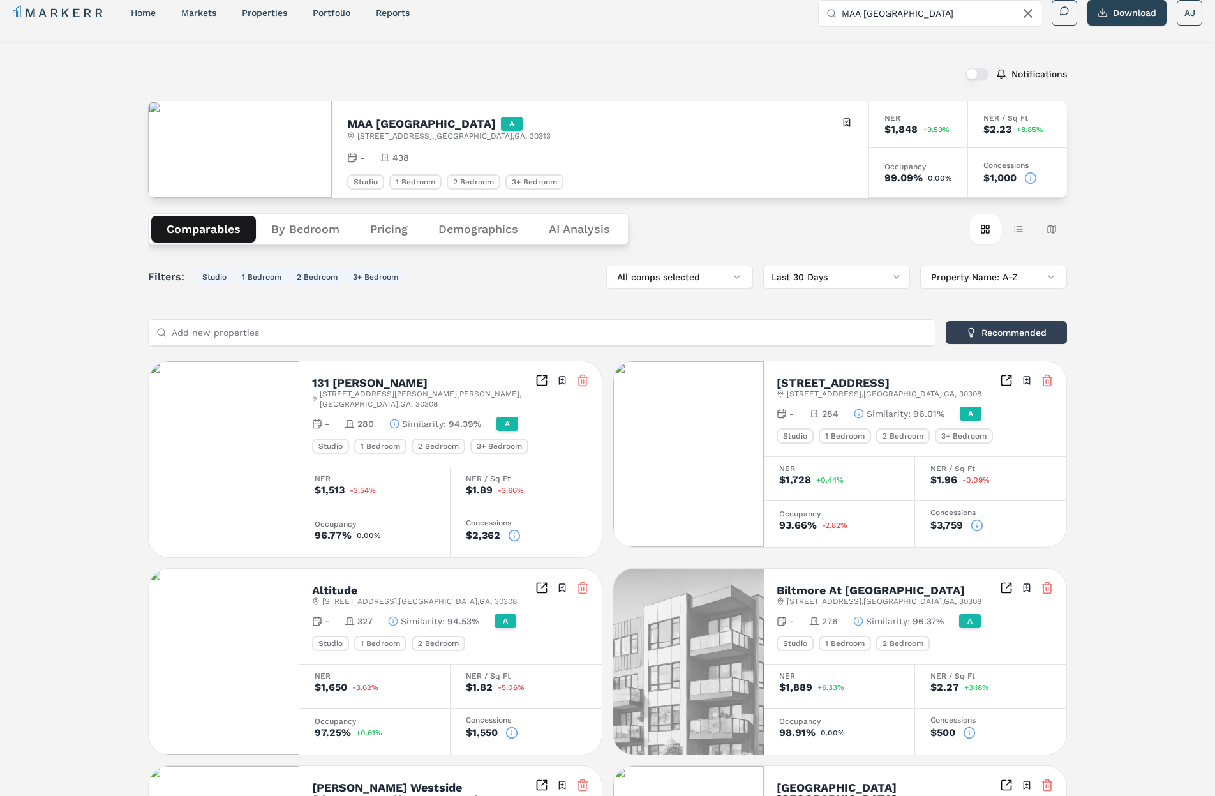
click at [139, 274] on div "Notifications MAA Centennial Park A 305 Centennial Olympic Park Dr NW , Atlanta…" at bounding box center [607, 715] width 1215 height 1347
drag, startPoint x: 127, startPoint y: 272, endPoint x: 534, endPoint y: 275, distance: 407.2
click at [534, 275] on div "Notifications MAA Centennial Park A 305 Centennial Olympic Park Dr NW , Atlanta…" at bounding box center [607, 715] width 1215 height 1347
click at [463, 274] on div "Filters: Studio 1 Bedroom 2 Bedroom 3+ Bedroom All comps selected Last 30 Days …" at bounding box center [607, 277] width 919 height 23
drag, startPoint x: 107, startPoint y: 265, endPoint x: 118, endPoint y: 266, distance: 11.5
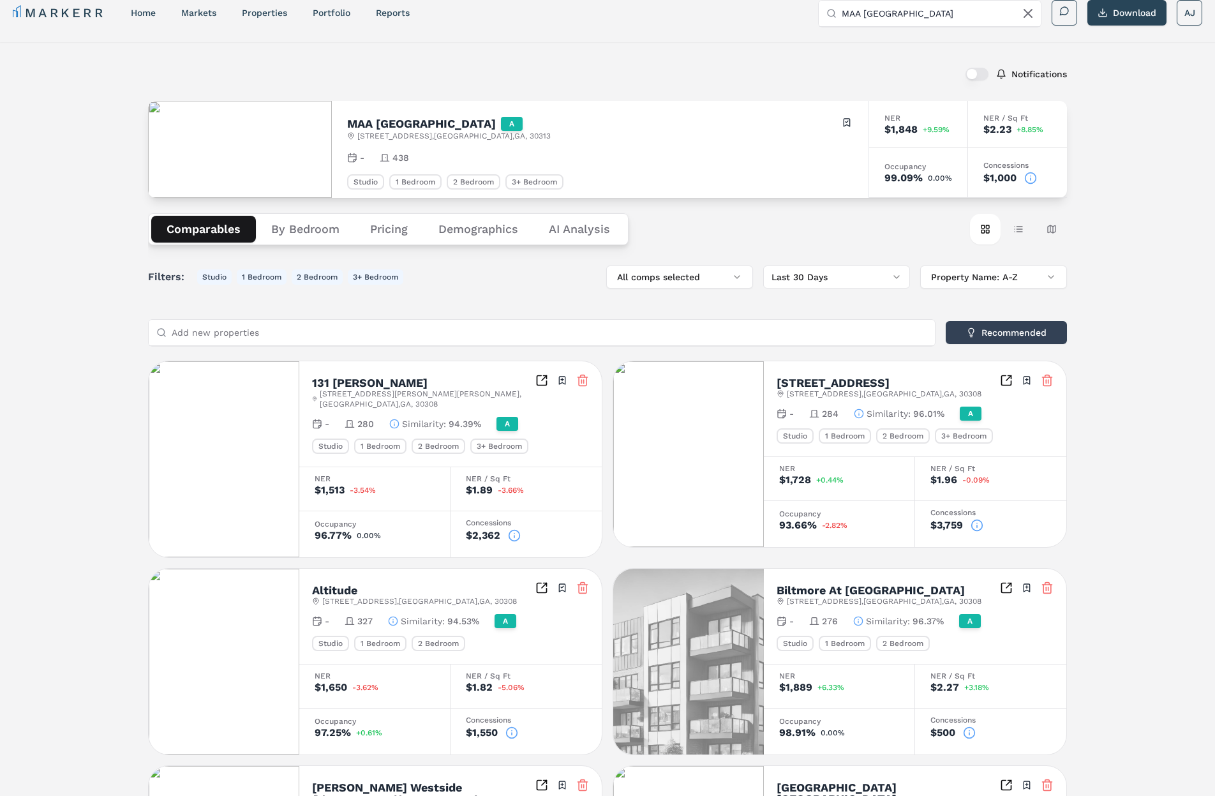
click at [111, 265] on div "Notifications MAA Centennial Park A 305 Centennial Olympic Park Dr NW , Atlanta…" at bounding box center [607, 715] width 1215 height 1347
click at [127, 265] on div "Notifications MAA Centennial Park A 305 Centennial Olympic Park Dr NW , Atlanta…" at bounding box center [607, 715] width 1215 height 1347
click at [292, 237] on button "By Bedroom" at bounding box center [305, 229] width 99 height 27
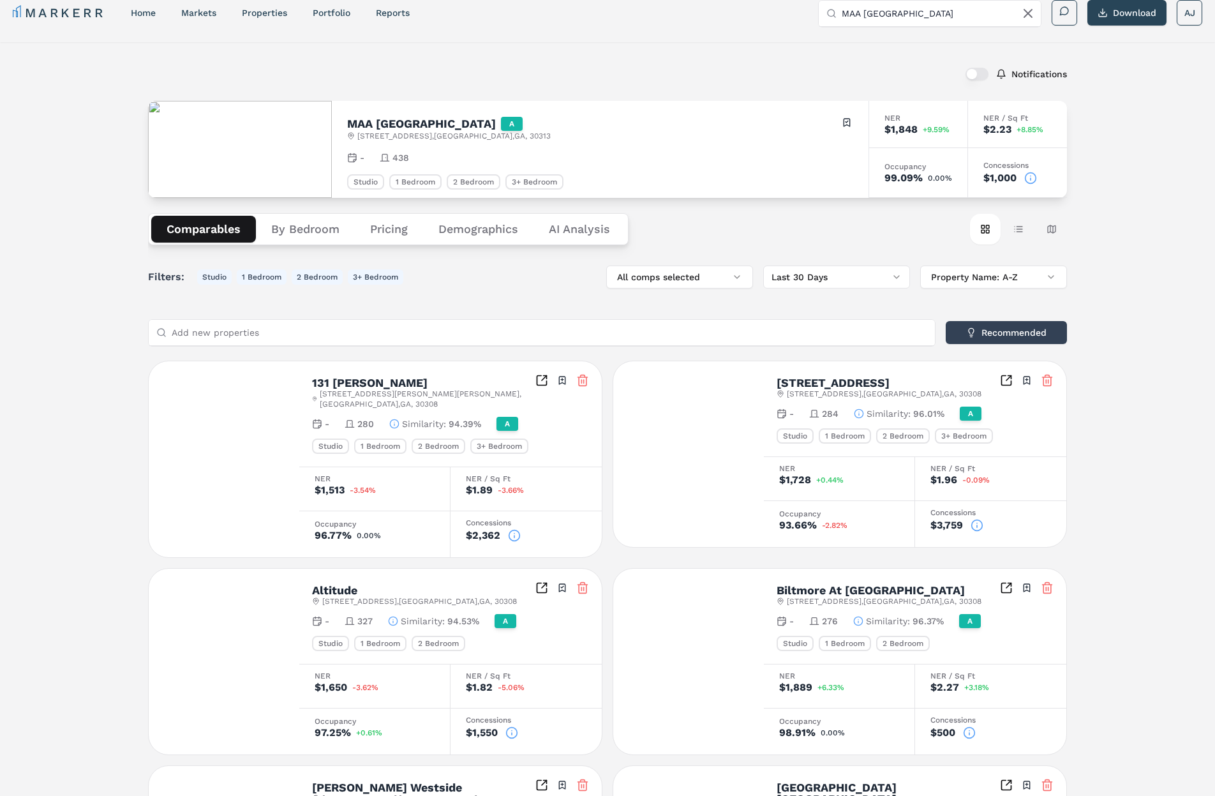
click at [241, 226] on button "Comparables" at bounding box center [203, 229] width 105 height 27
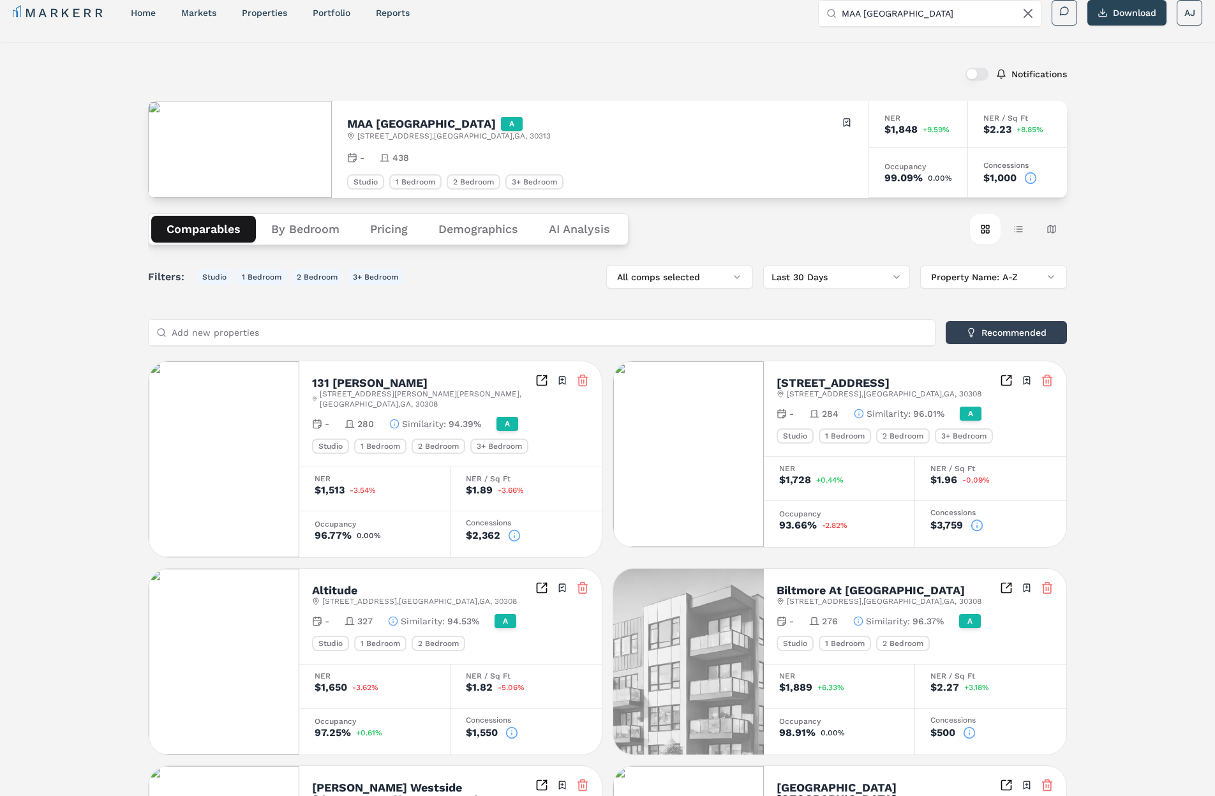
click at [1102, 243] on div "Notifications MAA Centennial Park A 305 Centennial Olympic Park Dr NW , Atlanta…" at bounding box center [607, 715] width 1215 height 1347
click at [1022, 232] on button "Table view" at bounding box center [1018, 229] width 31 height 31
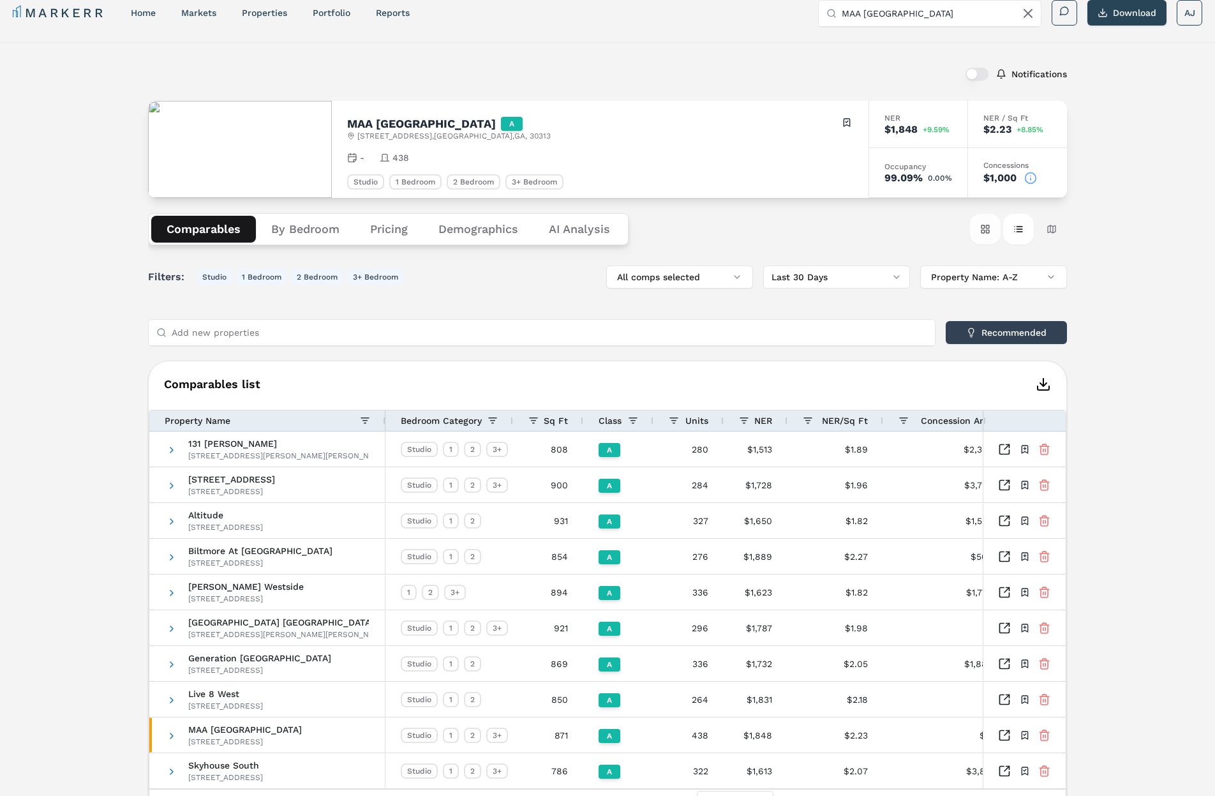
click at [980, 234] on button "Card view" at bounding box center [985, 229] width 31 height 31
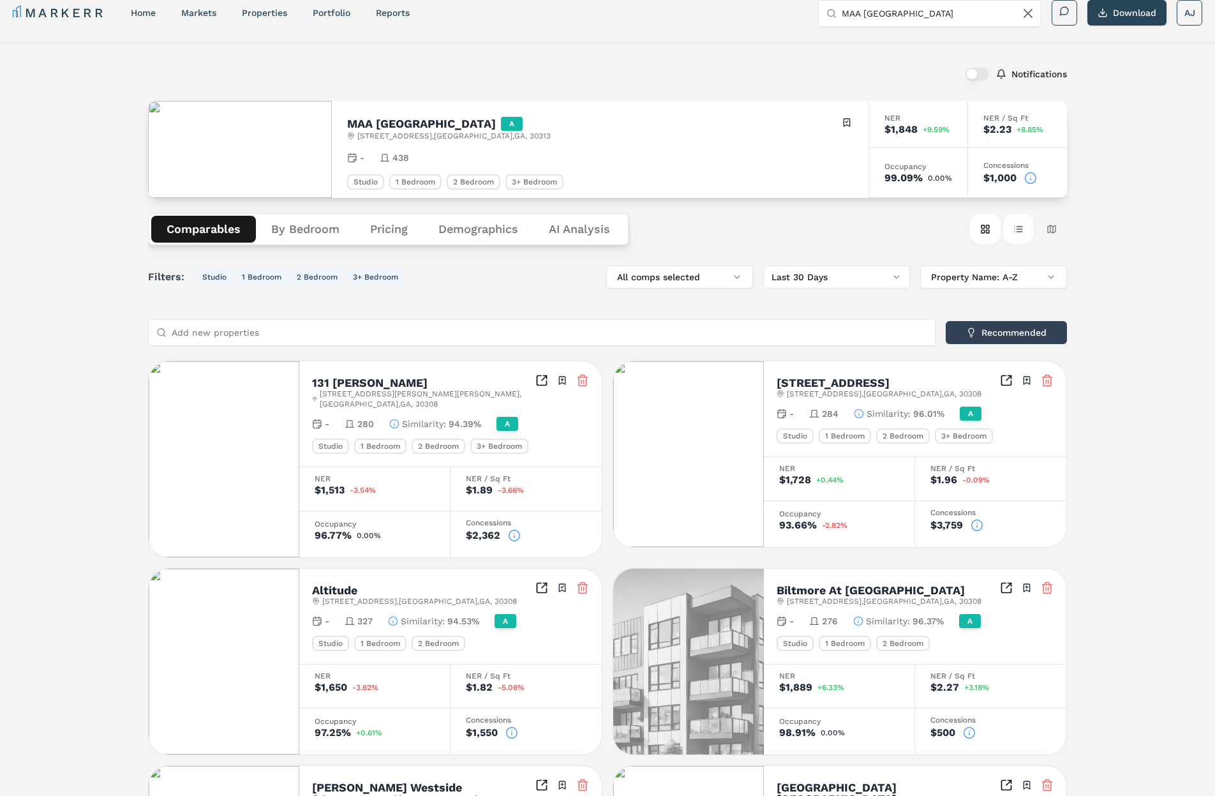
click at [1010, 231] on button "Table view" at bounding box center [1018, 229] width 31 height 31
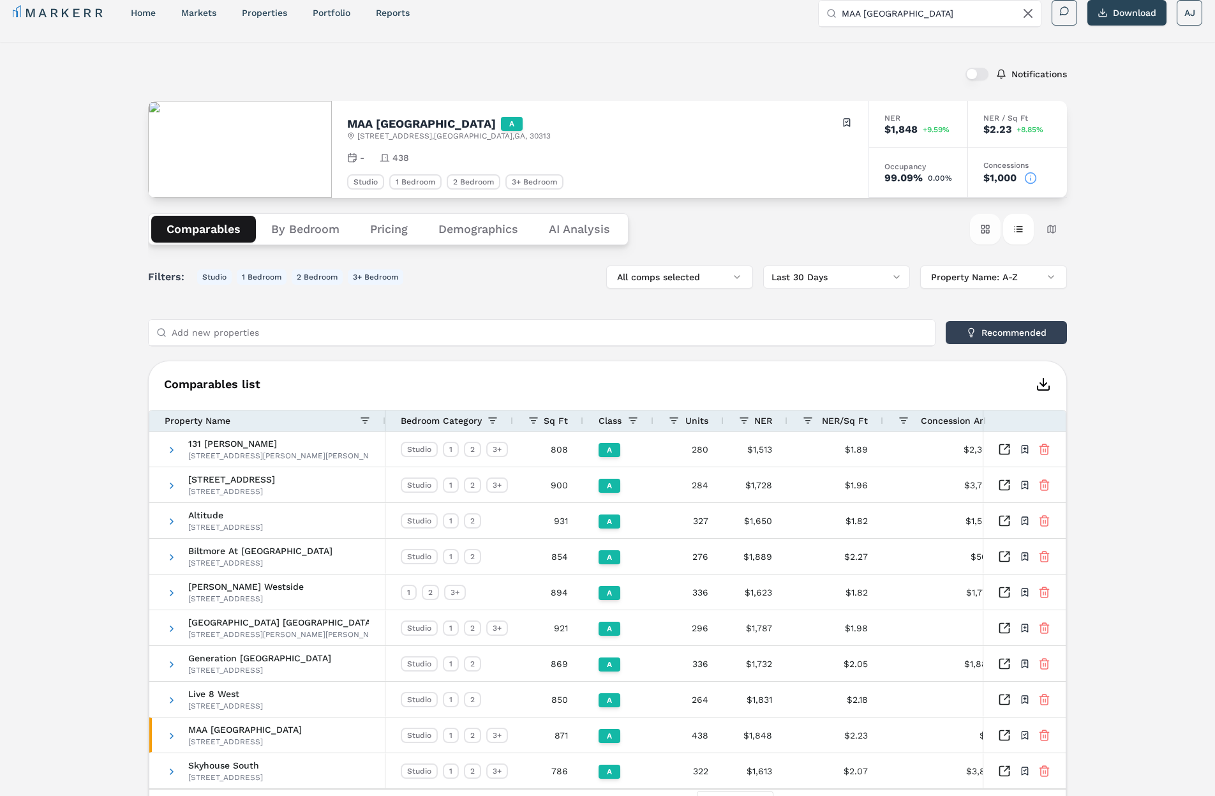
click at [984, 232] on button "Card view" at bounding box center [985, 229] width 31 height 31
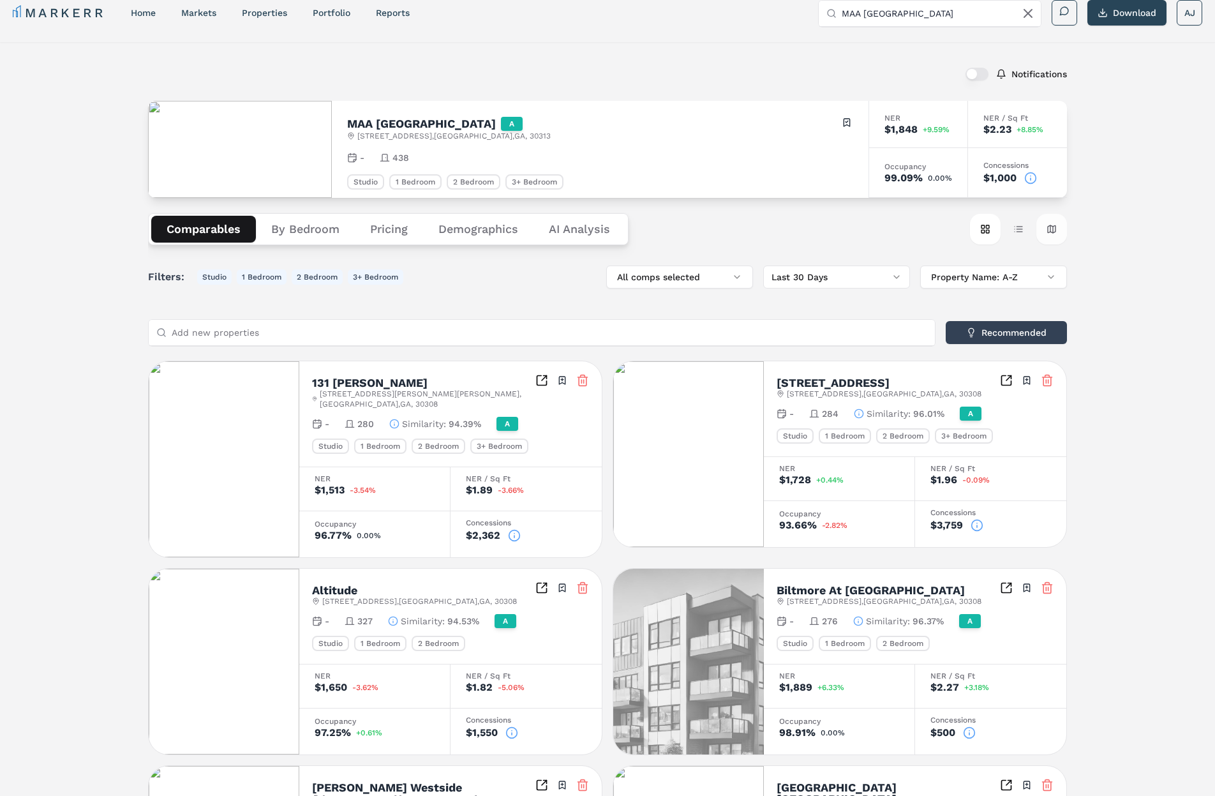
click at [1051, 228] on button "Map view" at bounding box center [1052, 229] width 31 height 31
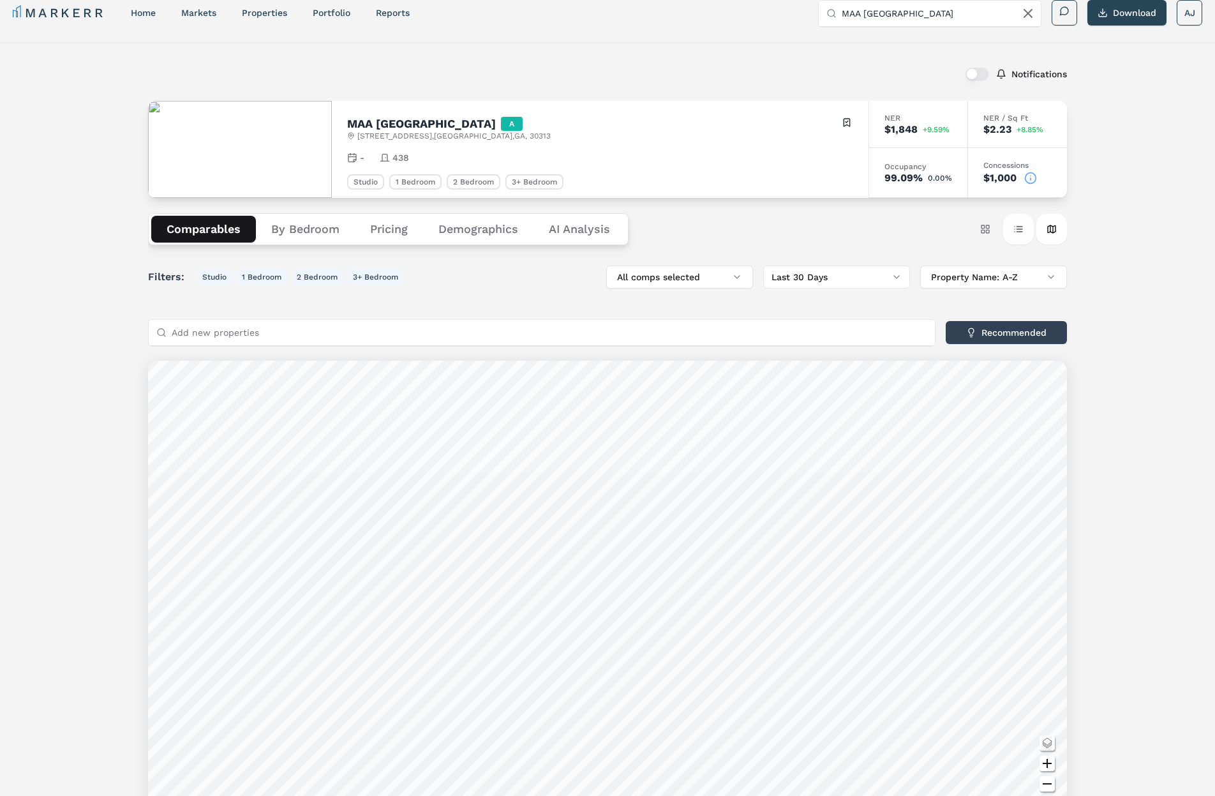
click at [1023, 232] on button "Table view" at bounding box center [1018, 229] width 31 height 31
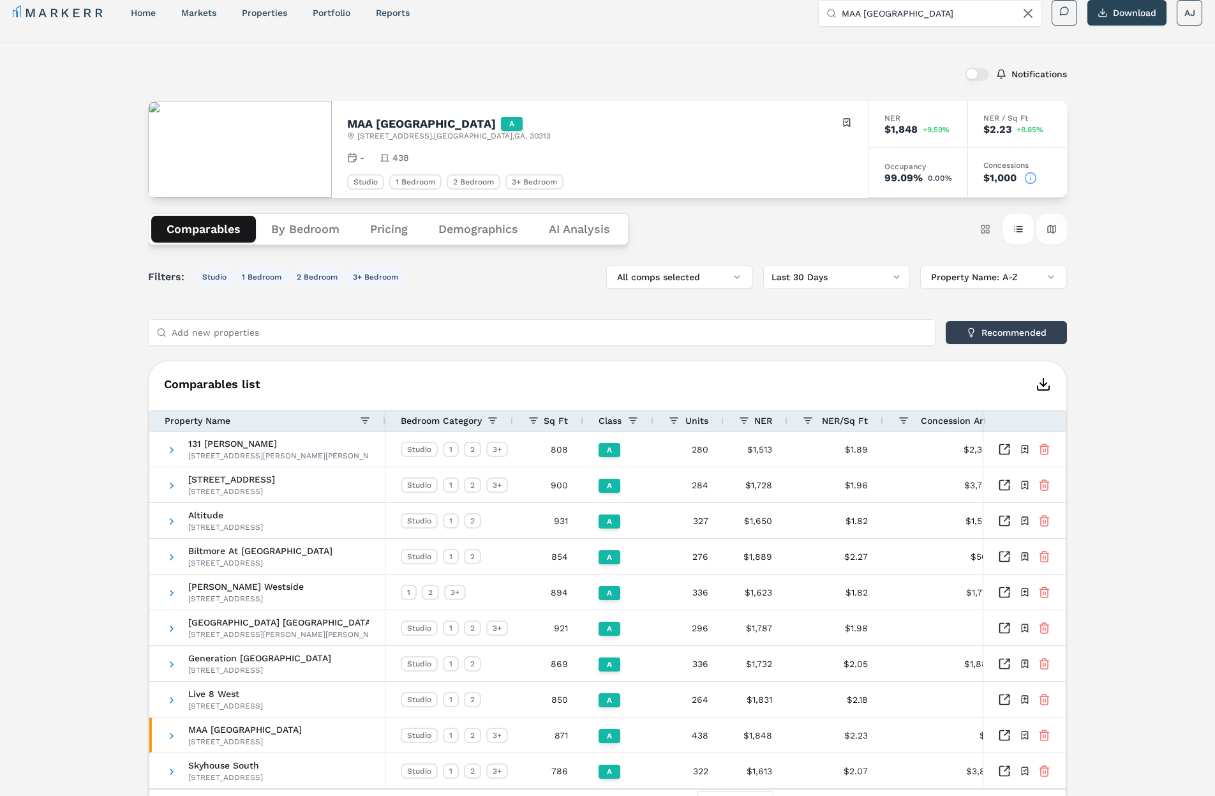
drag, startPoint x: 991, startPoint y: 230, endPoint x: 1053, endPoint y: 237, distance: 63.0
click at [991, 230] on button "Card view" at bounding box center [985, 229] width 31 height 31
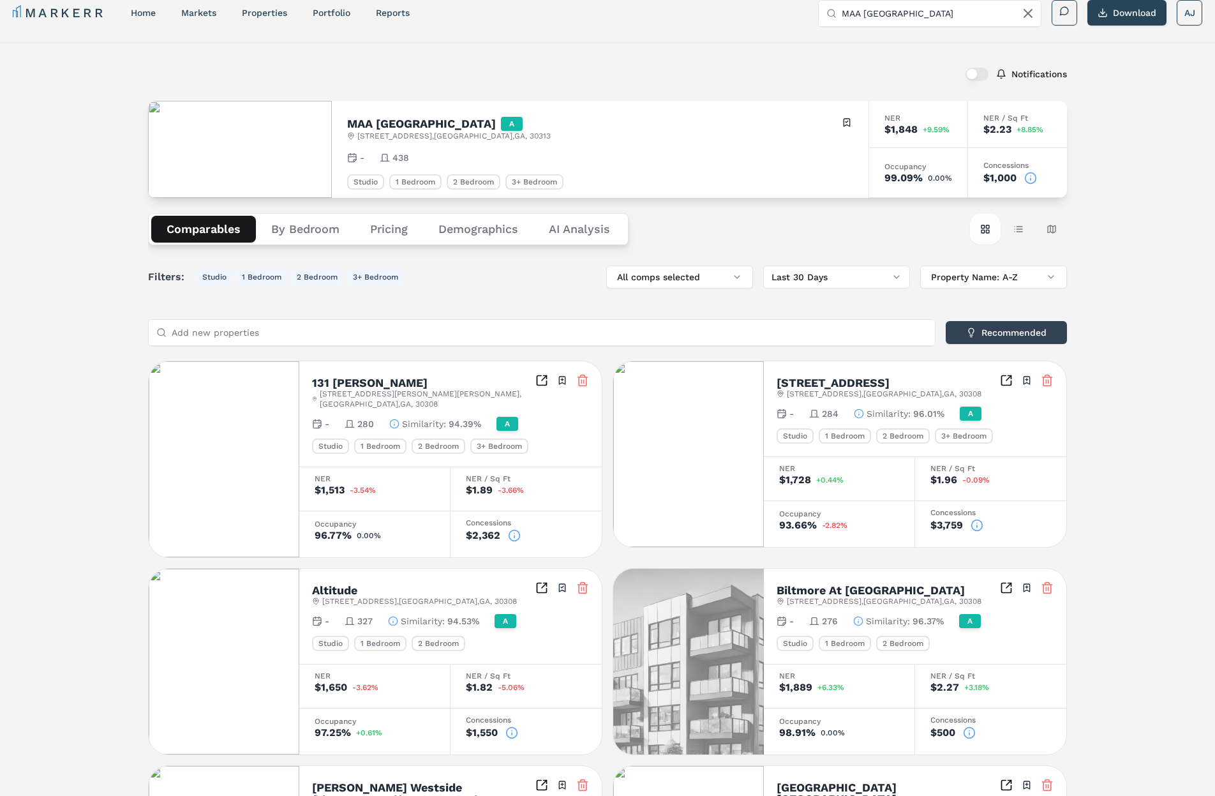
drag, startPoint x: 1025, startPoint y: 234, endPoint x: 1000, endPoint y: 236, distance: 25.0
click at [1025, 234] on button "Table view" at bounding box center [1018, 229] width 31 height 31
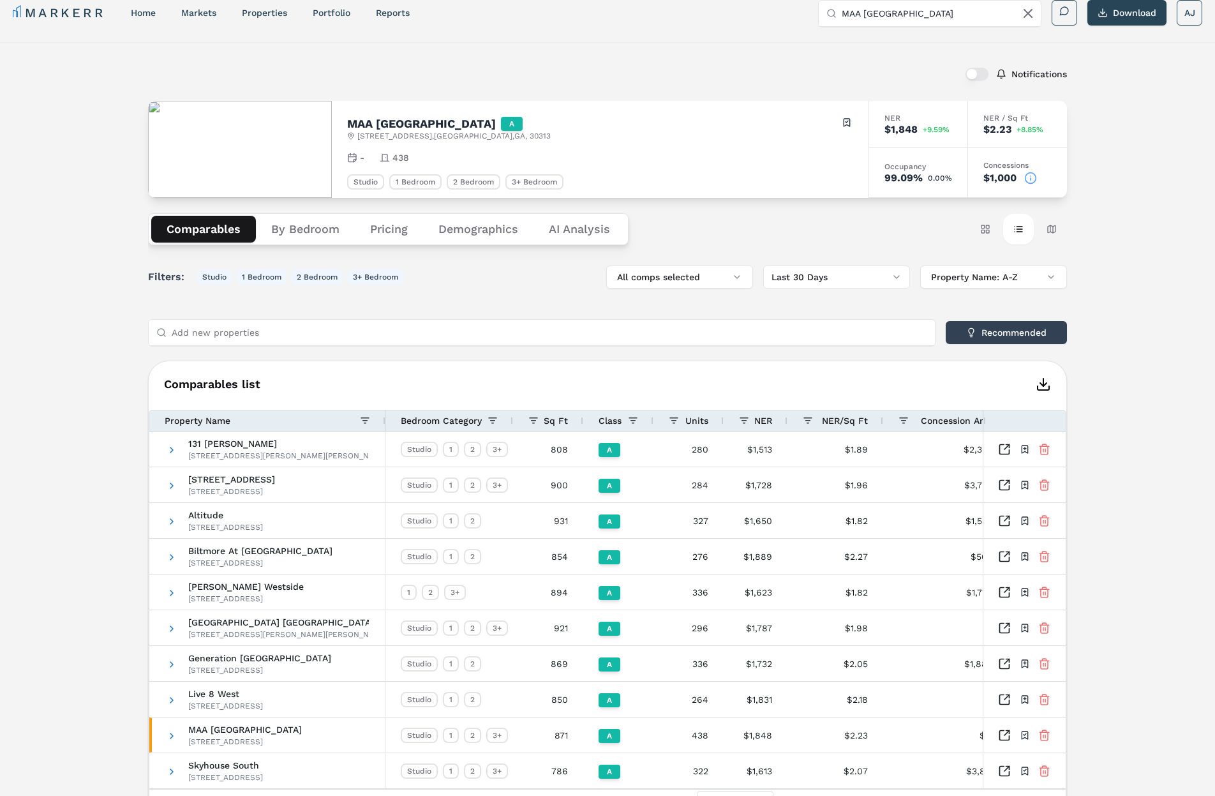
drag, startPoint x: 989, startPoint y: 235, endPoint x: 1000, endPoint y: 238, distance: 11.3
click at [989, 235] on button "Card view" at bounding box center [985, 229] width 31 height 31
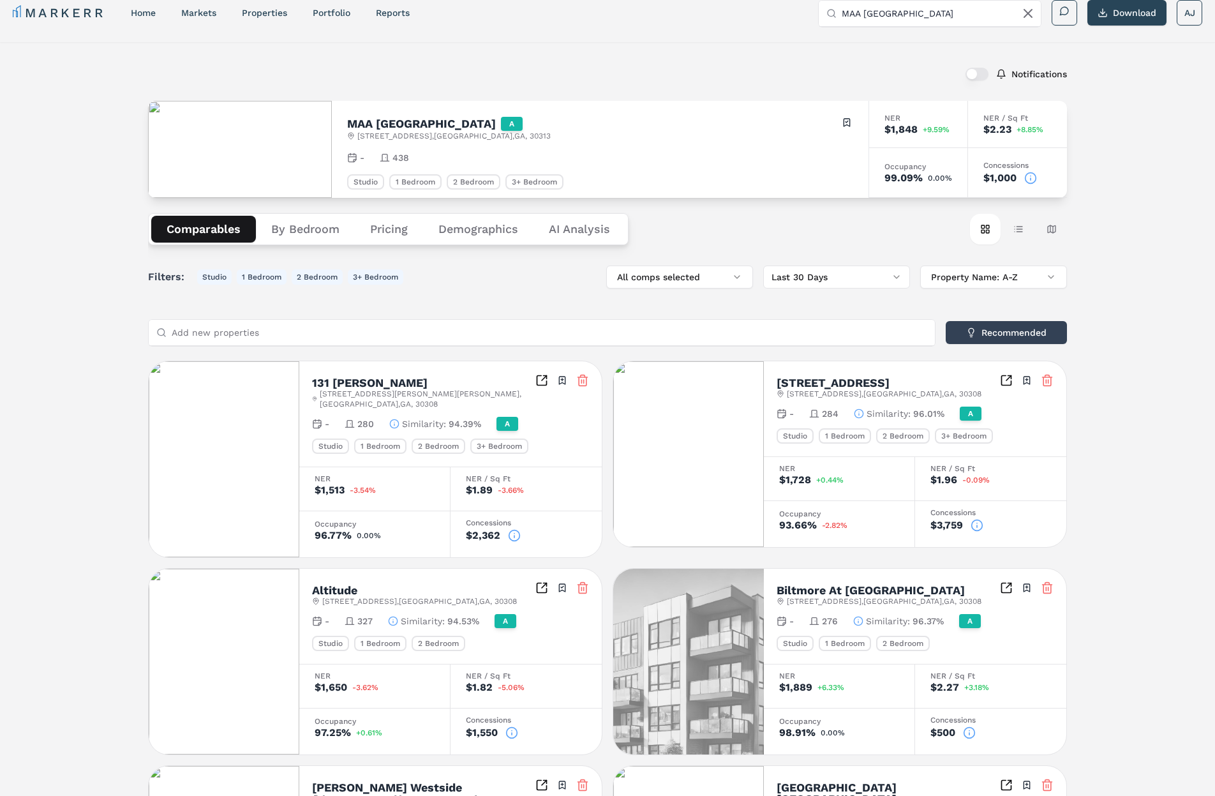
click at [1090, 246] on div "Notifications MAA Centennial Park A 305 Centennial Olympic Park Dr NW , Atlanta…" at bounding box center [607, 715] width 1215 height 1347
click at [1033, 179] on icon at bounding box center [1030, 178] width 13 height 13
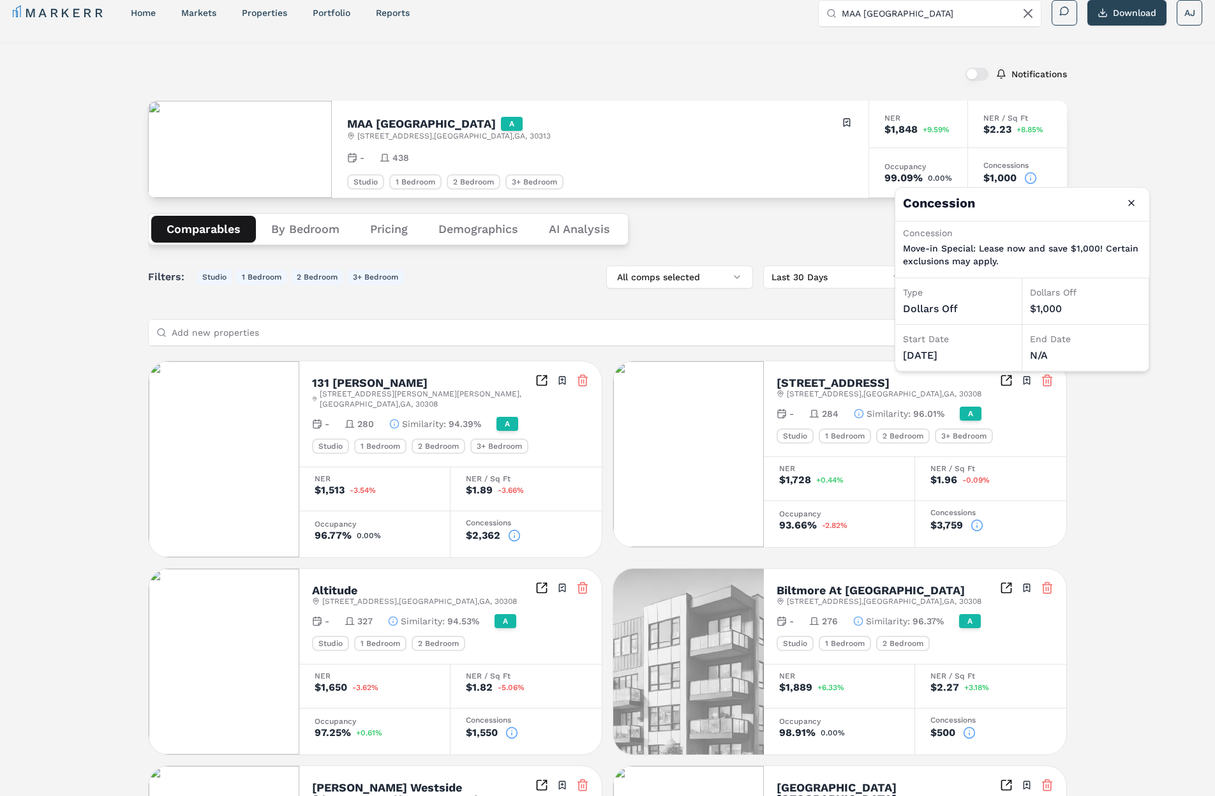
click at [1033, 179] on icon at bounding box center [1030, 178] width 13 height 13
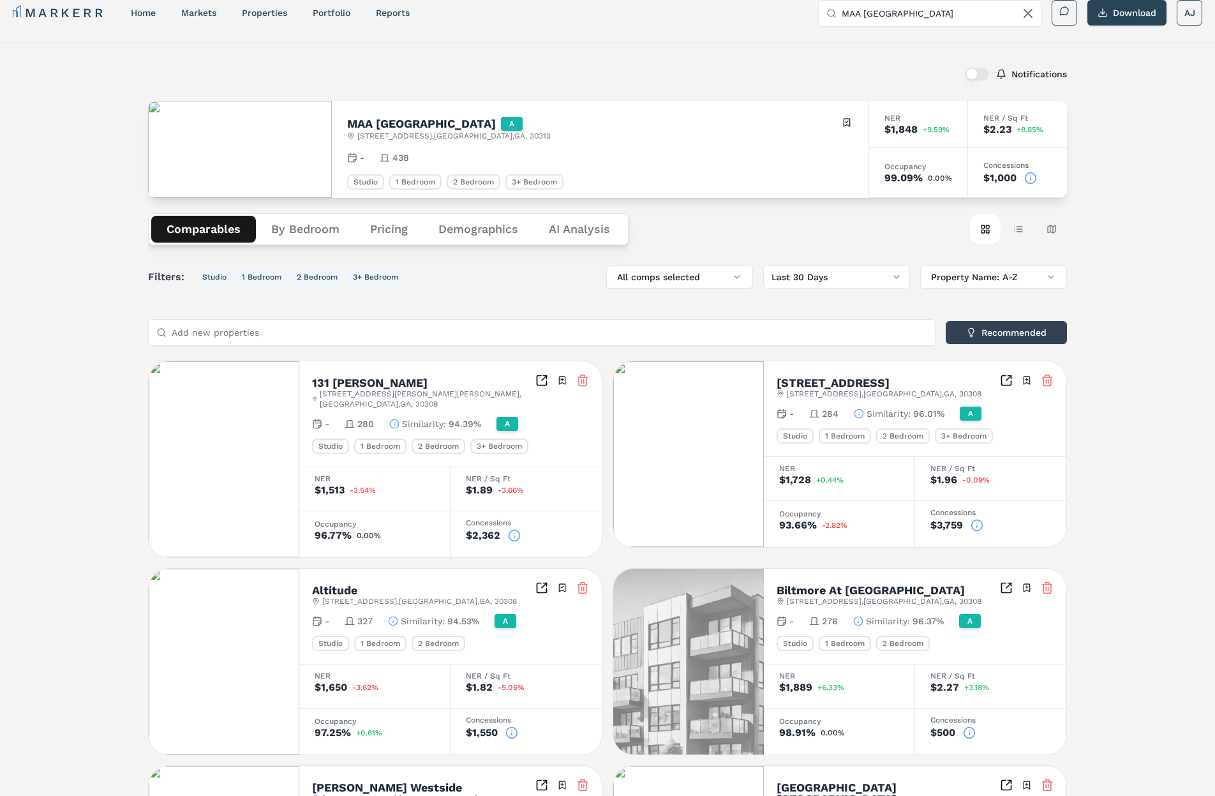
click at [1033, 177] on icon at bounding box center [1030, 178] width 13 height 13
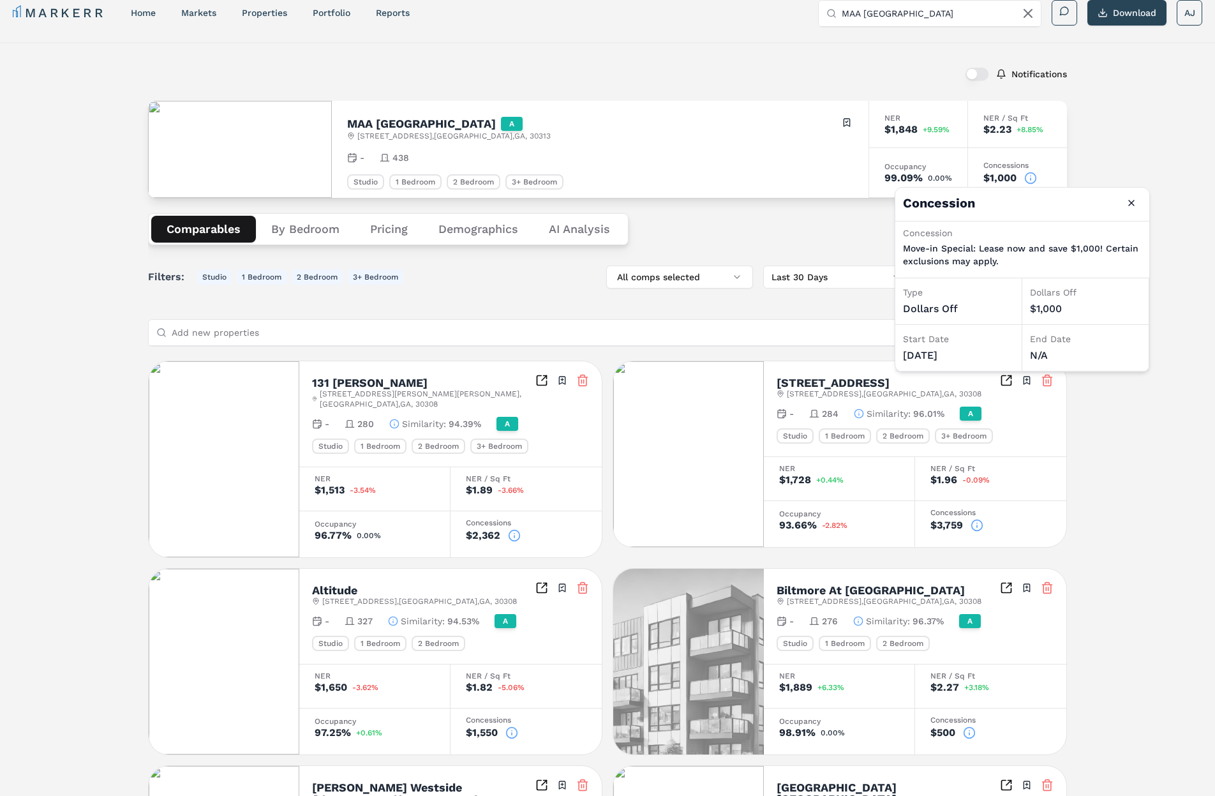
click at [1033, 177] on icon at bounding box center [1030, 178] width 13 height 13
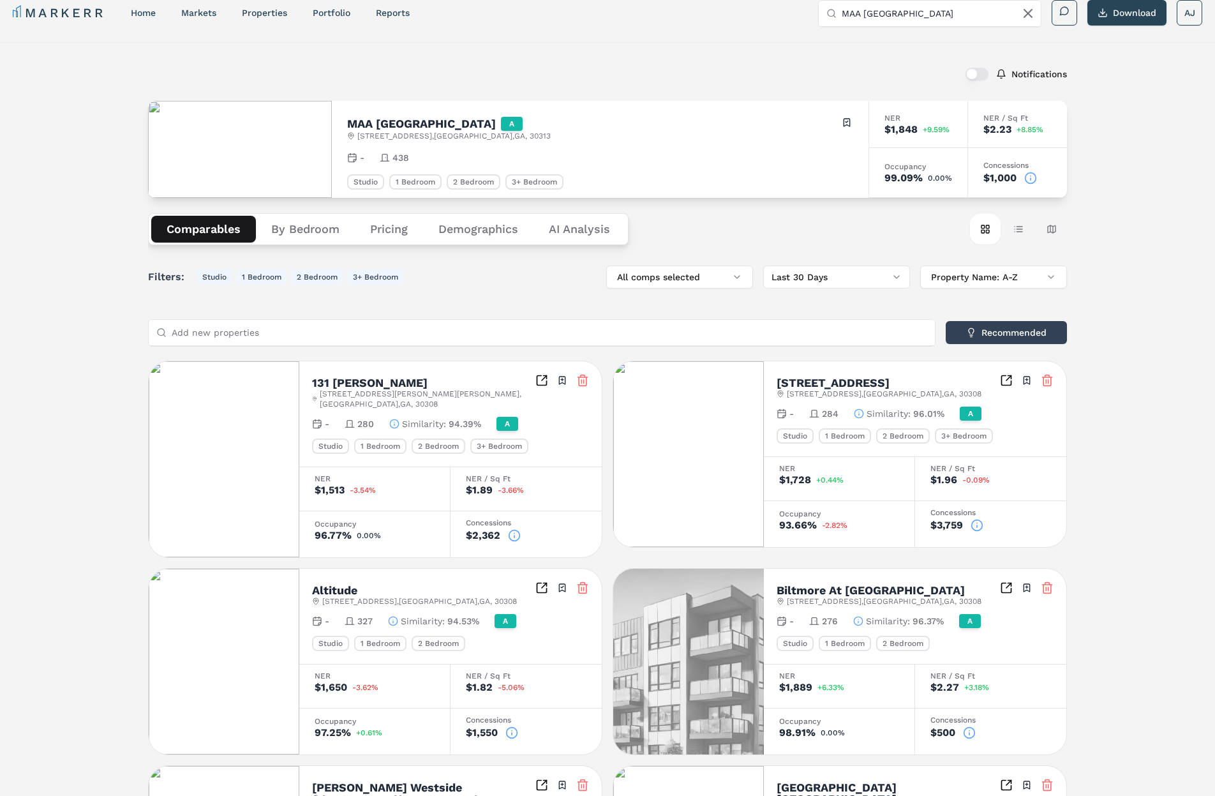
click at [1031, 176] on icon at bounding box center [1031, 176] width 0 height 0
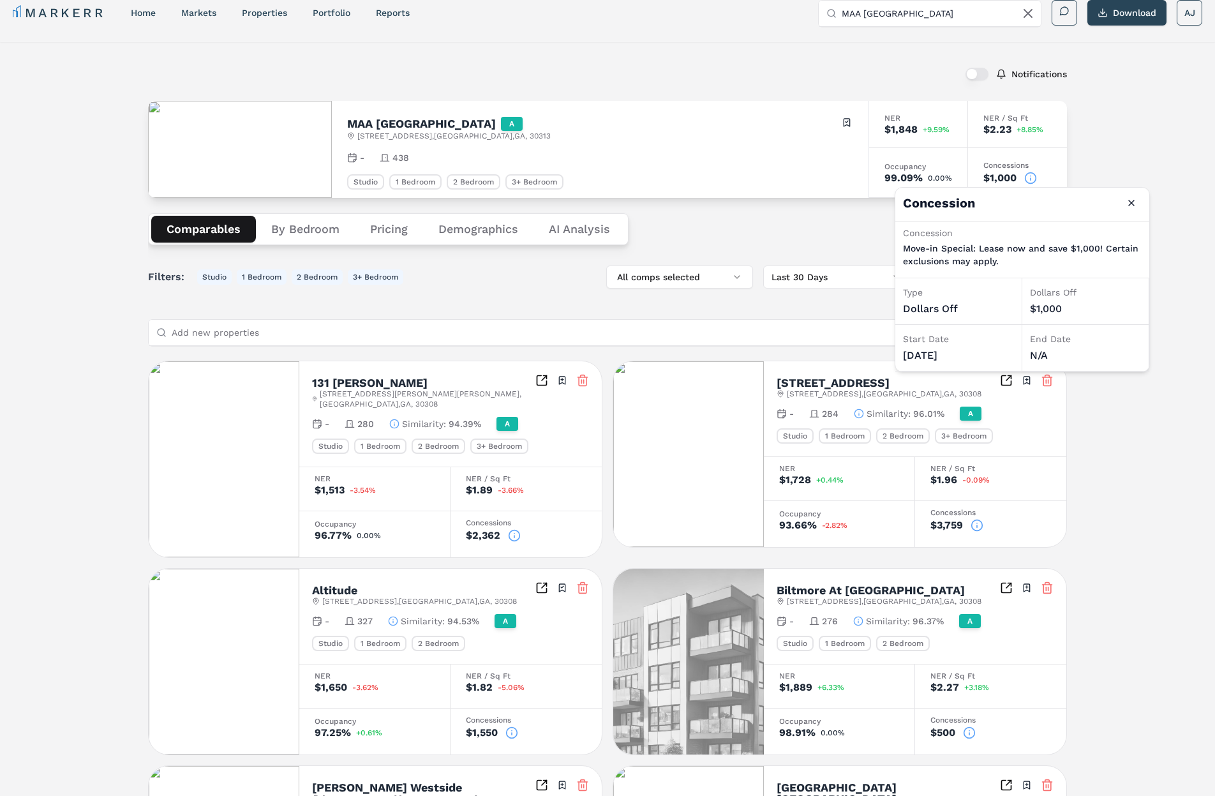
click at [1032, 177] on icon at bounding box center [1030, 178] width 13 height 13
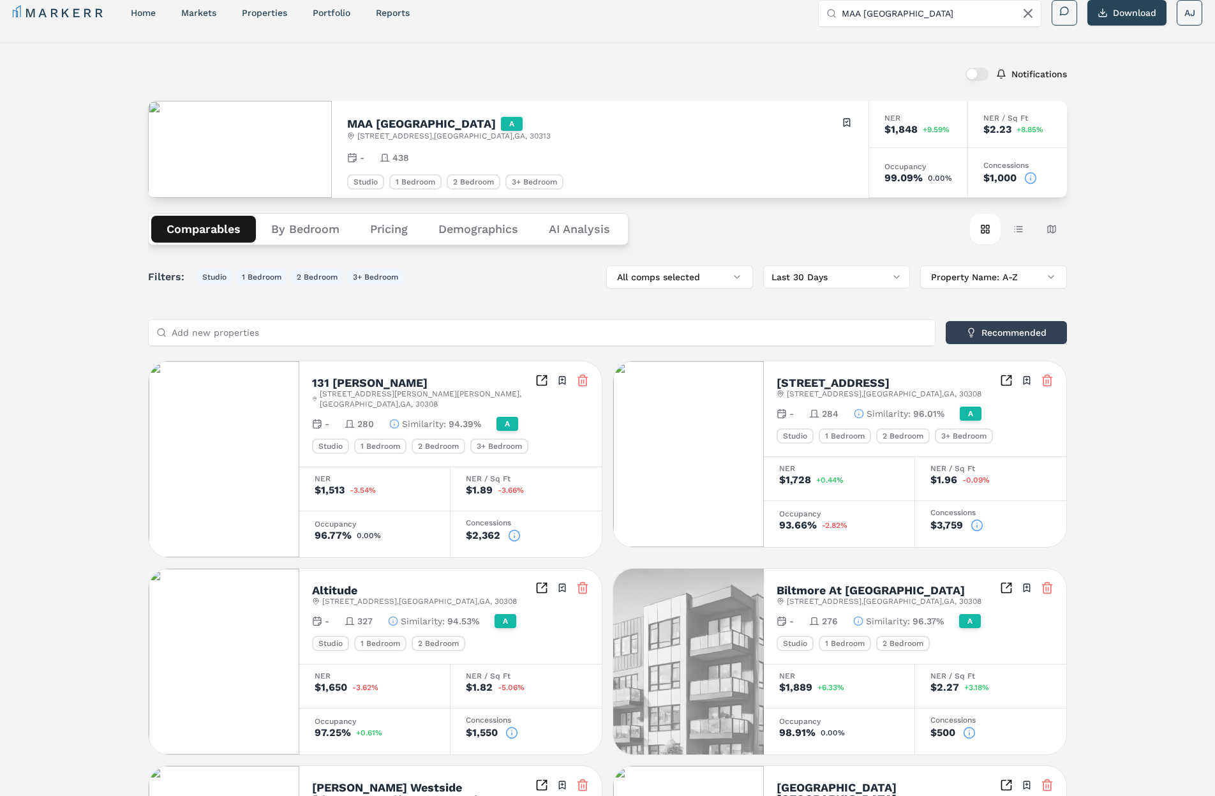
click at [1031, 176] on icon at bounding box center [1030, 178] width 13 height 13
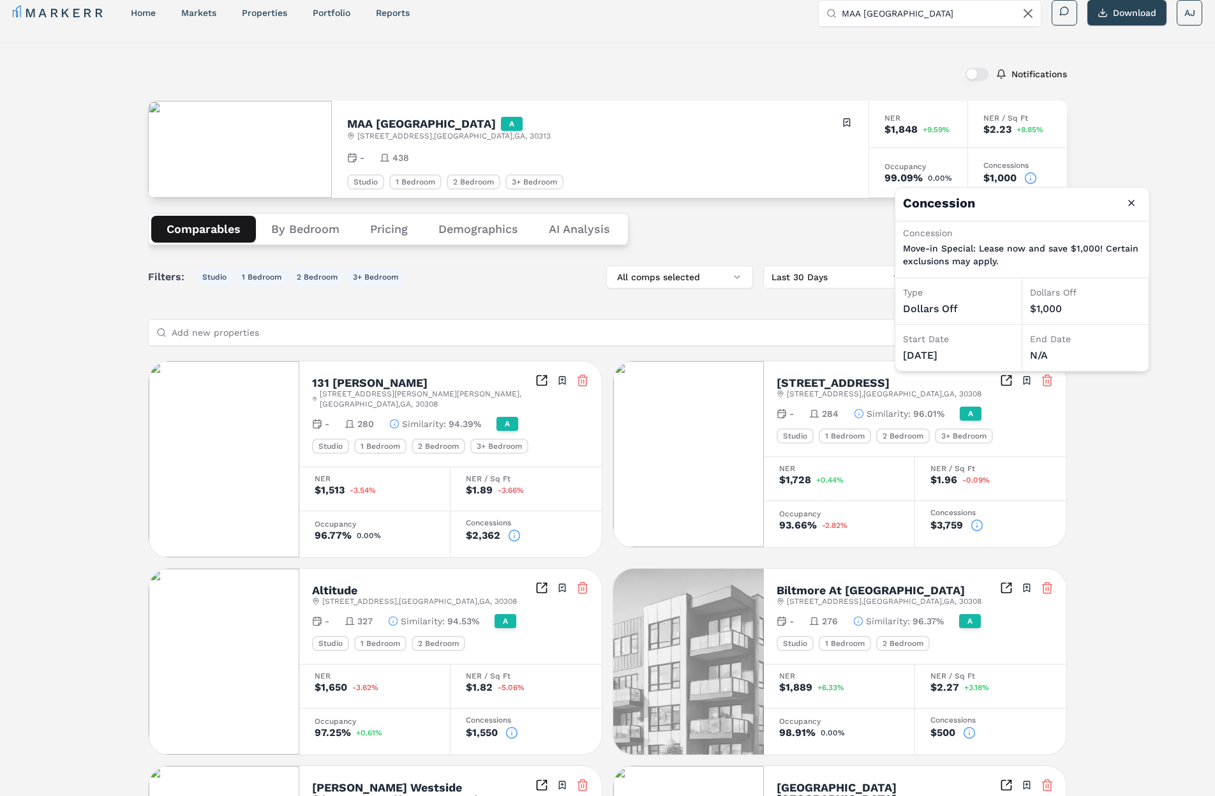
click at [1031, 178] on icon at bounding box center [1030, 178] width 13 height 13
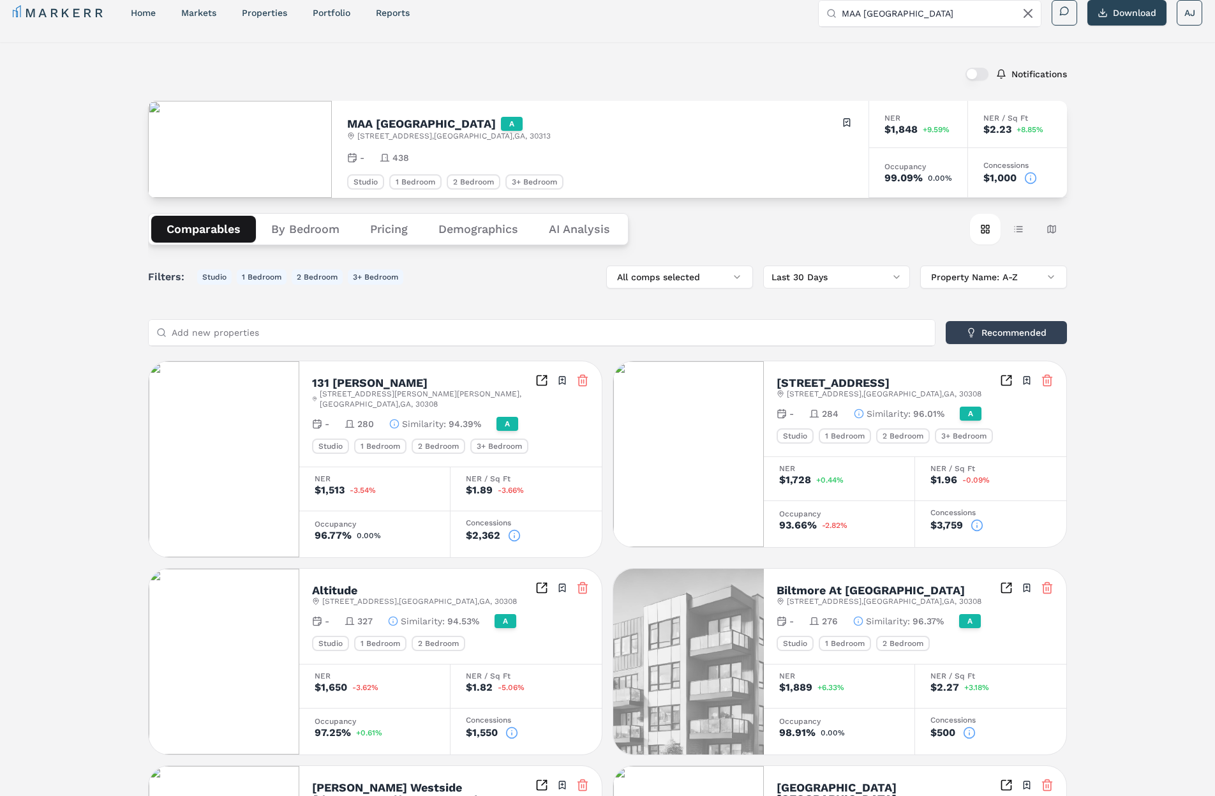
click at [1112, 187] on div "Notifications MAA Centennial Park A 305 Centennial Olympic Park Dr NW , Atlanta…" at bounding box center [607, 715] width 1215 height 1347
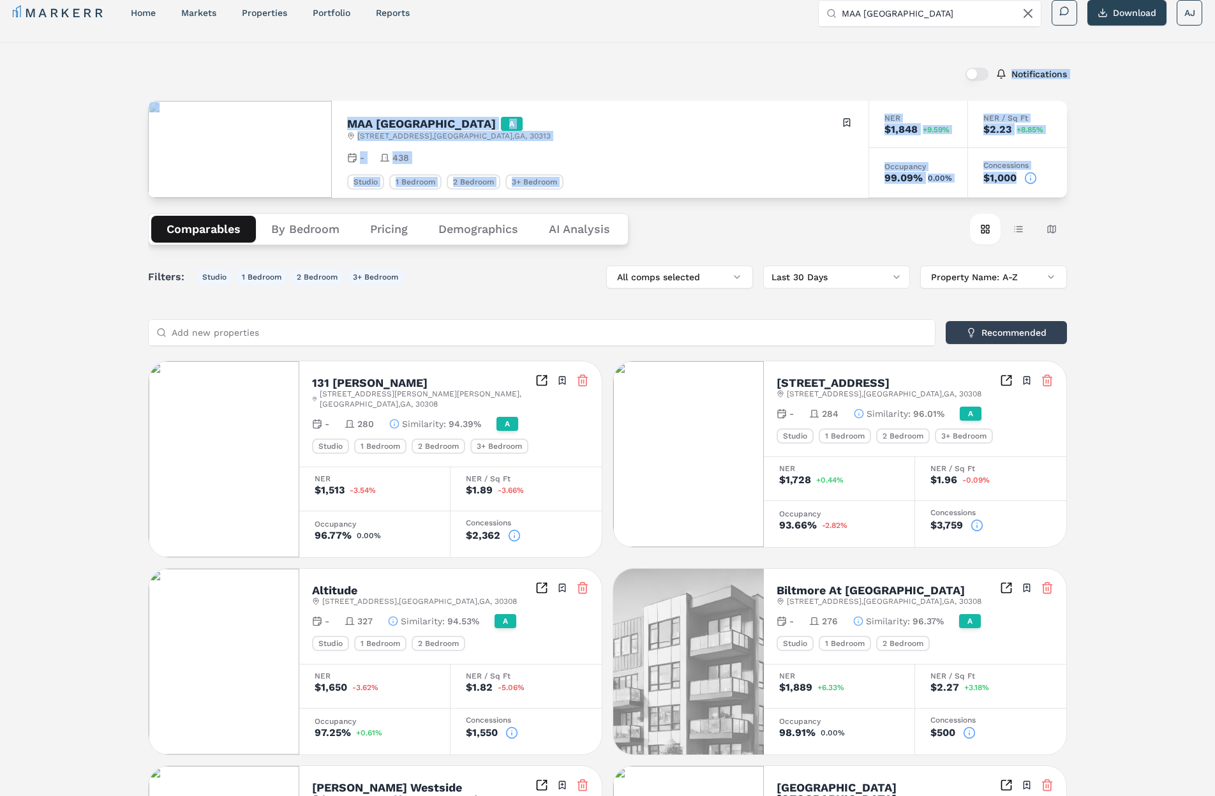
drag, startPoint x: 1113, startPoint y: 188, endPoint x: 655, endPoint y: 76, distance: 471.8
click at [703, 84] on div "Notifications MAA Centennial Park A 305 Centennial Olympic Park Dr NW , Atlanta…" at bounding box center [607, 715] width 1215 height 1347
click at [650, 75] on div "Notifications" at bounding box center [607, 73] width 919 height 33
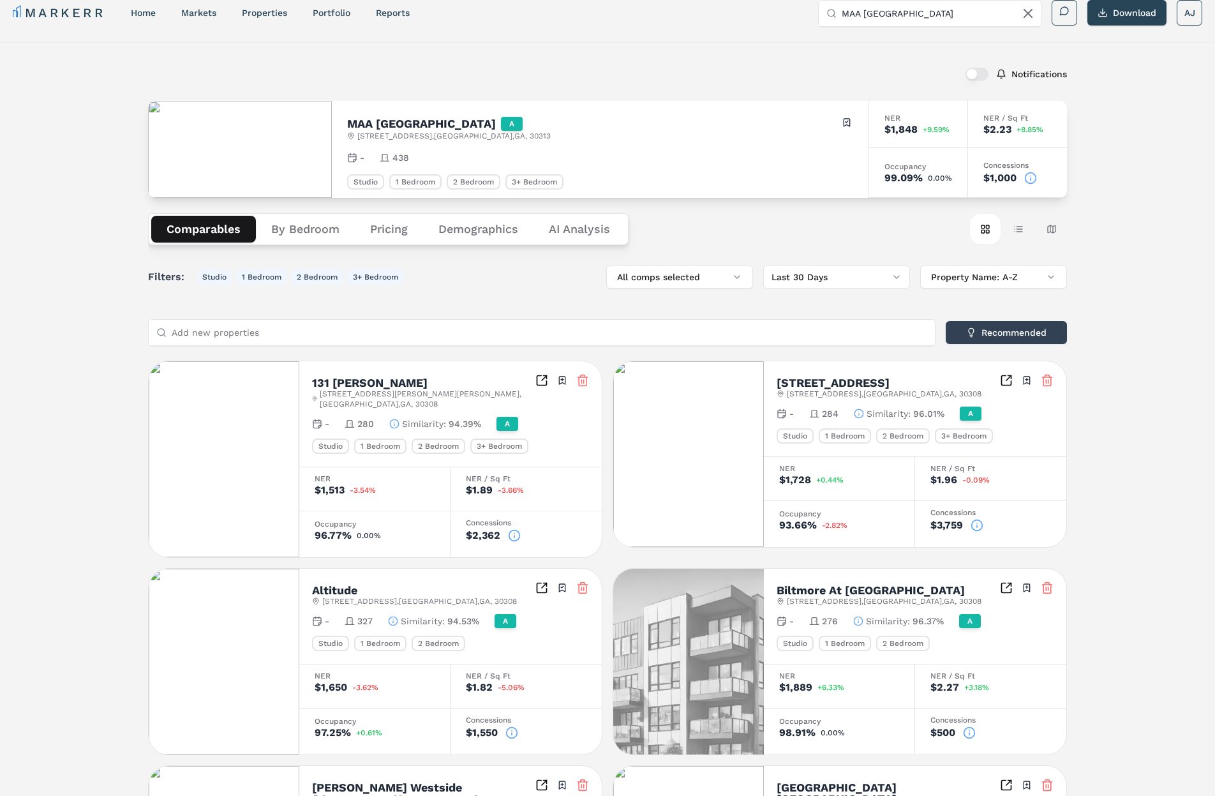
scroll to position [0, 0]
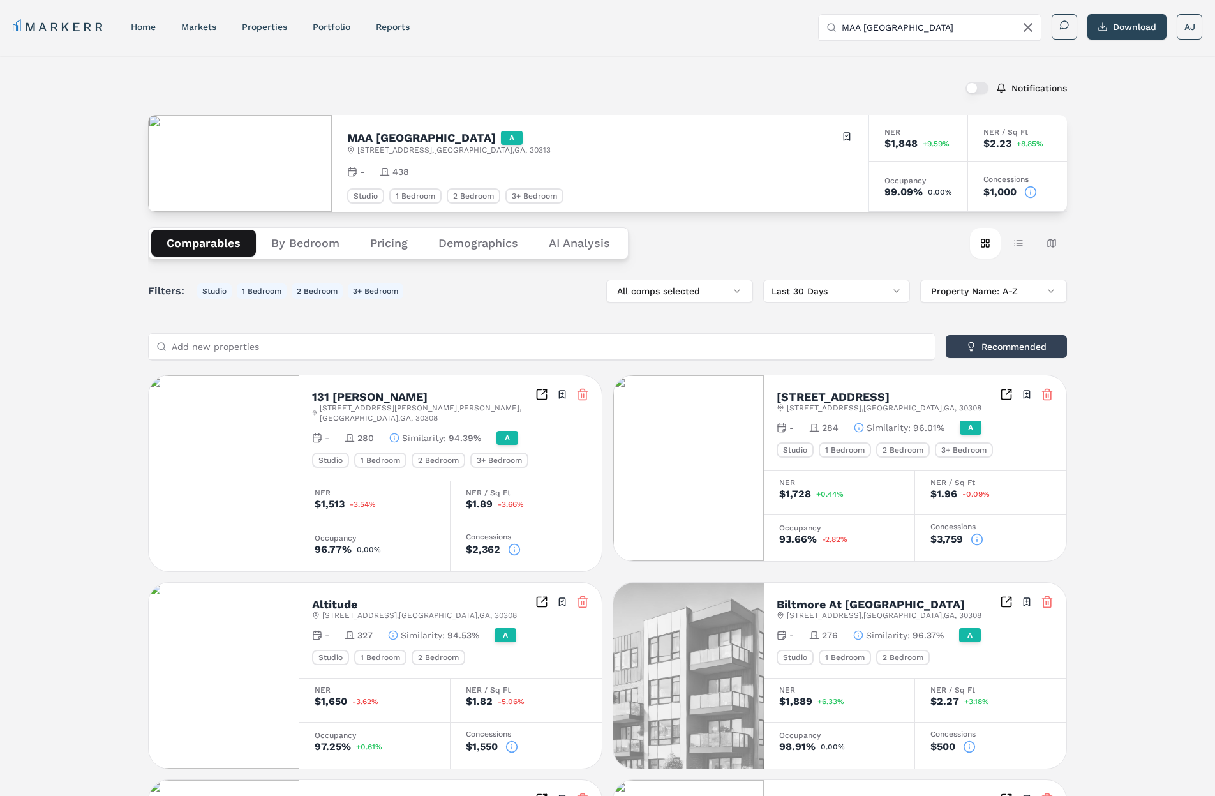
click at [1036, 196] on circle at bounding box center [1031, 191] width 11 height 11
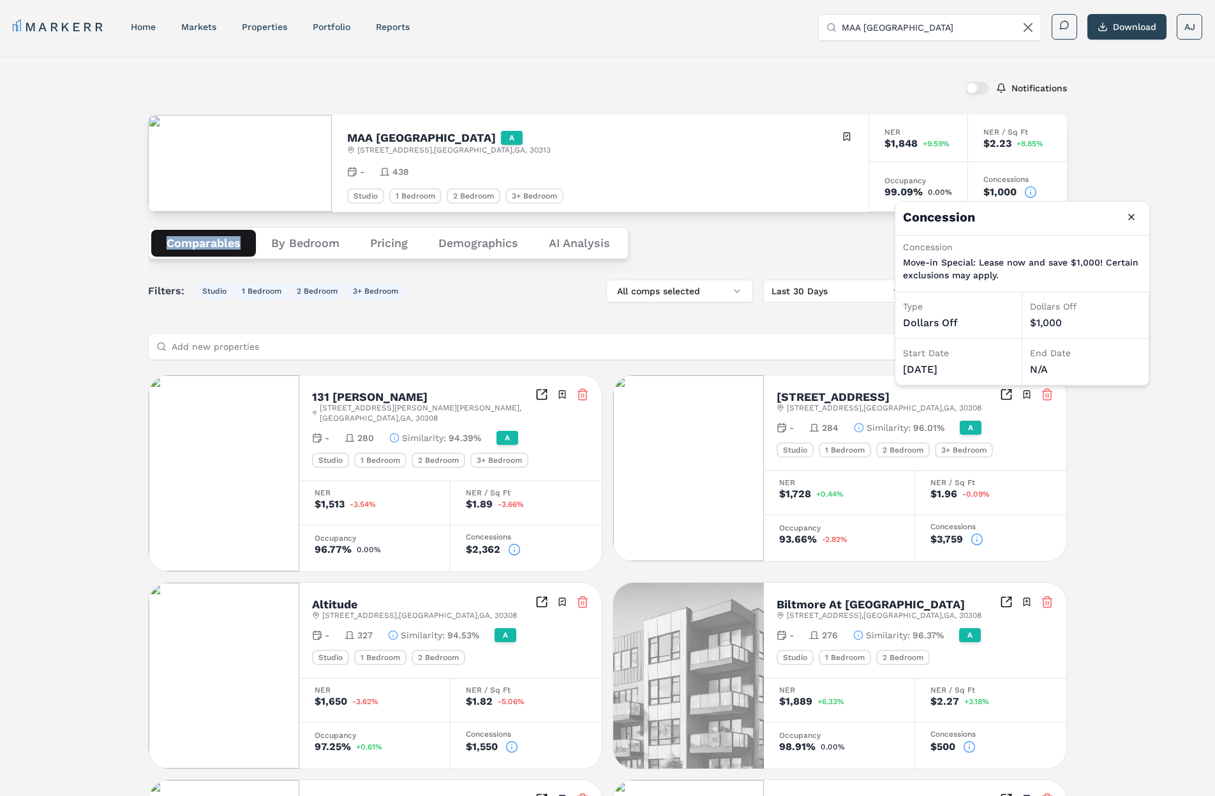
click at [1036, 196] on circle at bounding box center [1031, 191] width 11 height 11
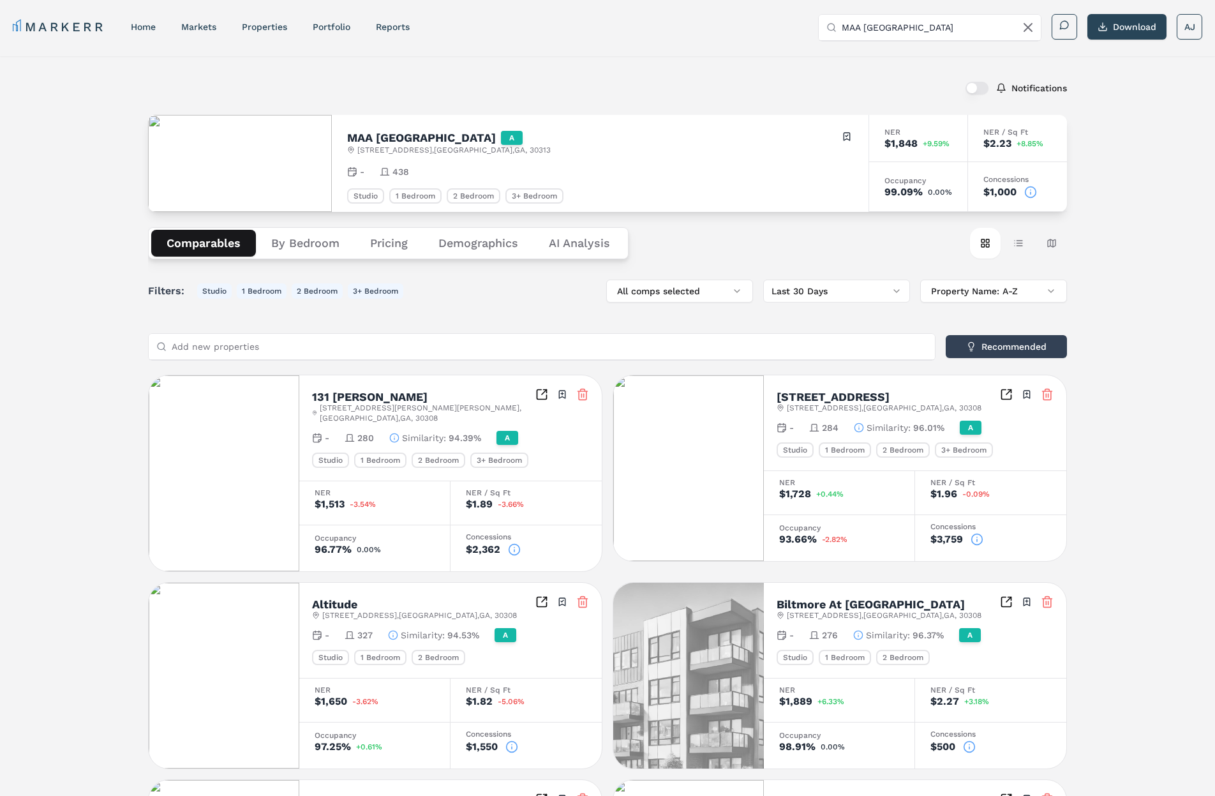
click at [1036, 196] on circle at bounding box center [1031, 191] width 11 height 11
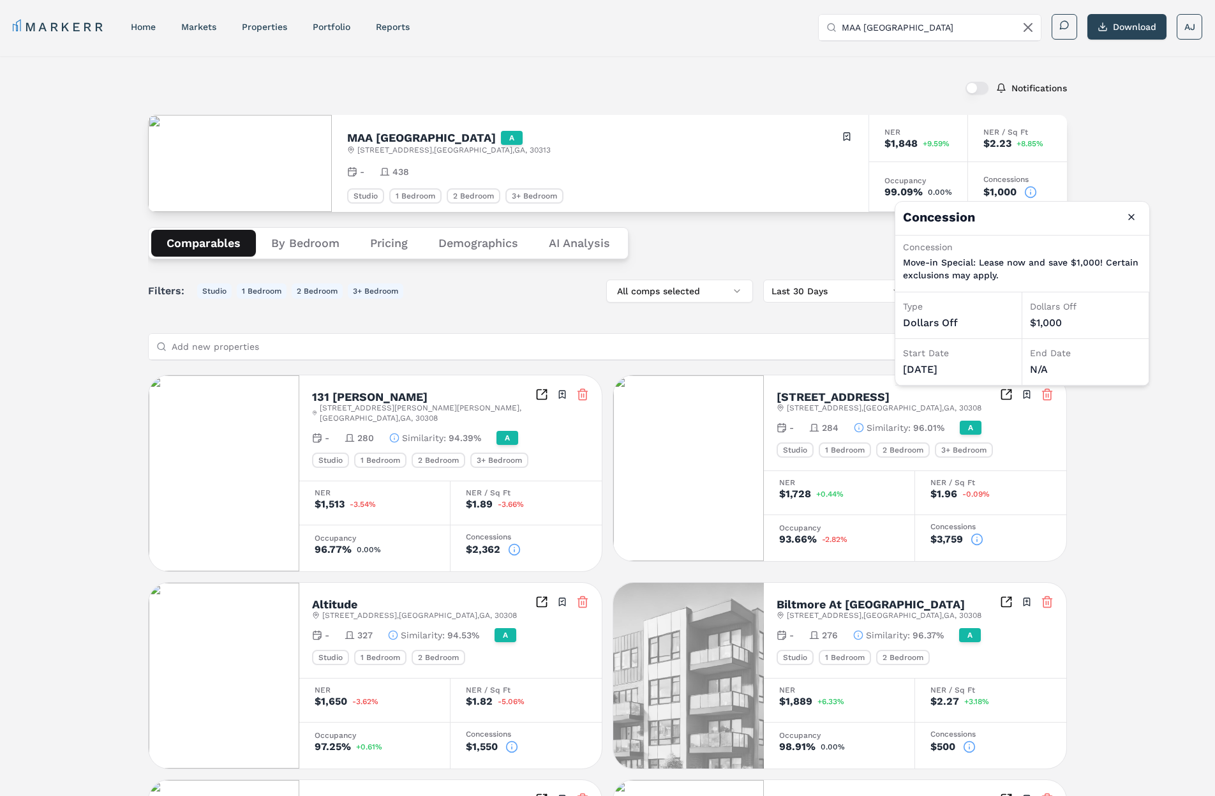
click at [1036, 196] on circle at bounding box center [1031, 191] width 11 height 11
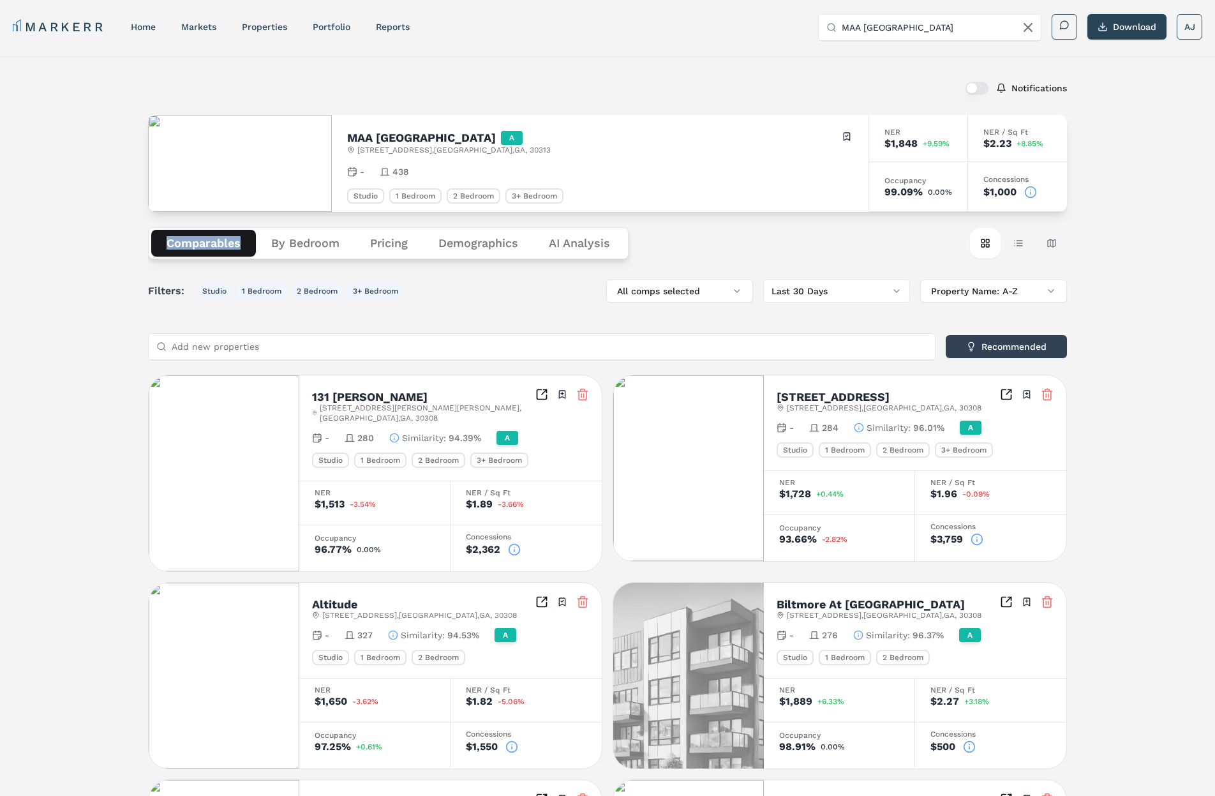
click at [1036, 196] on circle at bounding box center [1031, 191] width 11 height 11
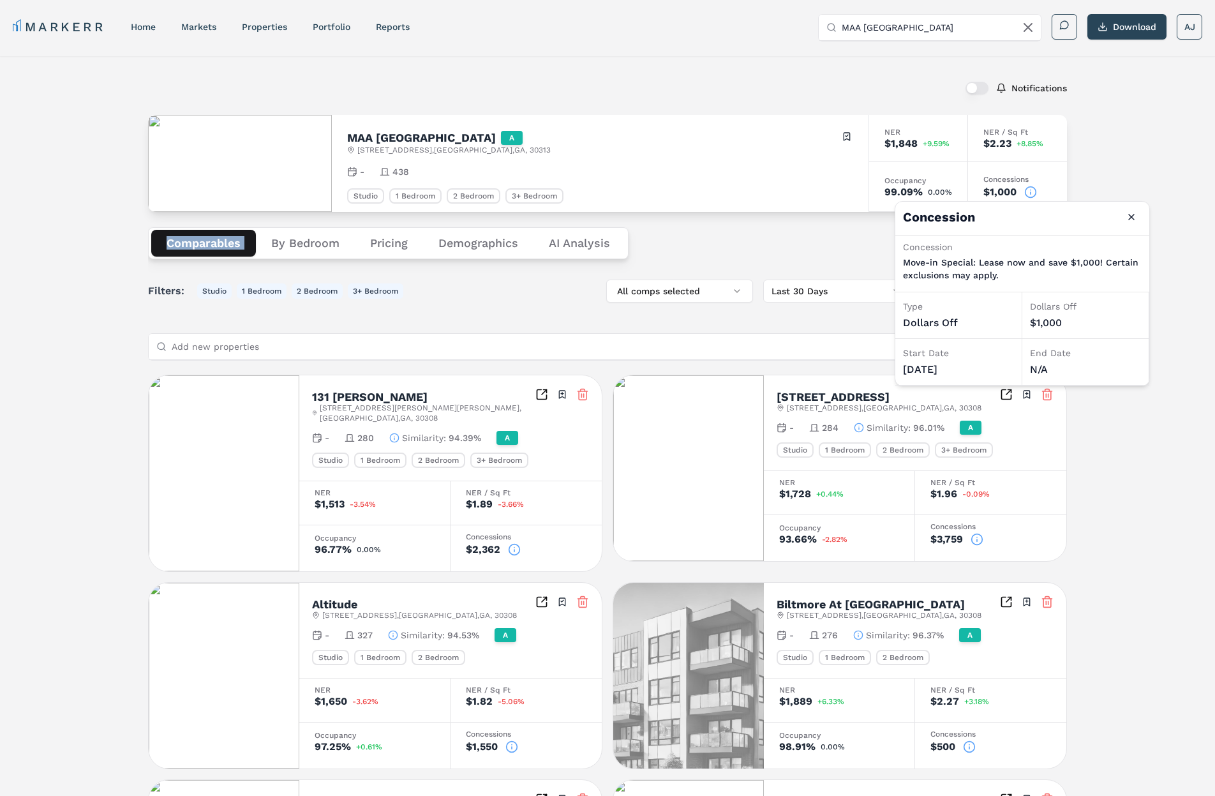
click at [1036, 196] on circle at bounding box center [1031, 191] width 11 height 11
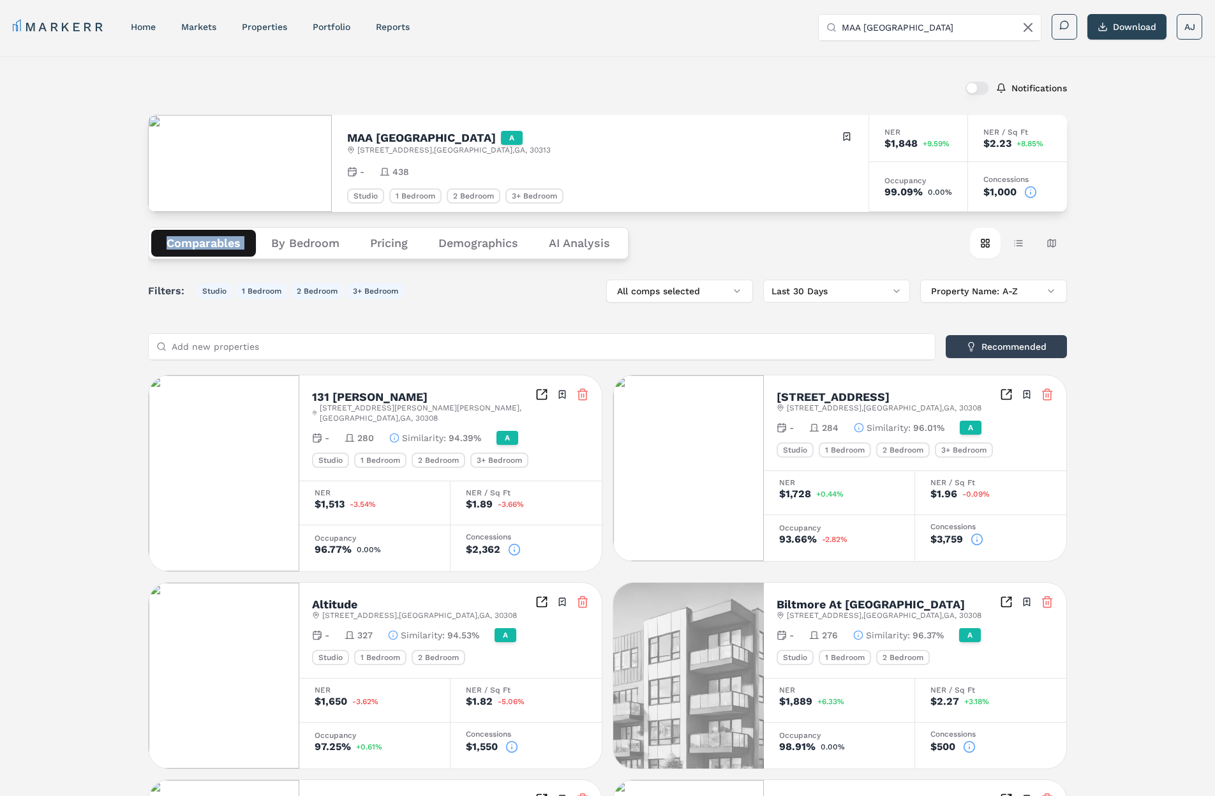
click at [1035, 195] on circle at bounding box center [1031, 191] width 11 height 11
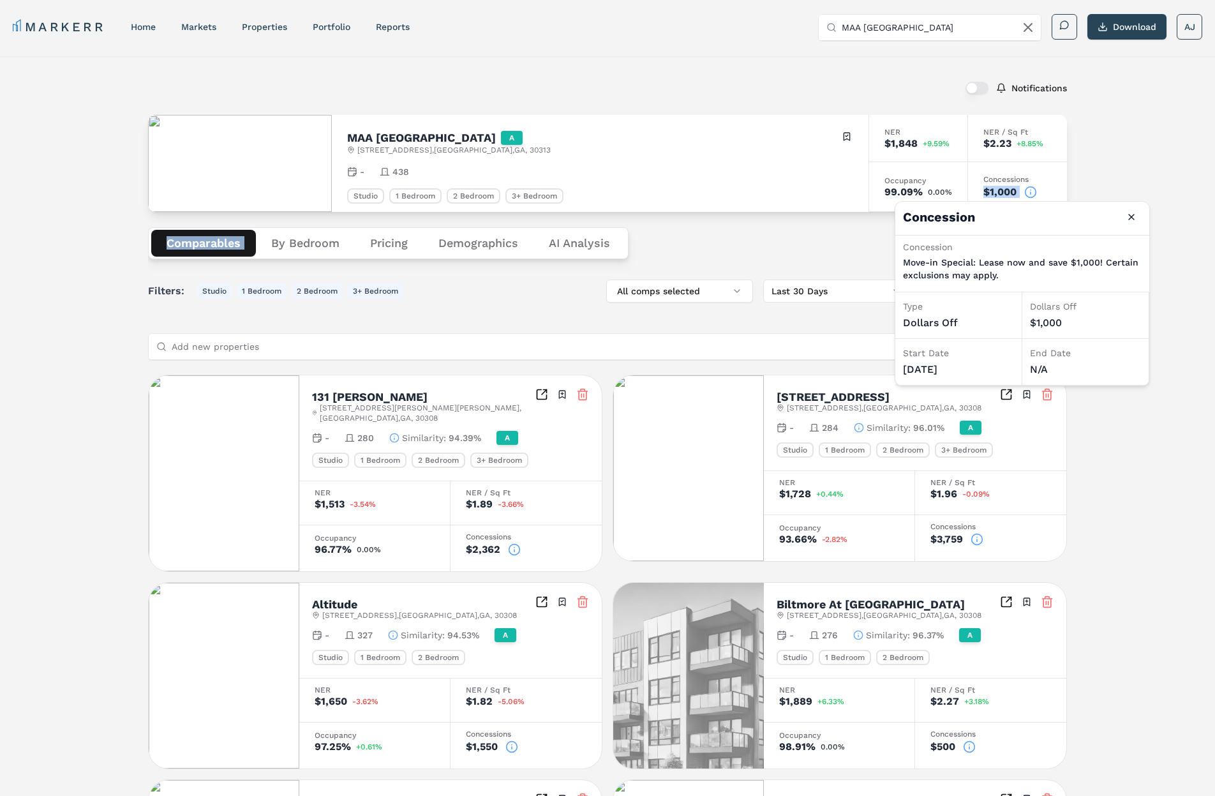
drag, startPoint x: 1035, startPoint y: 195, endPoint x: 1026, endPoint y: 195, distance: 9.6
click at [1035, 195] on circle at bounding box center [1031, 191] width 11 height 11
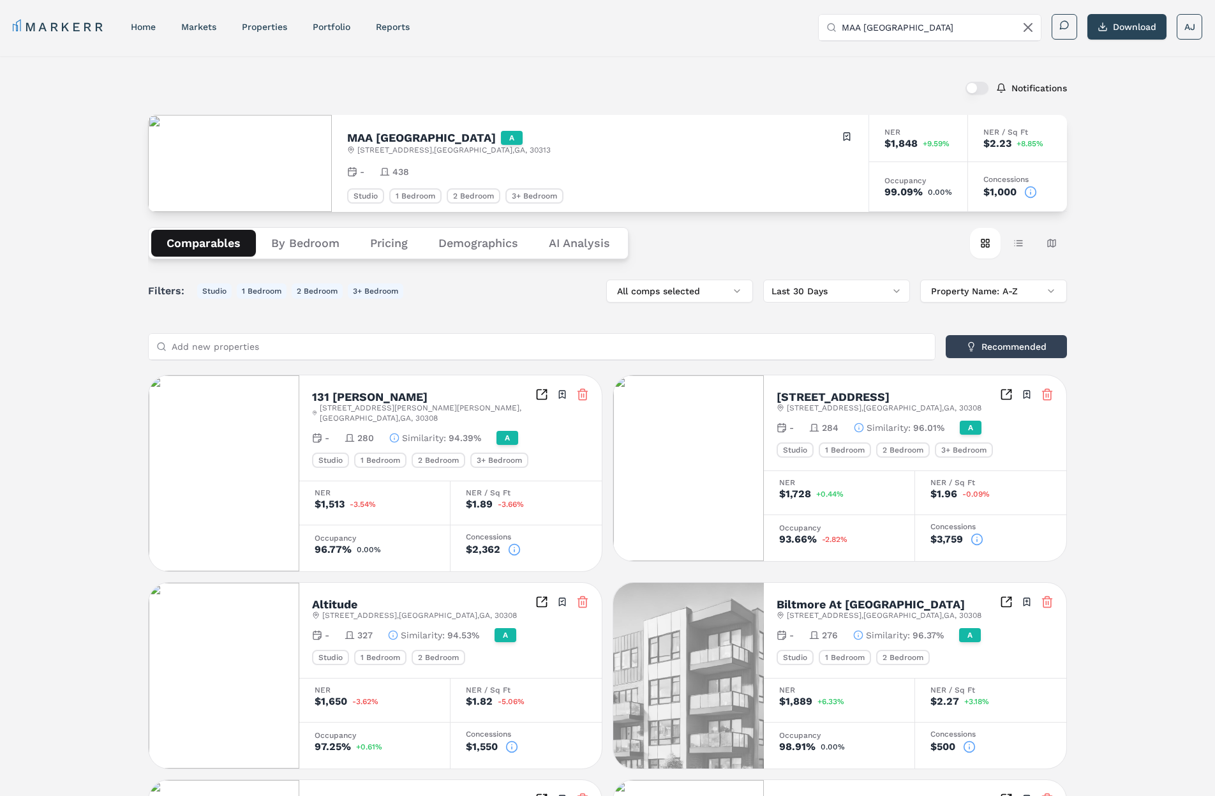
drag, startPoint x: 100, startPoint y: 232, endPoint x: 157, endPoint y: 239, distance: 57.2
click at [103, 232] on div "Notifications MAA Centennial Park A 305 Centennial Olympic Park Dr NW , Atlanta…" at bounding box center [607, 729] width 1215 height 1347
click at [247, 266] on div "Comparables By Bedroom Pricing Demographics AI Analysis Card view Table view Ma…" at bounding box center [607, 243] width 919 height 63
click at [303, 244] on button "By Bedroom" at bounding box center [305, 243] width 99 height 27
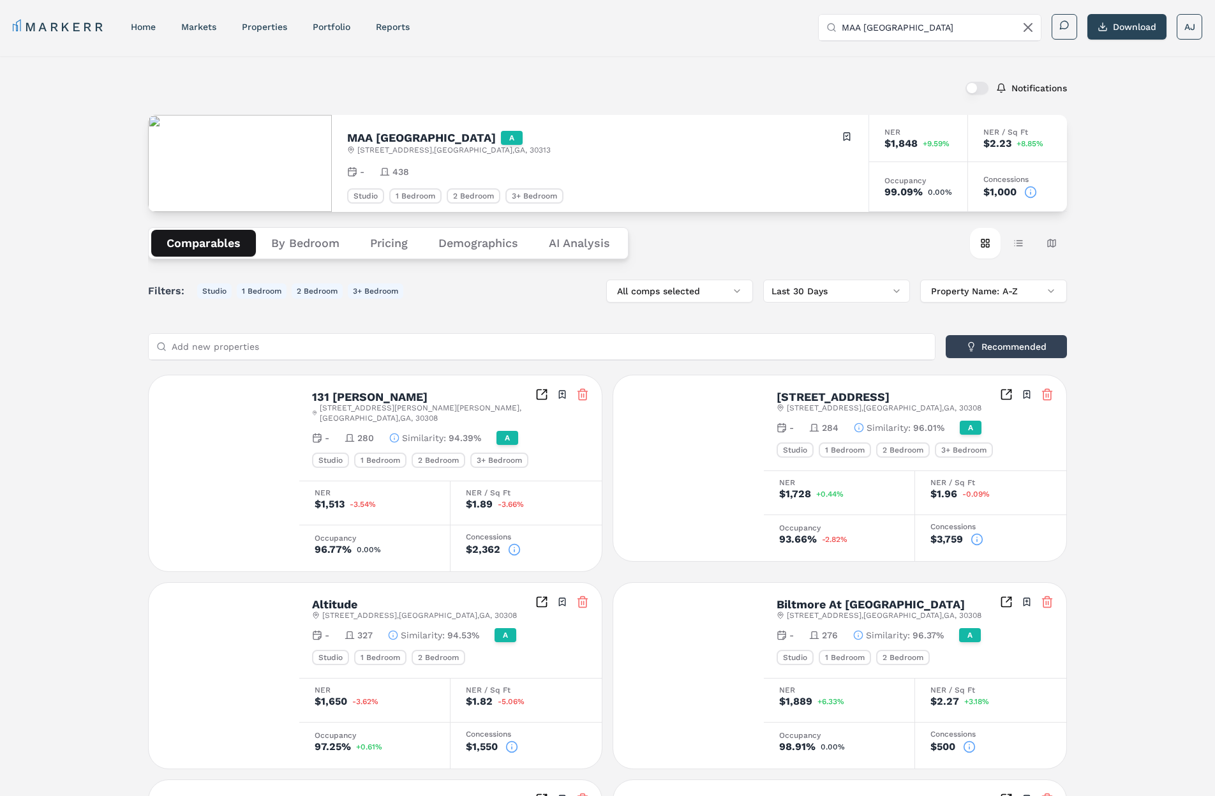
click at [225, 250] on button "Comparables" at bounding box center [203, 243] width 105 height 27
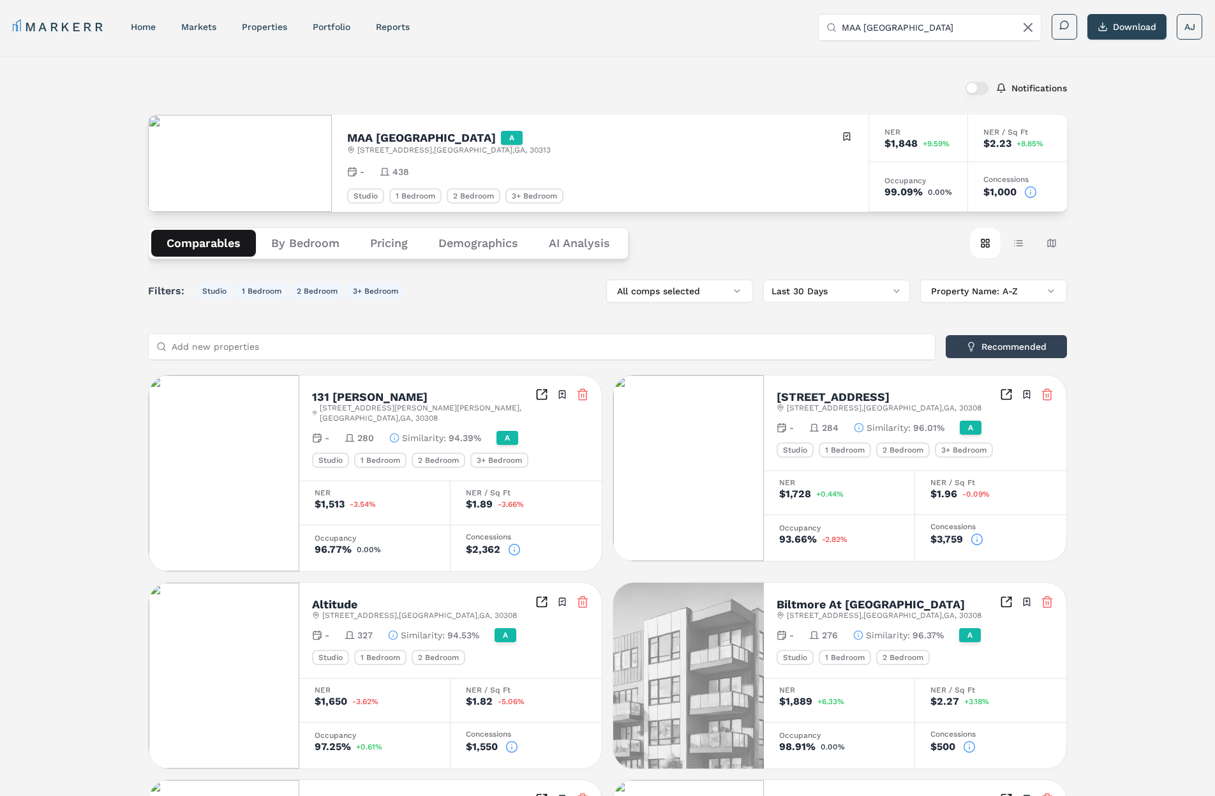
click at [118, 228] on div "Notifications MAA Centennial Park A 305 Centennial Olympic Park Dr NW , Atlanta…" at bounding box center [607, 729] width 1215 height 1347
click at [291, 244] on button "By Bedroom" at bounding box center [305, 243] width 99 height 27
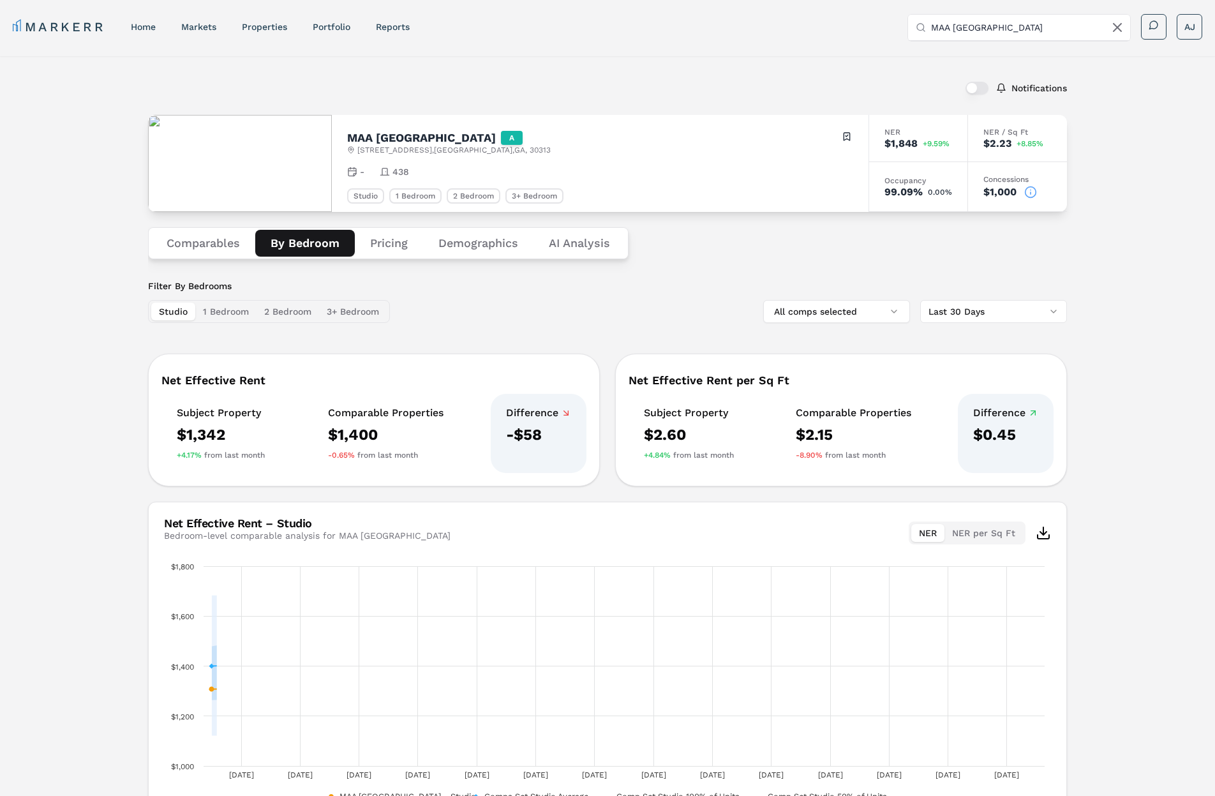
click at [291, 244] on button "By Bedroom" at bounding box center [305, 243] width 100 height 27
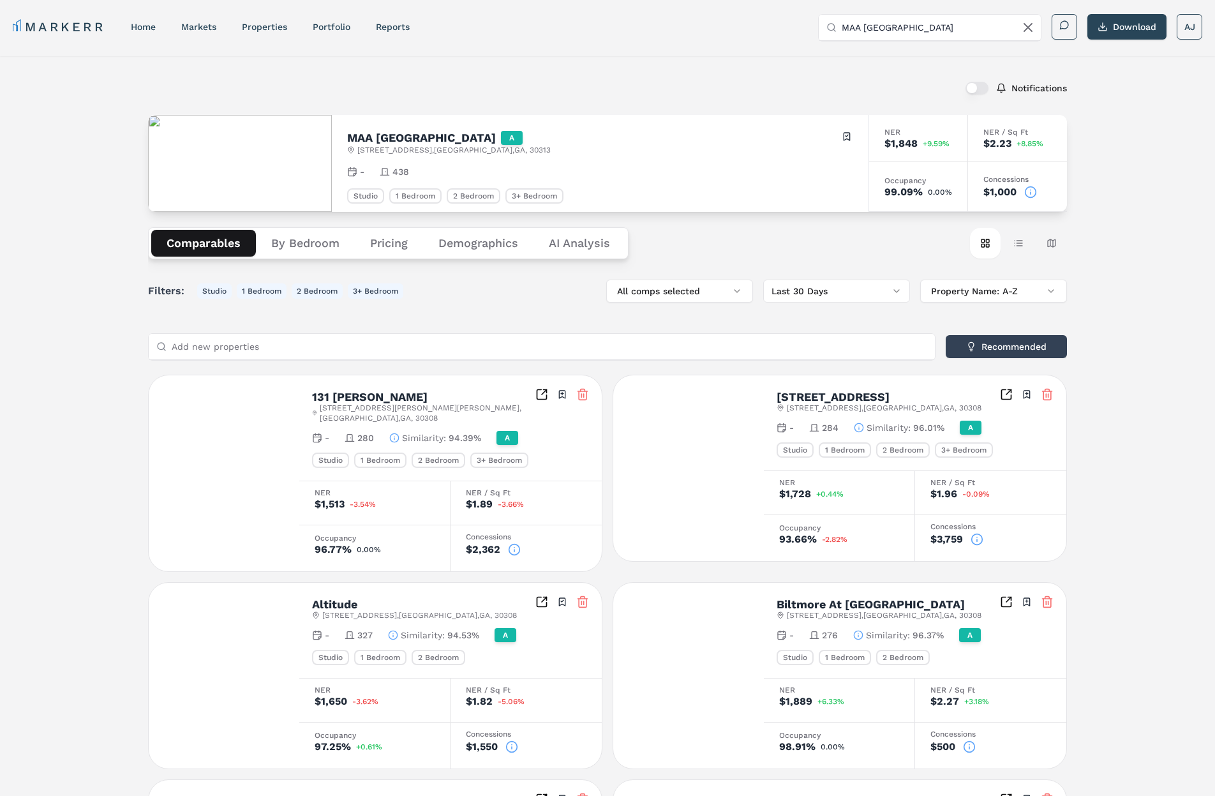
click at [209, 245] on button "Comparables" at bounding box center [203, 243] width 105 height 27
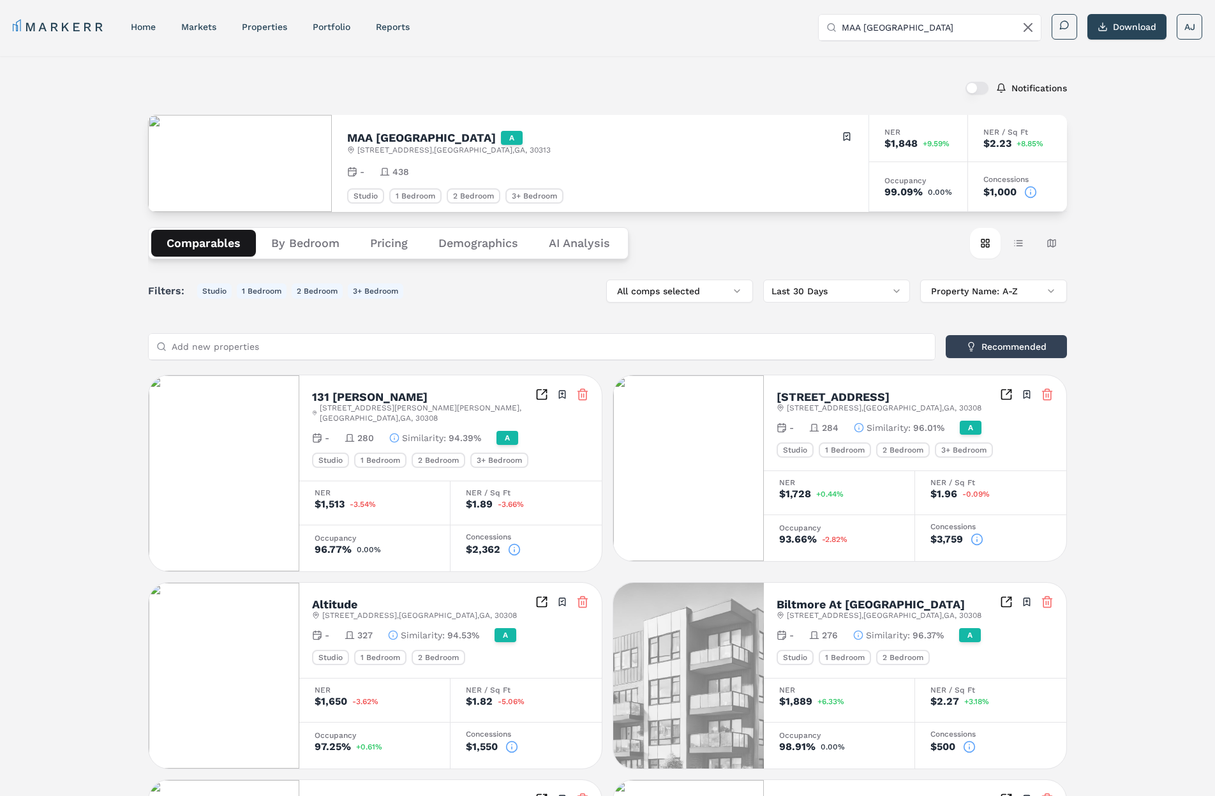
click at [156, 255] on button "Comparables" at bounding box center [203, 243] width 105 height 27
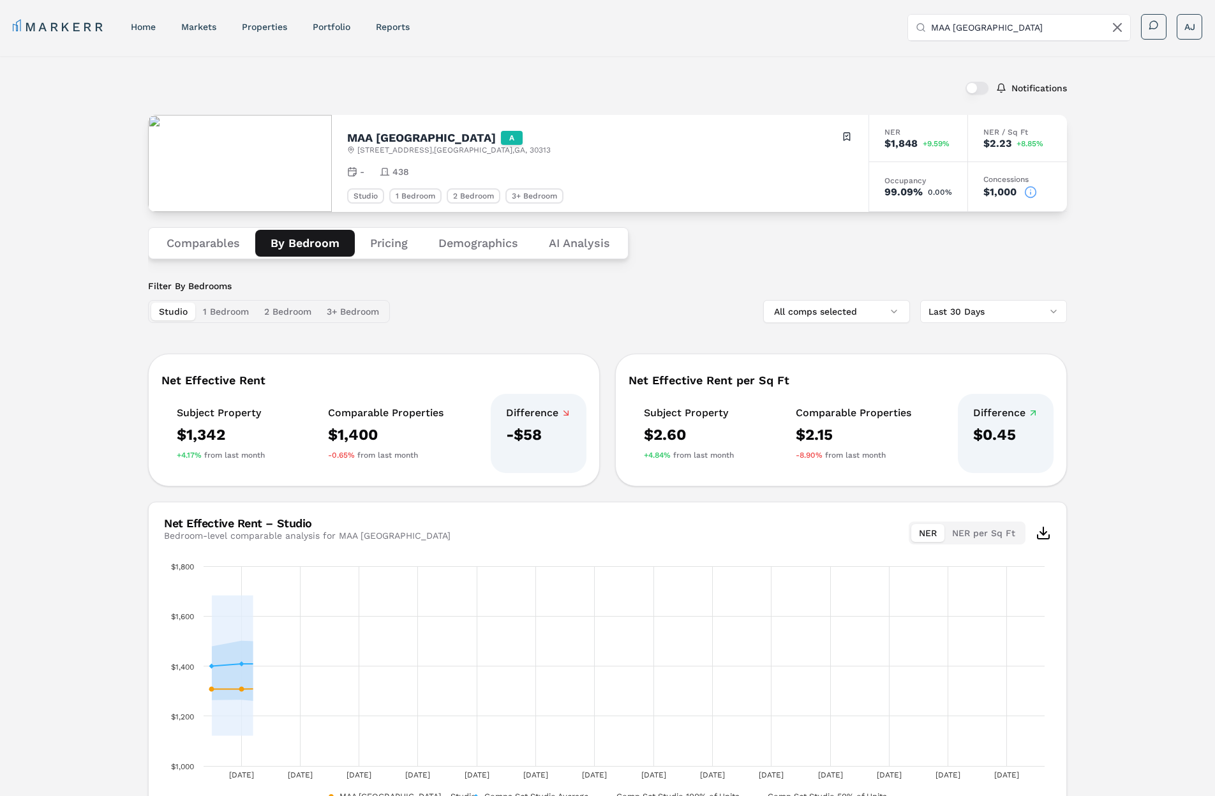
drag, startPoint x: 266, startPoint y: 246, endPoint x: 214, endPoint y: 244, distance: 51.1
click at [263, 246] on button "By Bedroom" at bounding box center [305, 243] width 100 height 27
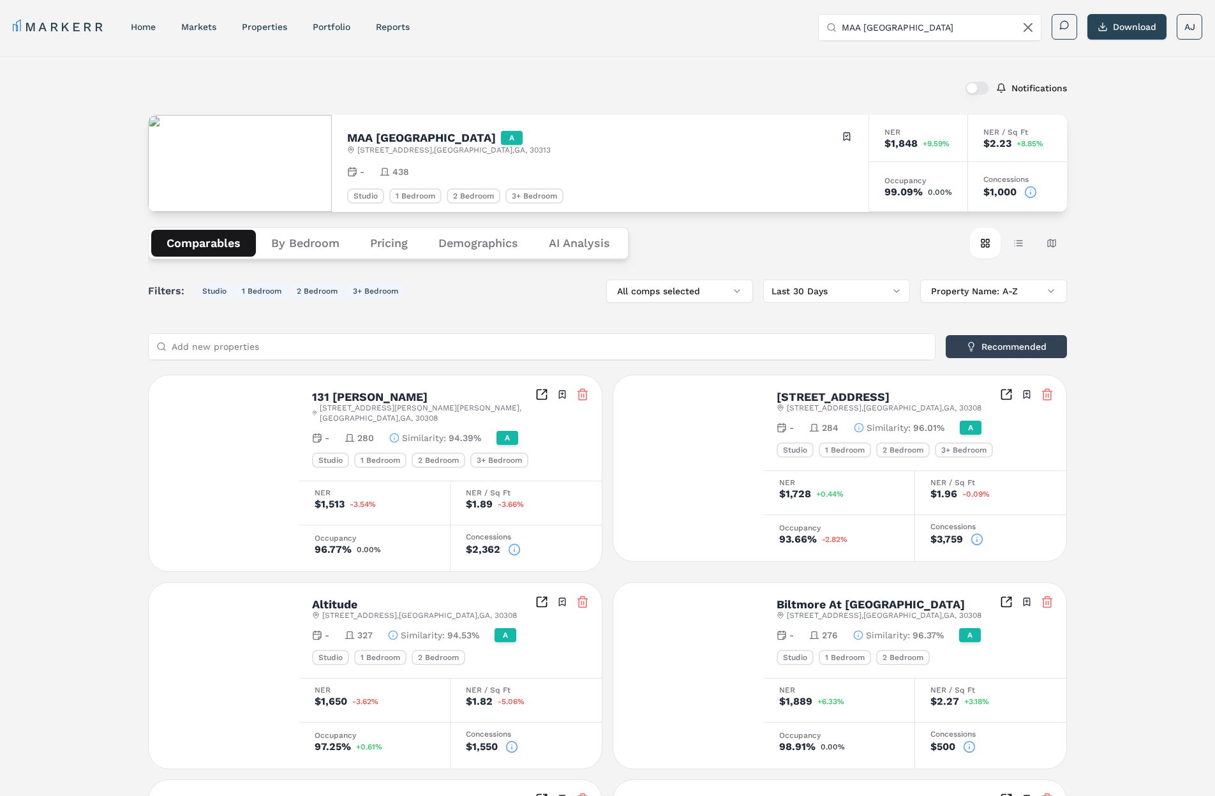
click at [200, 246] on button "Comparables" at bounding box center [203, 243] width 105 height 27
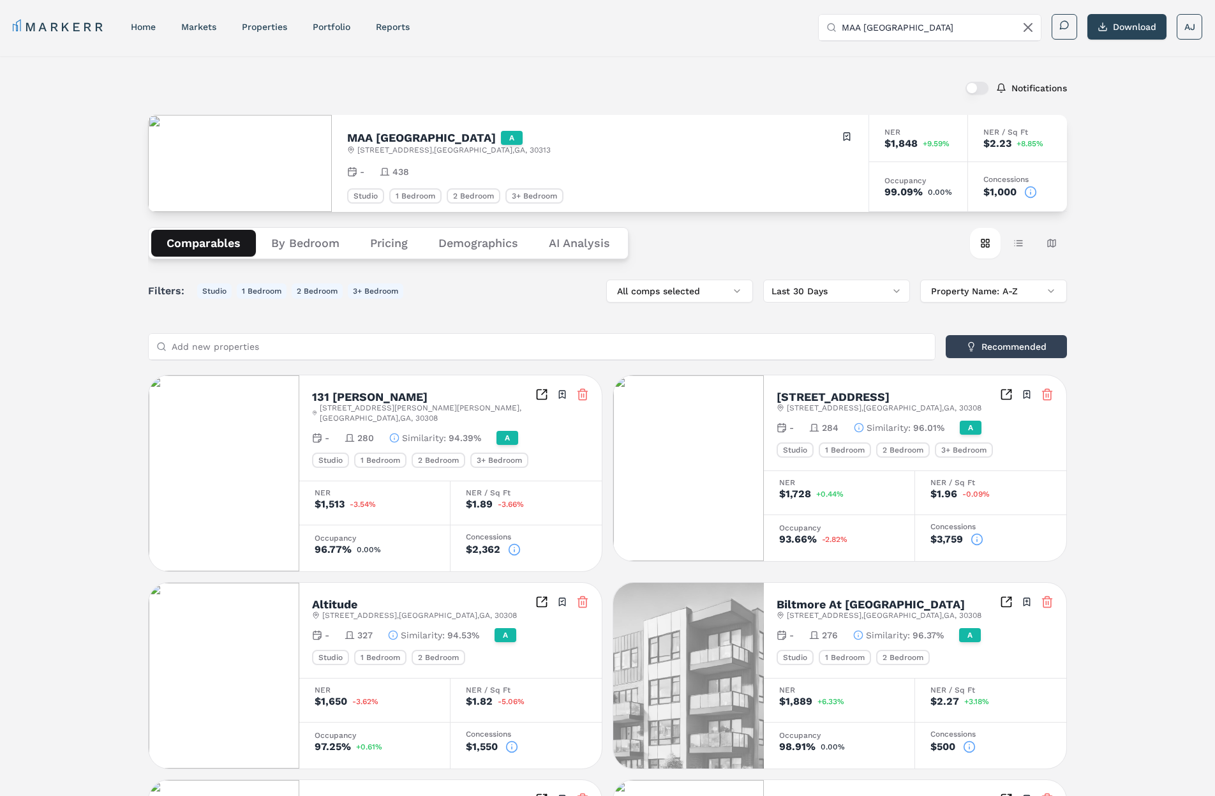
click at [142, 227] on div "Notifications MAA Centennial Park A 305 Centennial Olympic Park Dr NW , Atlanta…" at bounding box center [607, 729] width 1215 height 1347
click at [366, 193] on div "Studio" at bounding box center [365, 195] width 37 height 15
drag, startPoint x: 413, startPoint y: 191, endPoint x: 405, endPoint y: 193, distance: 7.8
click at [410, 192] on div "1 Bedroom" at bounding box center [415, 195] width 52 height 15
click at [359, 195] on div "Studio" at bounding box center [365, 195] width 37 height 15
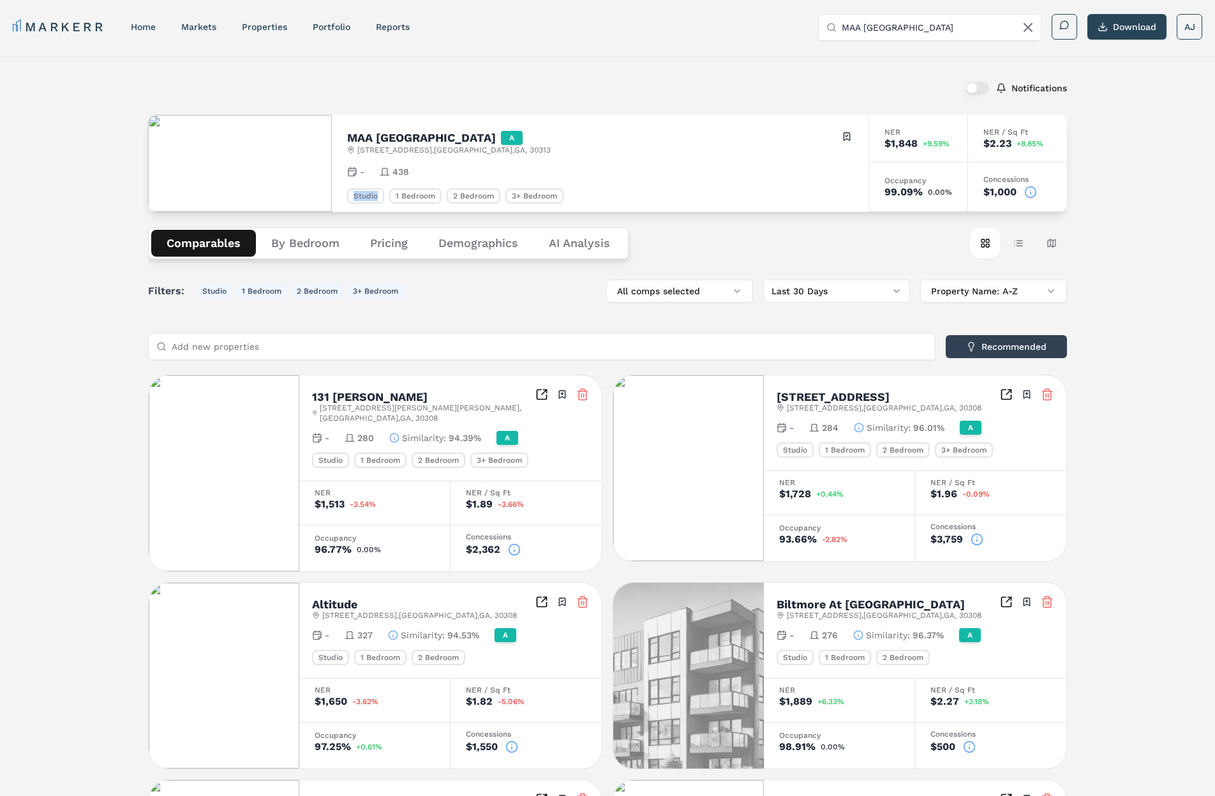
click at [359, 195] on div "Studio" at bounding box center [365, 195] width 37 height 15
drag, startPoint x: 359, startPoint y: 195, endPoint x: 440, endPoint y: 195, distance: 81.7
click at [359, 195] on div "Studio" at bounding box center [365, 195] width 37 height 15
drag, startPoint x: 548, startPoint y: 196, endPoint x: 389, endPoint y: 189, distance: 159.7
click at [389, 189] on div "Studio 1 Bedroom 2 Bedroom 3+ Bedroom" at bounding box center [600, 195] width 506 height 15
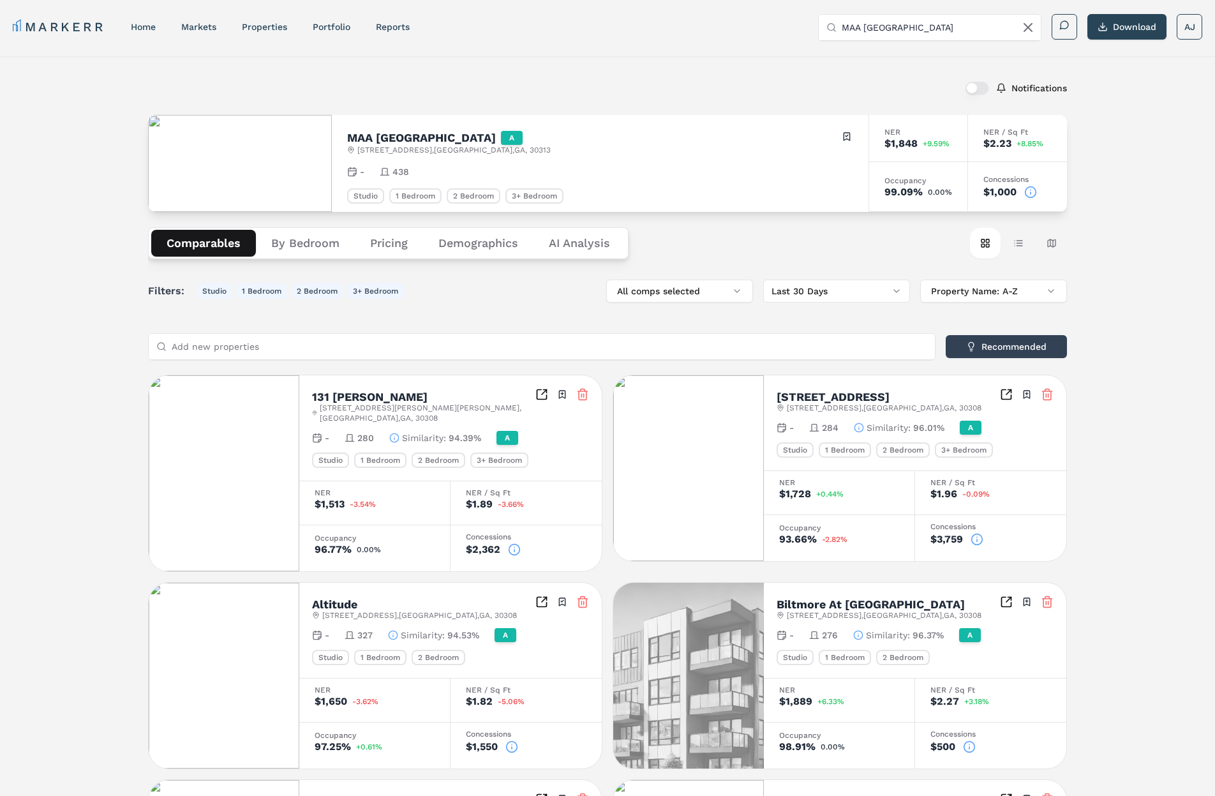
click at [370, 191] on div "Studio" at bounding box center [365, 195] width 37 height 15
drag, startPoint x: 370, startPoint y: 191, endPoint x: 479, endPoint y: 194, distance: 109.2
click at [371, 191] on div "Studio" at bounding box center [365, 195] width 37 height 15
drag, startPoint x: 488, startPoint y: 189, endPoint x: 363, endPoint y: 195, distance: 125.2
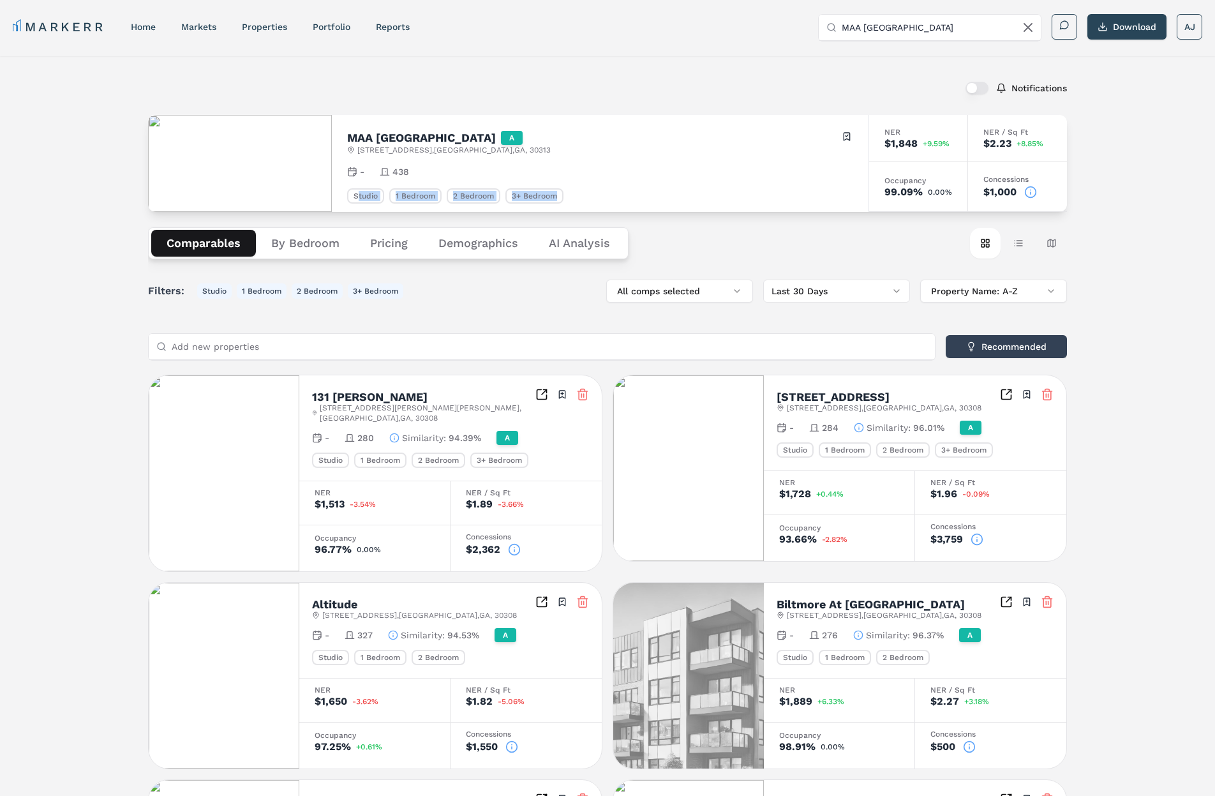
click at [359, 195] on div "Studio 1 Bedroom 2 Bedroom 3+ Bedroom" at bounding box center [600, 195] width 506 height 15
click at [363, 195] on div "Studio" at bounding box center [365, 195] width 37 height 15
drag, startPoint x: 363, startPoint y: 195, endPoint x: 418, endPoint y: 194, distance: 54.9
click at [365, 194] on div "Studio" at bounding box center [365, 195] width 37 height 15
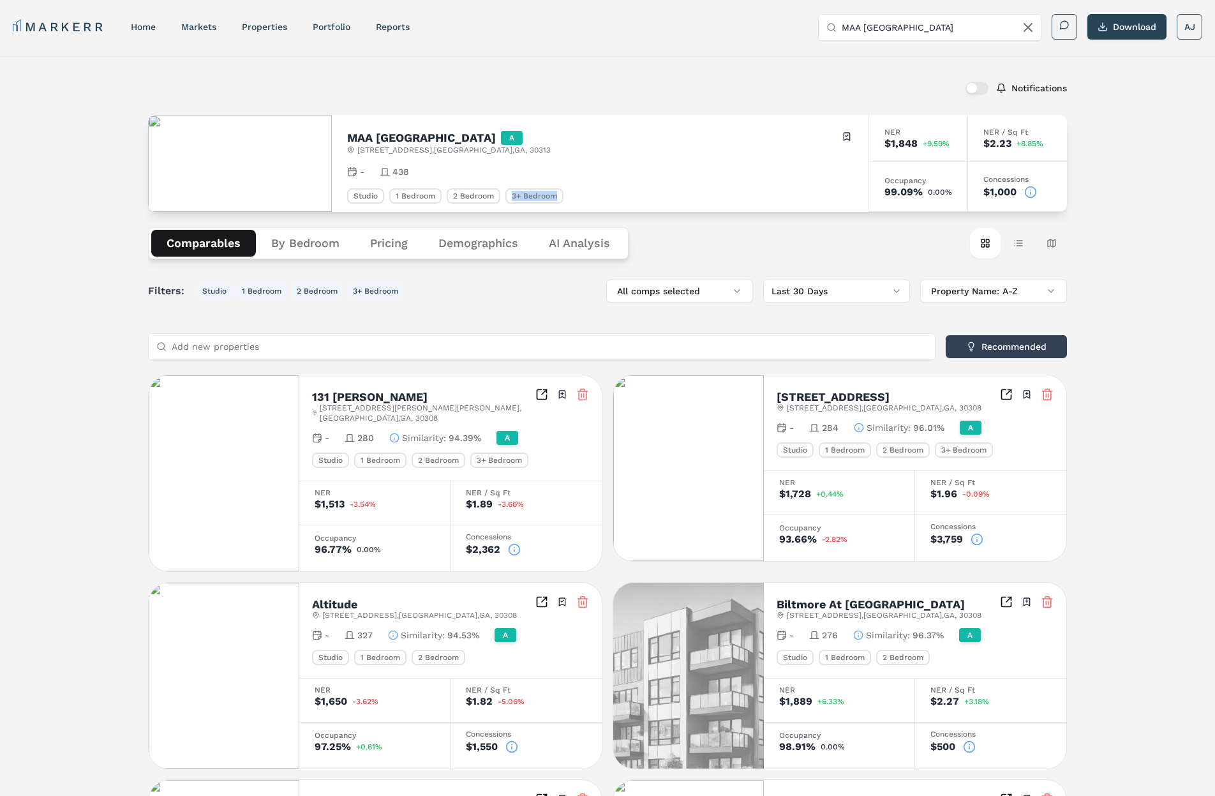
drag, startPoint x: 556, startPoint y: 197, endPoint x: 493, endPoint y: 193, distance: 63.3
click at [491, 195] on div "Studio 1 Bedroom 2 Bedroom 3+ Bedroom" at bounding box center [600, 195] width 506 height 15
click at [568, 196] on div "Studio 1 Bedroom 2 Bedroom 3+ Bedroom" at bounding box center [600, 195] width 506 height 15
click at [525, 195] on div "3+ Bedroom" at bounding box center [535, 195] width 58 height 15
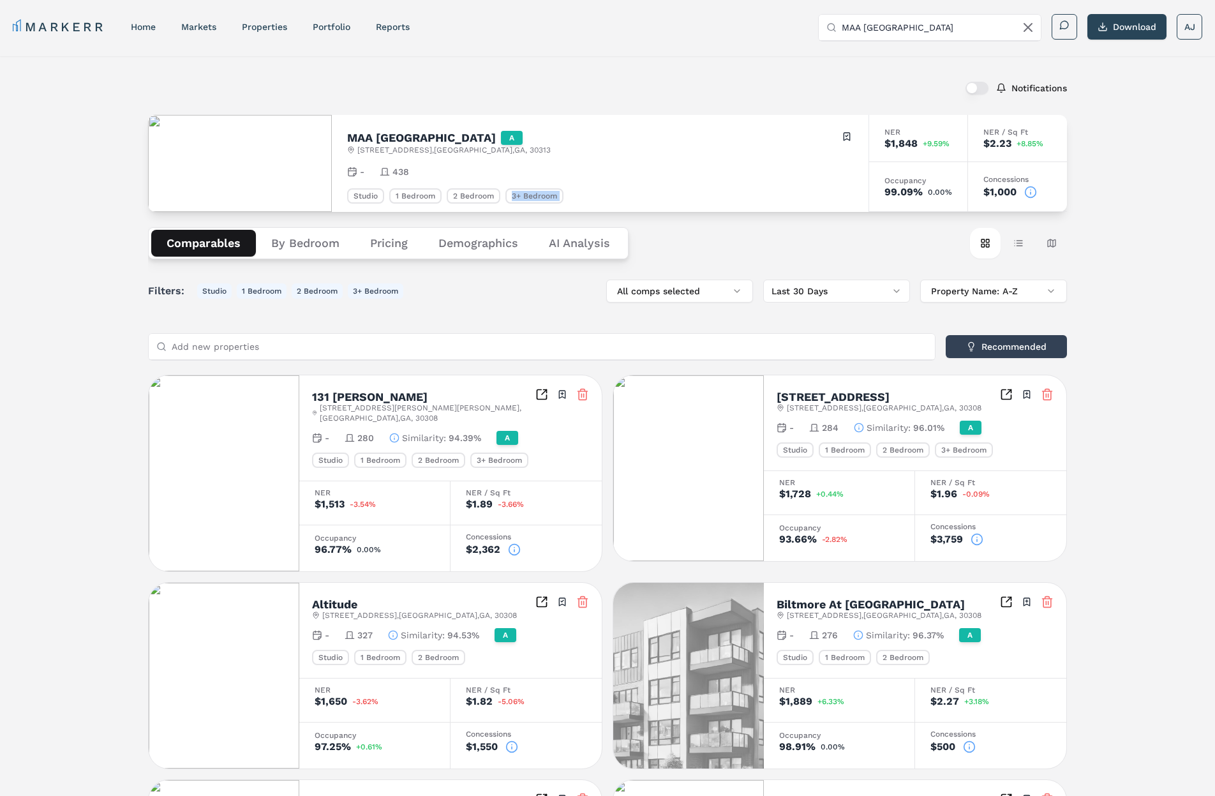
click at [525, 195] on div "3+ Bedroom" at bounding box center [535, 195] width 58 height 15
click at [359, 197] on div "Studio" at bounding box center [365, 195] width 37 height 15
click at [480, 197] on div "2 Bedroom" at bounding box center [474, 195] width 54 height 15
drag, startPoint x: 480, startPoint y: 197, endPoint x: 530, endPoint y: 196, distance: 49.8
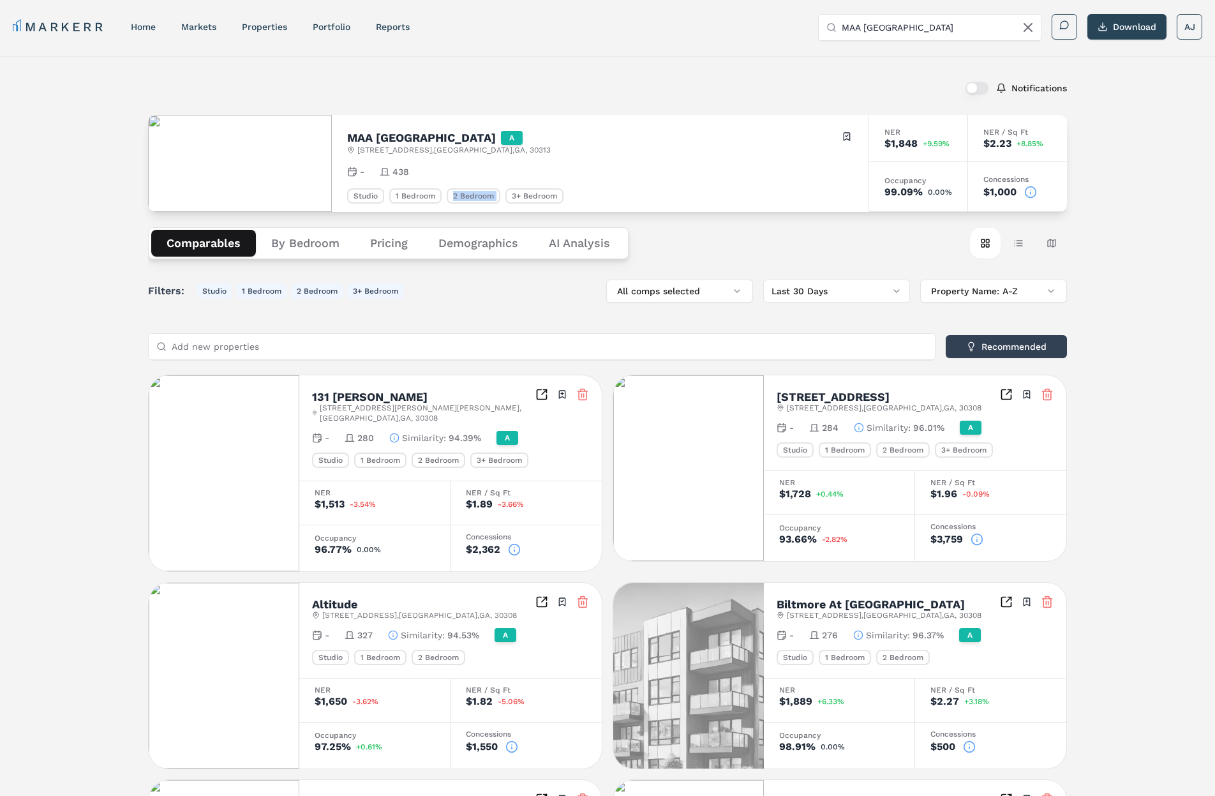
click at [483, 197] on div "2 Bedroom" at bounding box center [474, 195] width 54 height 15
click at [561, 197] on div "3+ Bedroom" at bounding box center [535, 195] width 58 height 15
click at [596, 195] on div "Studio 1 Bedroom 2 Bedroom 3+ Bedroom" at bounding box center [600, 195] width 506 height 15
click at [232, 287] on div "Filters: Studio 1 Bedroom 2 Bedroom 3+ Bedroom" at bounding box center [275, 290] width 255 height 15
click at [257, 285] on button "1 Bedroom" at bounding box center [262, 290] width 50 height 15
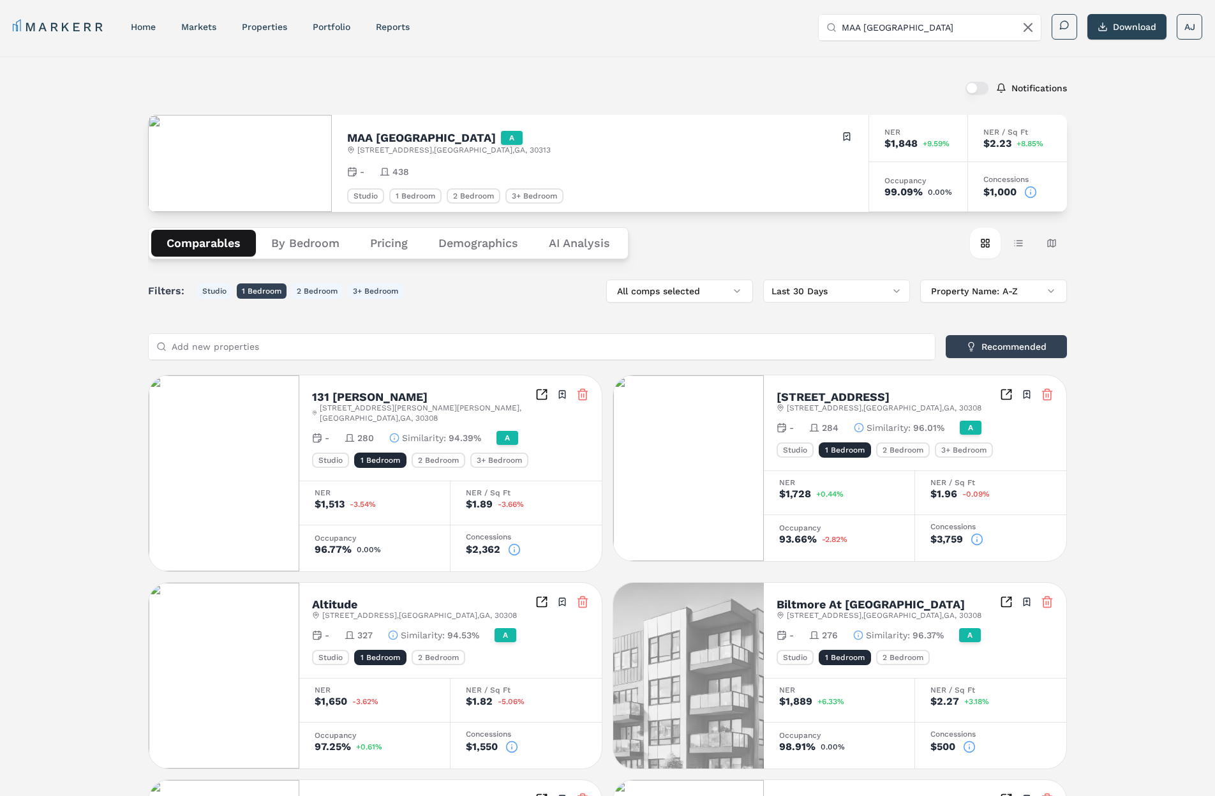
drag, startPoint x: 255, startPoint y: 297, endPoint x: 276, endPoint y: 294, distance: 22.0
click at [256, 297] on button "1 Bedroom" at bounding box center [262, 290] width 50 height 15
click at [1141, 207] on div "Notifications MAA Centennial Park A 305 Centennial Olympic Park Dr NW , Atlanta…" at bounding box center [607, 729] width 1215 height 1347
click at [1029, 190] on icon at bounding box center [1030, 192] width 13 height 13
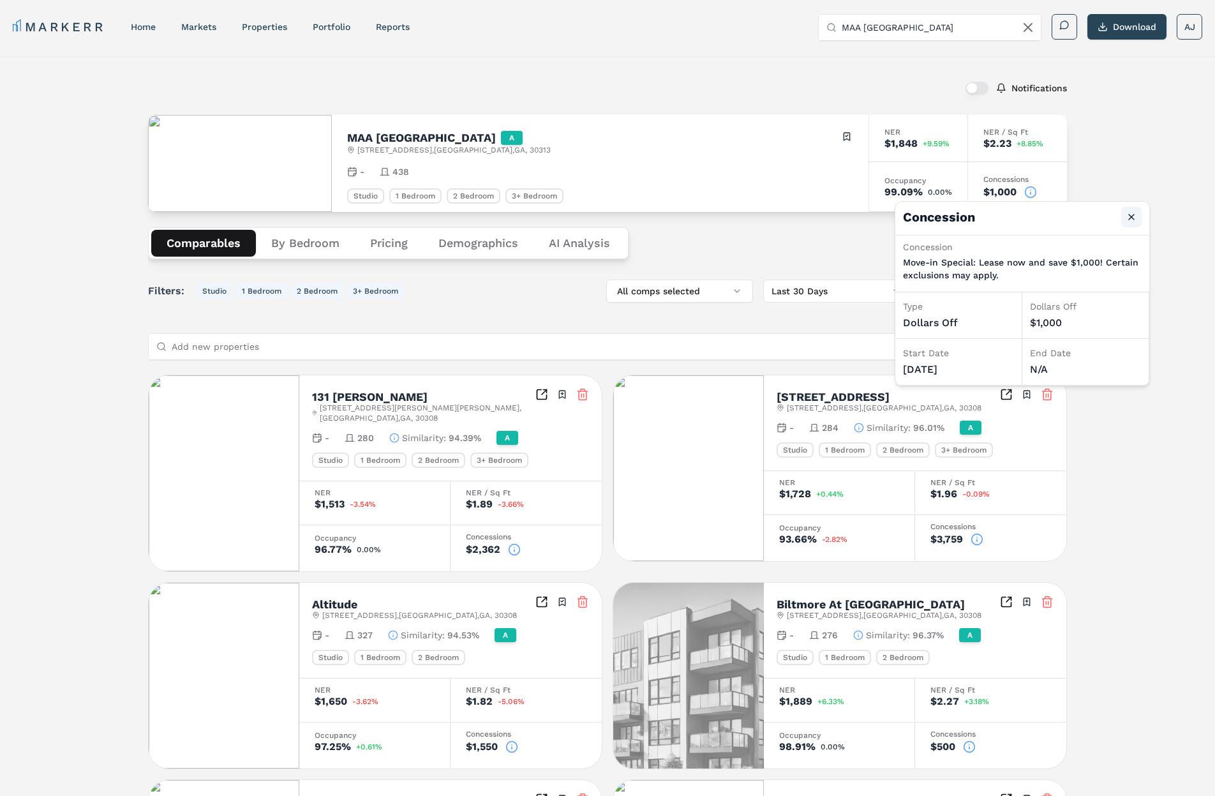
click at [1140, 219] on button "Close" at bounding box center [1131, 217] width 20 height 20
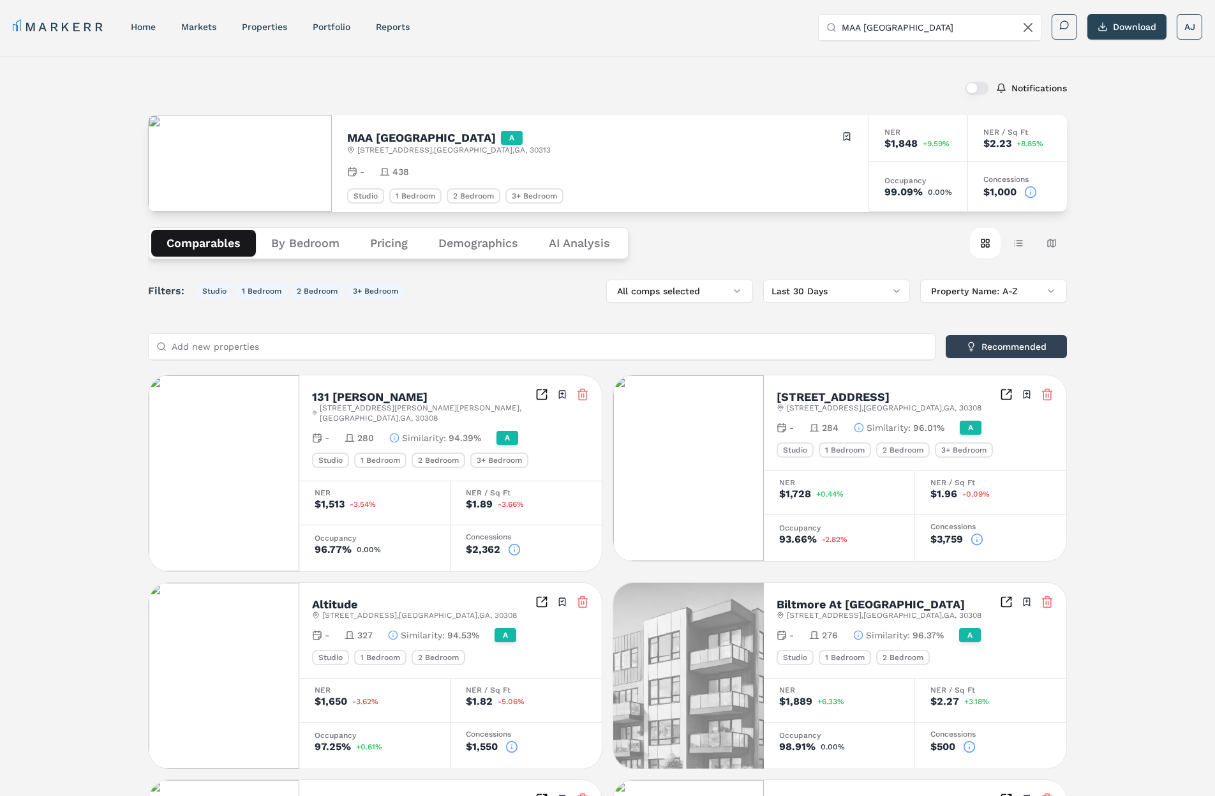
click at [1030, 192] on icon at bounding box center [1030, 192] width 13 height 13
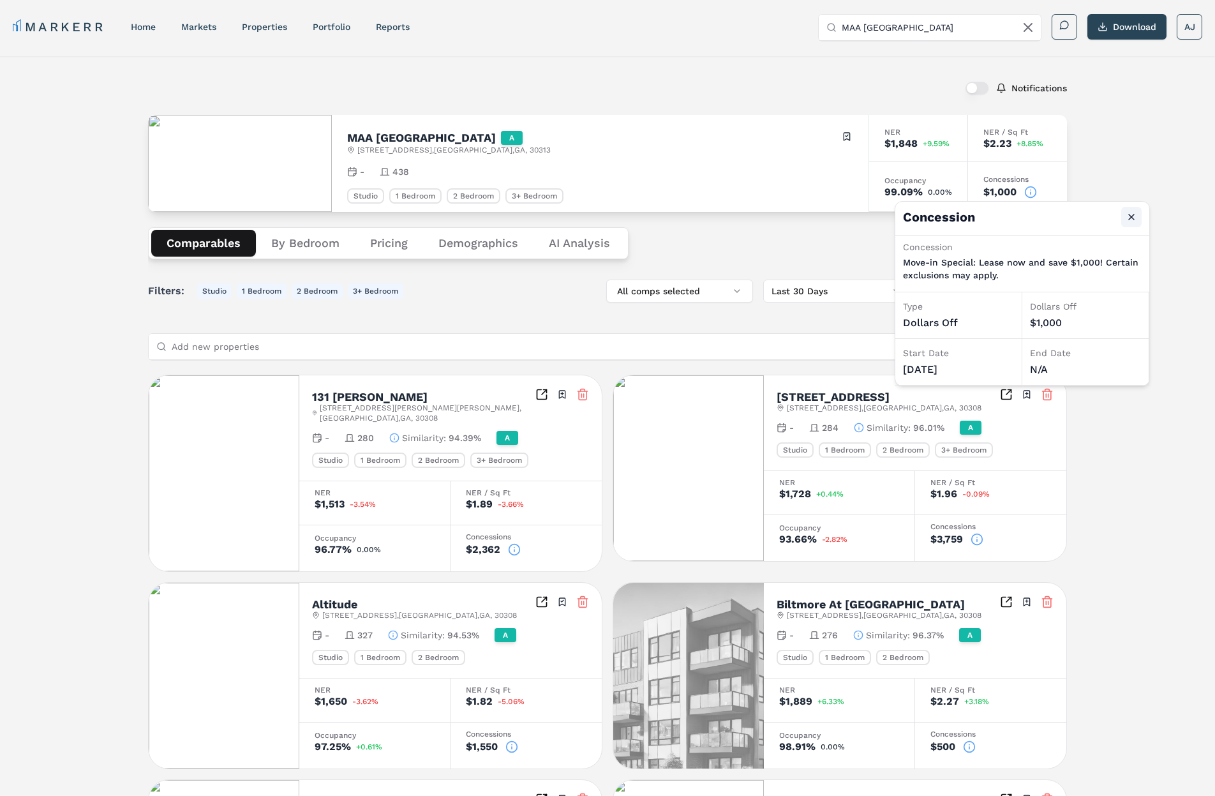
click at [1134, 213] on button "Close" at bounding box center [1131, 217] width 20 height 20
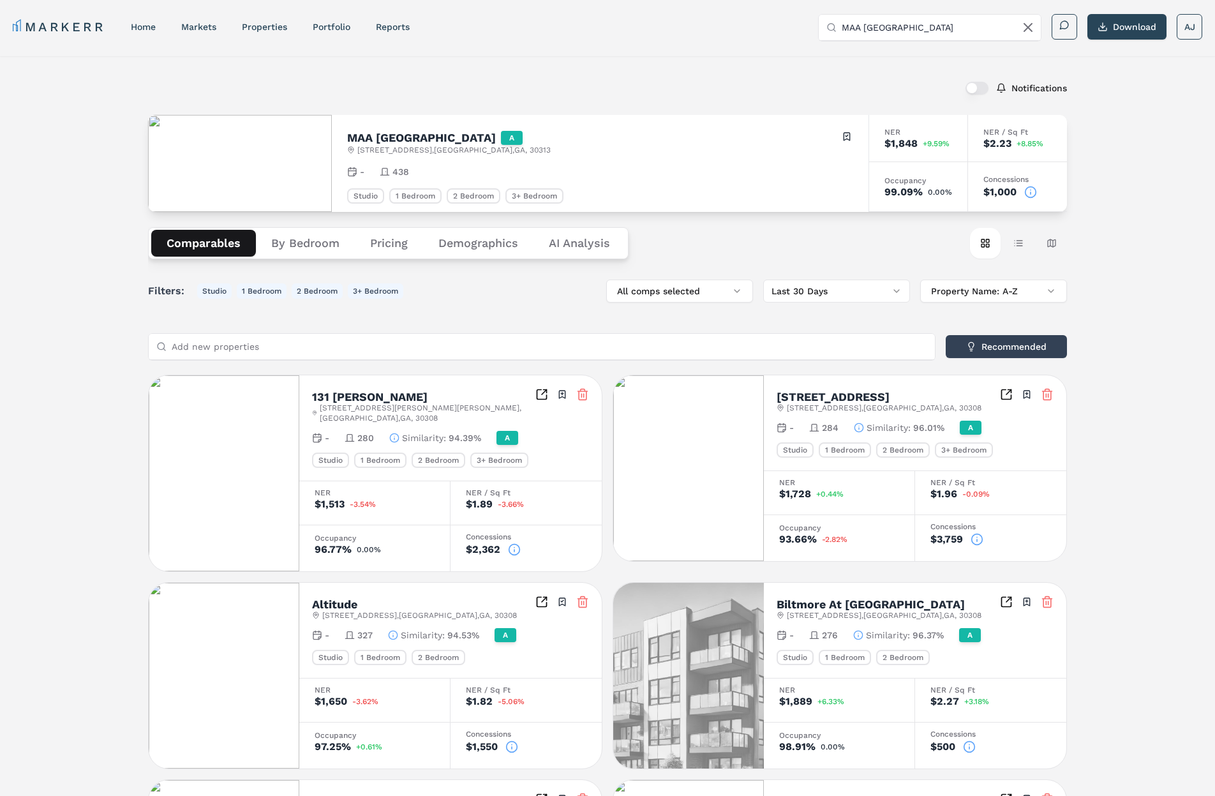
click at [1031, 192] on icon at bounding box center [1031, 193] width 0 height 2
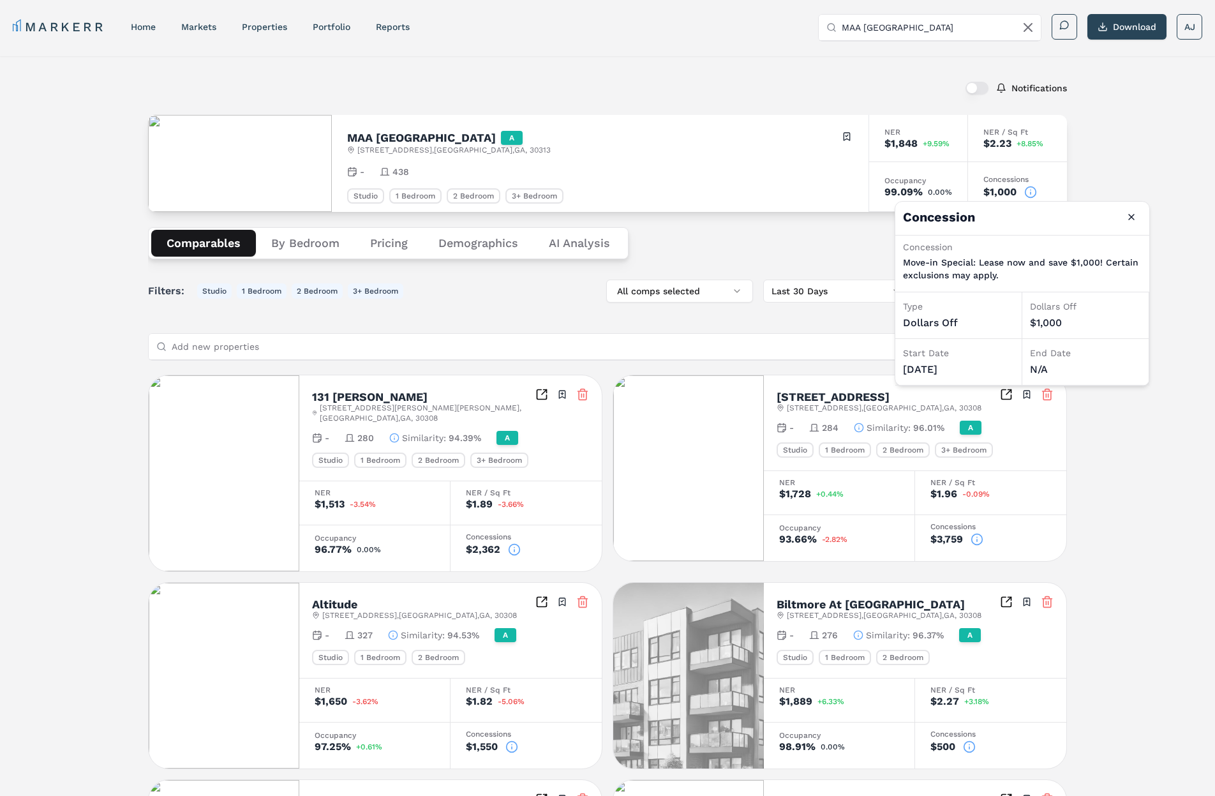
drag, startPoint x: 1135, startPoint y: 198, endPoint x: 1154, endPoint y: 209, distance: 22.3
click at [1136, 199] on div "Notifications MAA Centennial Park A 305 Centennial Olympic Park Dr NW , Atlanta…" at bounding box center [607, 729] width 1215 height 1347
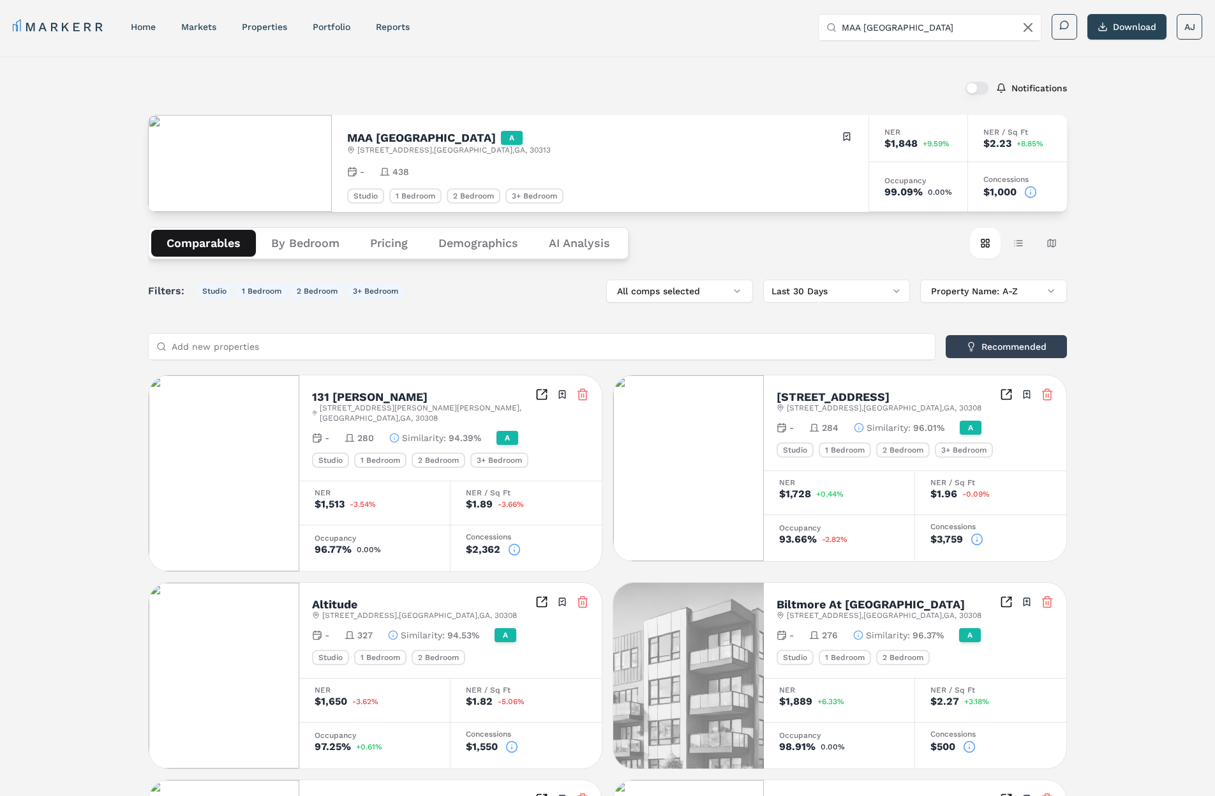
drag, startPoint x: 864, startPoint y: 248, endPoint x: 952, endPoint y: 250, distance: 88.1
click at [867, 247] on div "Comparables By Bedroom Pricing Demographics AI Analysis Card view Table view Ma…" at bounding box center [607, 243] width 919 height 63
click at [1029, 246] on button "Table view" at bounding box center [1018, 243] width 31 height 31
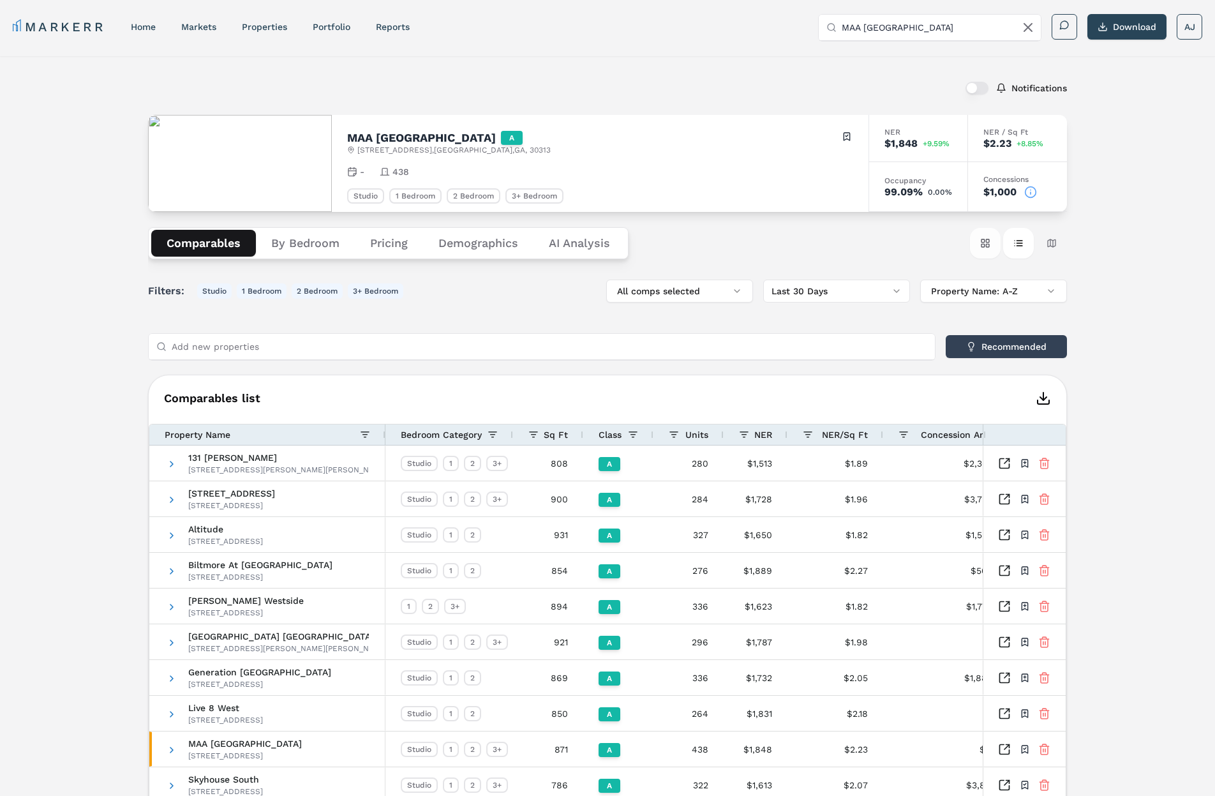
click at [981, 248] on button "Card view" at bounding box center [985, 243] width 31 height 31
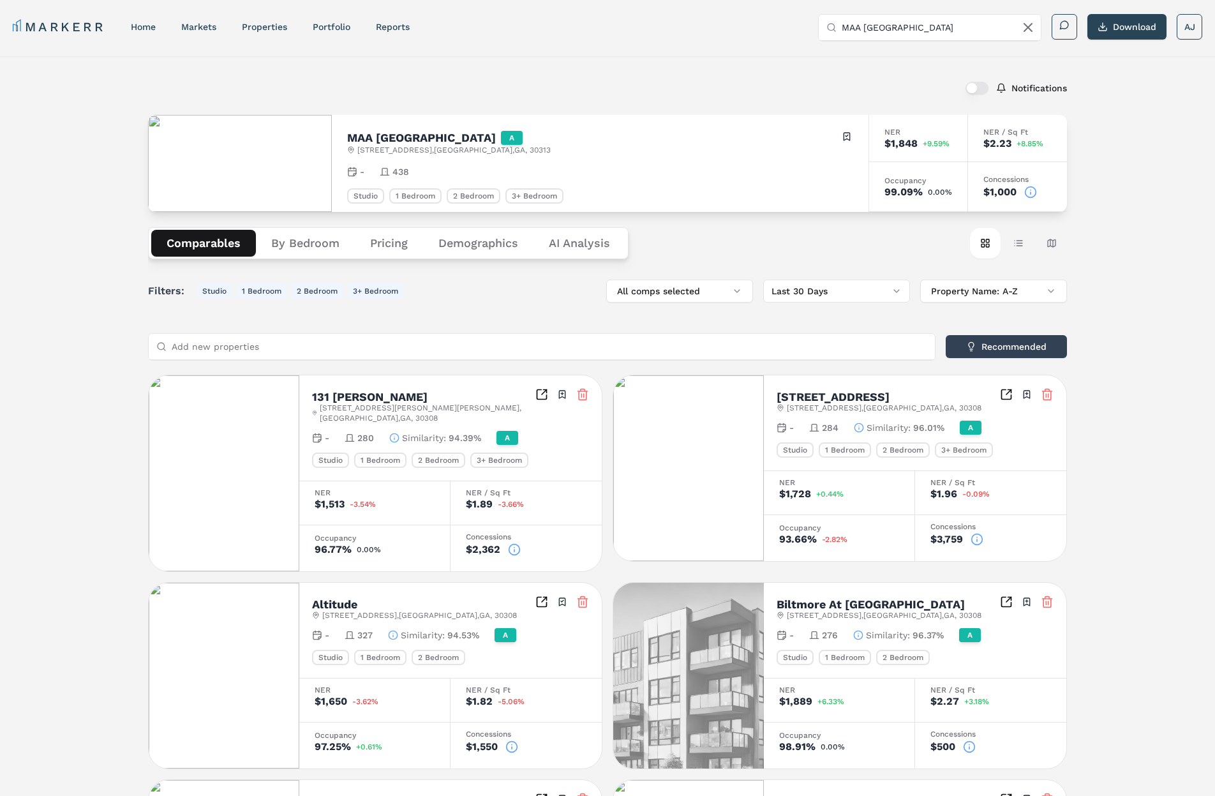
click at [823, 239] on div "Comparables By Bedroom Pricing Demographics AI Analysis Card view Table view Ma…" at bounding box center [607, 243] width 919 height 63
click at [96, 302] on div "Notifications MAA Centennial Park A 305 Centennial Olympic Park Dr NW , Atlanta…" at bounding box center [607, 729] width 1215 height 1347
click at [197, 288] on button "Studio" at bounding box center [214, 290] width 34 height 15
click at [207, 288] on button "Studio" at bounding box center [214, 290] width 34 height 15
